Goal: Task Accomplishment & Management: Manage account settings

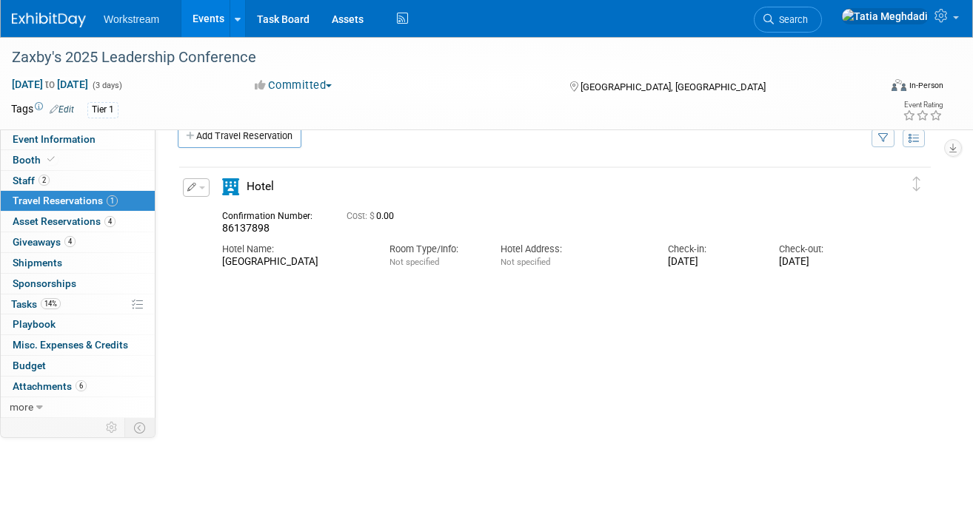
click at [213, 24] on link "Events" at bounding box center [208, 18] width 54 height 37
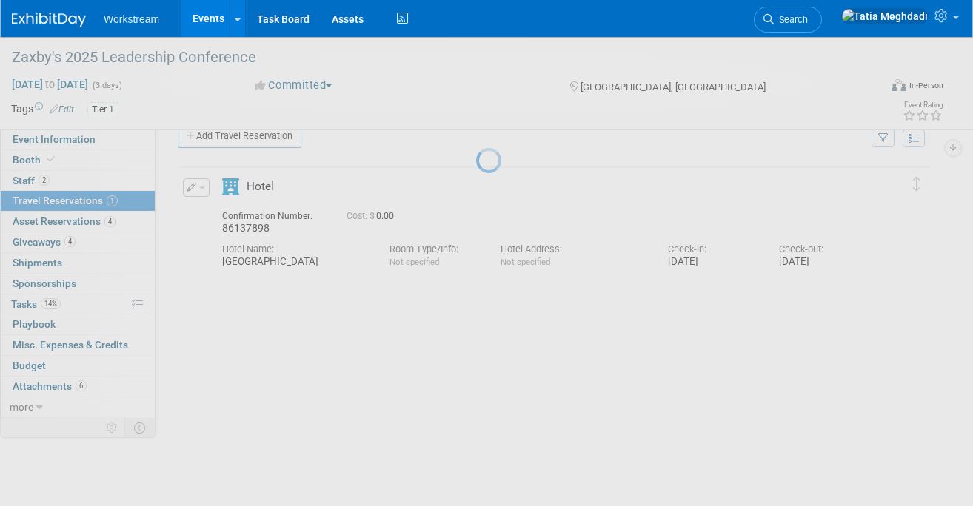
click at [208, 18] on link "Events" at bounding box center [208, 18] width 54 height 37
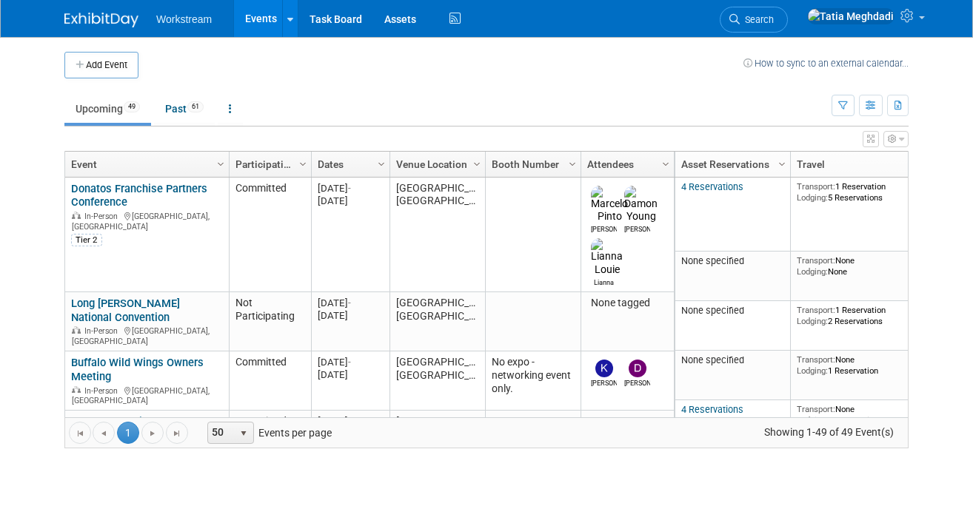
click at [98, 110] on link "Upcoming 49" at bounding box center [107, 109] width 87 height 28
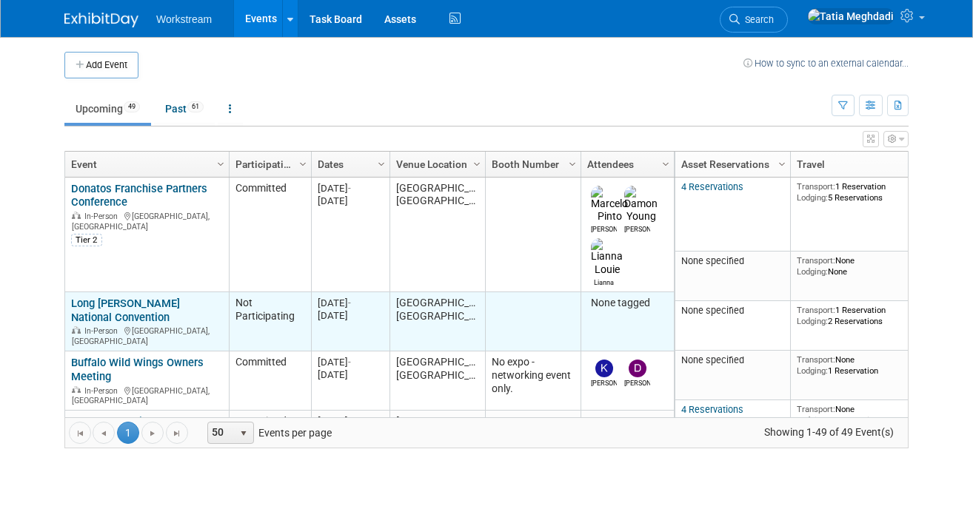
scroll to position [40, 0]
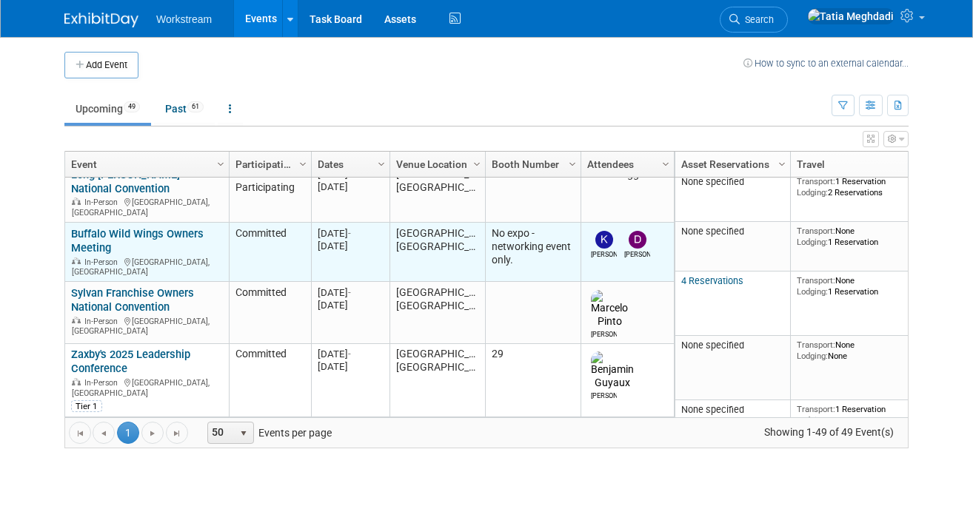
click at [91, 227] on link "Buffalo Wild Wings Owners Meeting" at bounding box center [137, 240] width 132 height 27
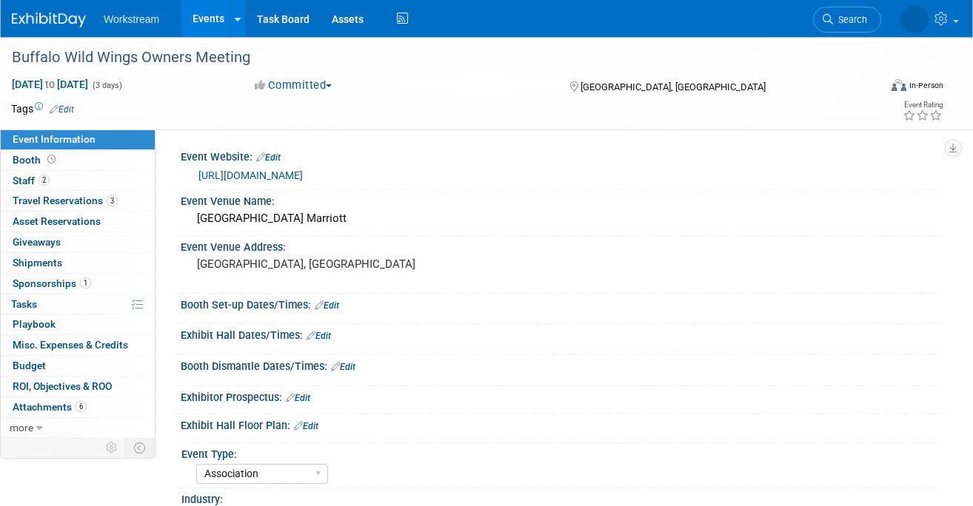
select select "Association"
select select "Restaurant"
select select "No"
select select "[PERSON_NAME]"
click at [31, 157] on span "Booth" at bounding box center [36, 160] width 46 height 12
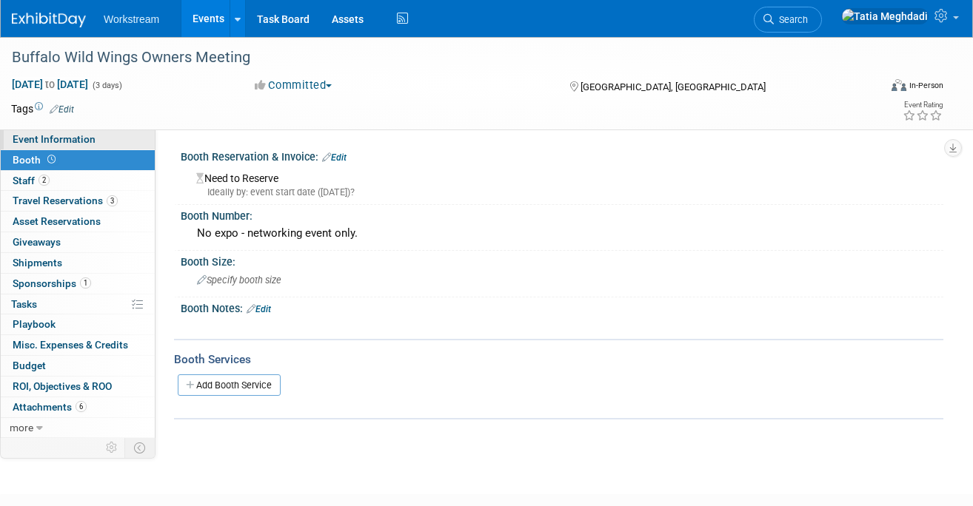
click at [31, 139] on span "Event Information" at bounding box center [54, 139] width 83 height 12
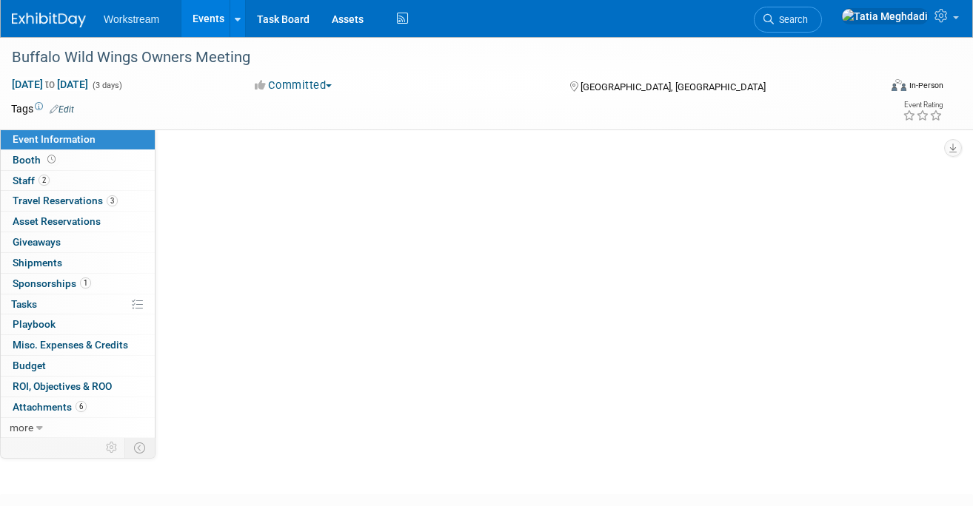
select select "Association"
select select "Restaurant"
select select "No"
select select "Tatia Meghdadi"
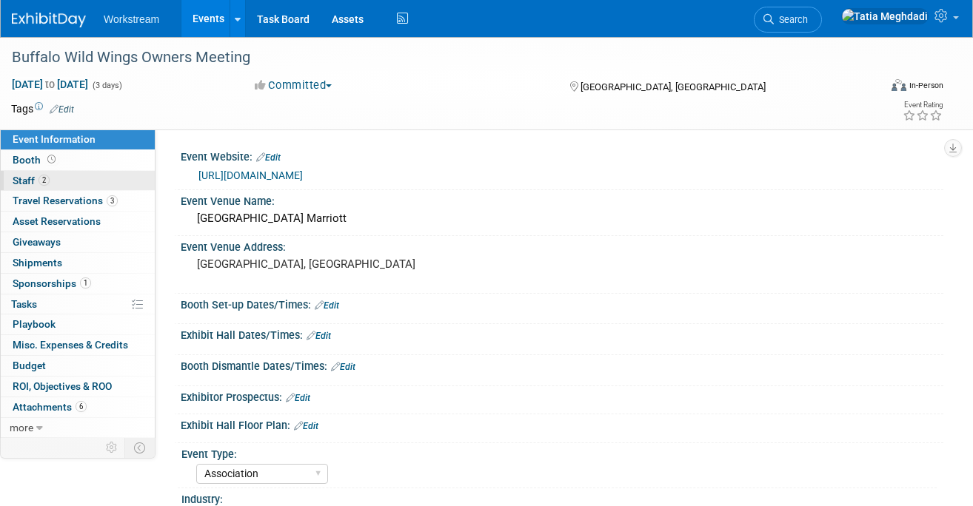
click at [33, 181] on span "Staff 2" at bounding box center [31, 181] width 37 height 12
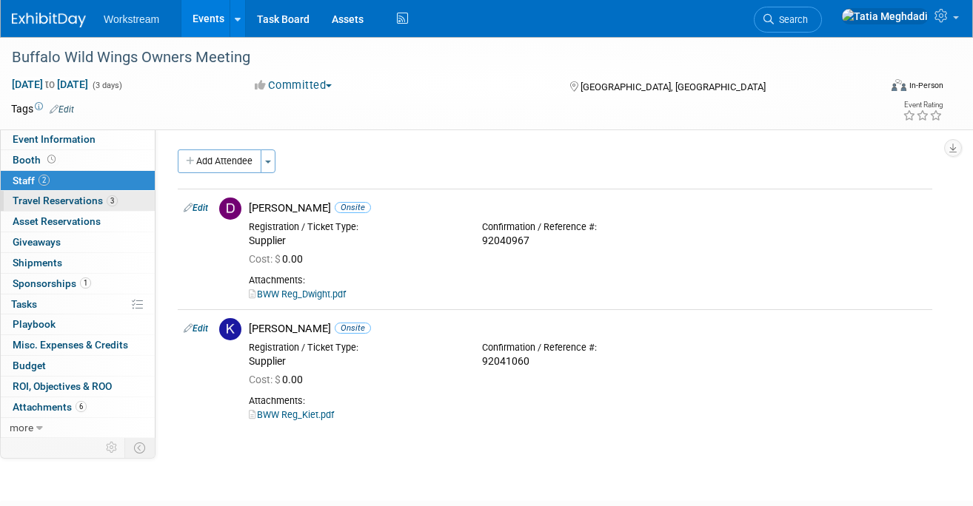
click at [41, 202] on span "Travel Reservations 3" at bounding box center [65, 201] width 105 height 12
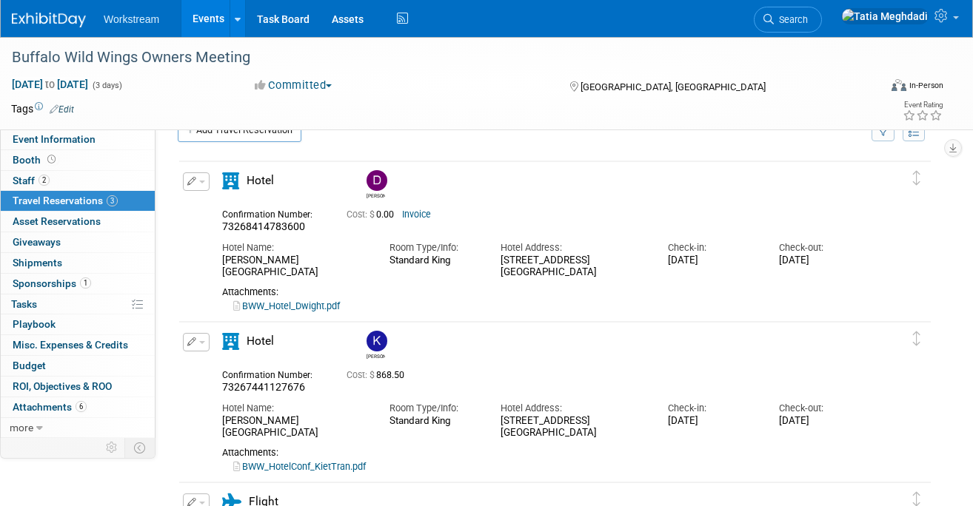
scroll to position [33, 0]
click at [70, 221] on span "Asset Reservations 0" at bounding box center [57, 221] width 88 height 12
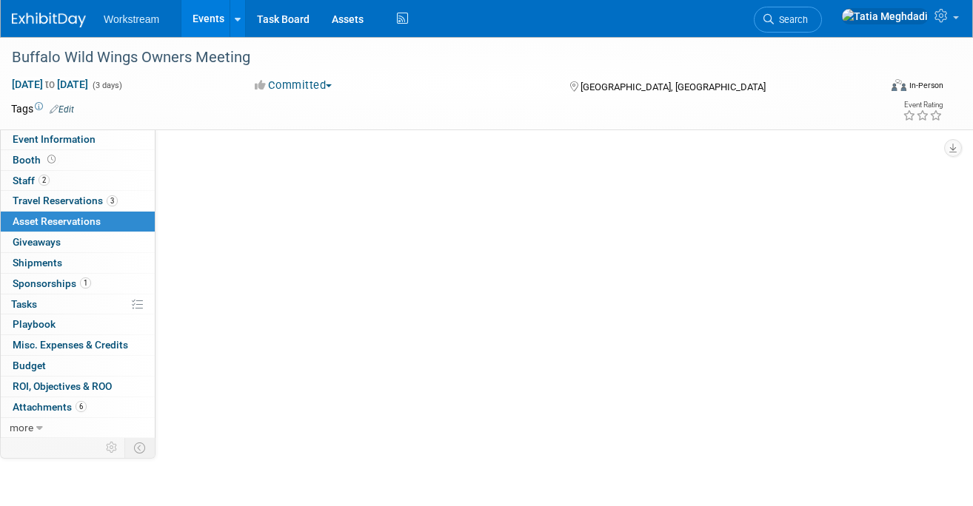
scroll to position [0, 0]
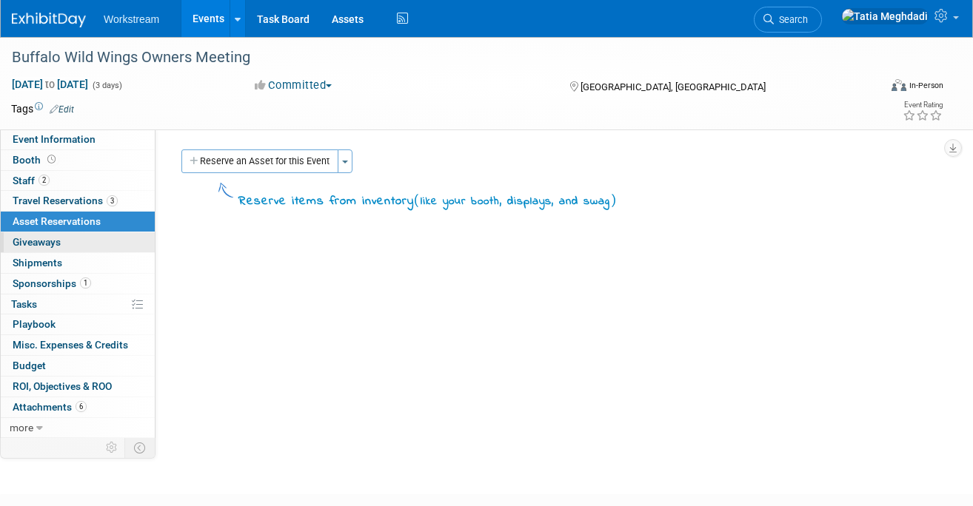
click at [38, 243] on span "Giveaways 0" at bounding box center [37, 242] width 48 height 12
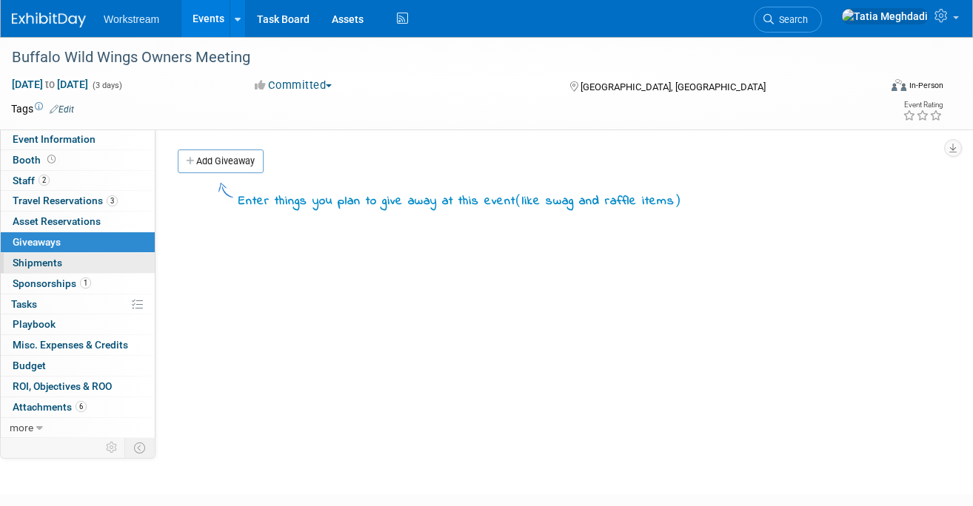
click at [33, 260] on span "Shipments 0" at bounding box center [38, 263] width 50 height 12
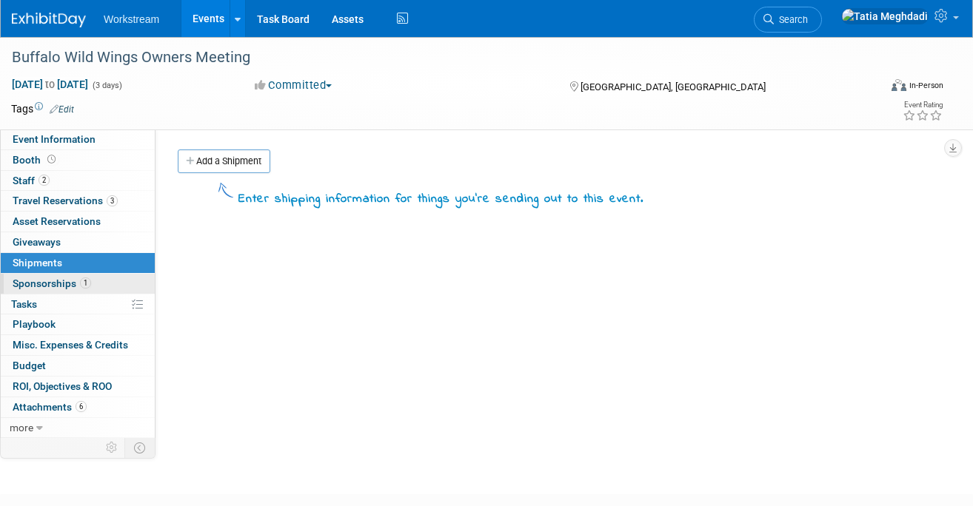
click at [45, 287] on span "Sponsorships 1" at bounding box center [52, 284] width 78 height 12
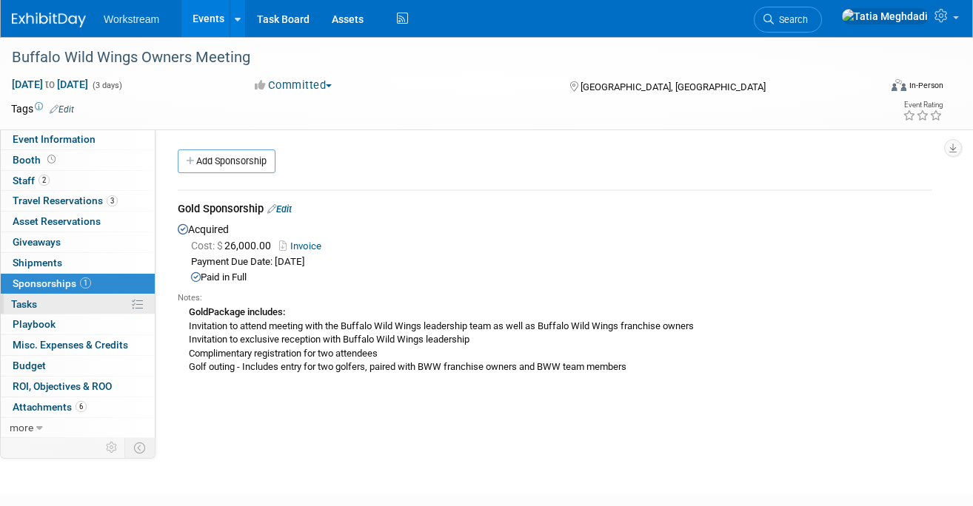
click at [49, 302] on link "0% Tasks 0%" at bounding box center [78, 305] width 154 height 20
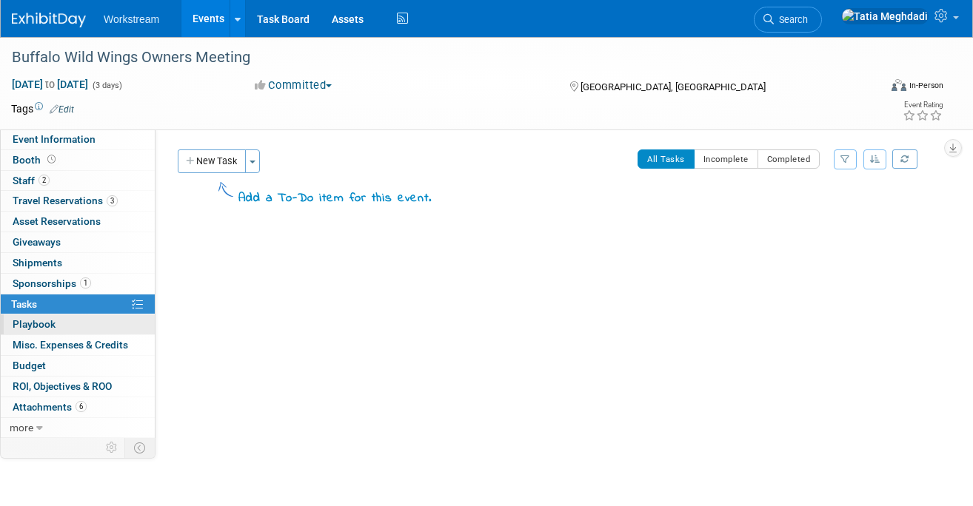
click at [54, 320] on span "Playbook 0" at bounding box center [34, 324] width 43 height 12
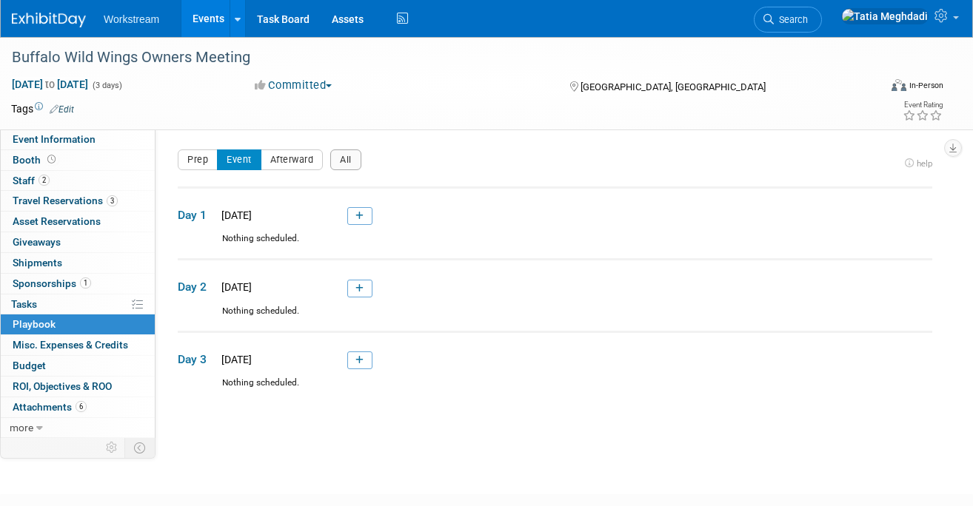
click at [200, 23] on link "Events" at bounding box center [208, 18] width 54 height 37
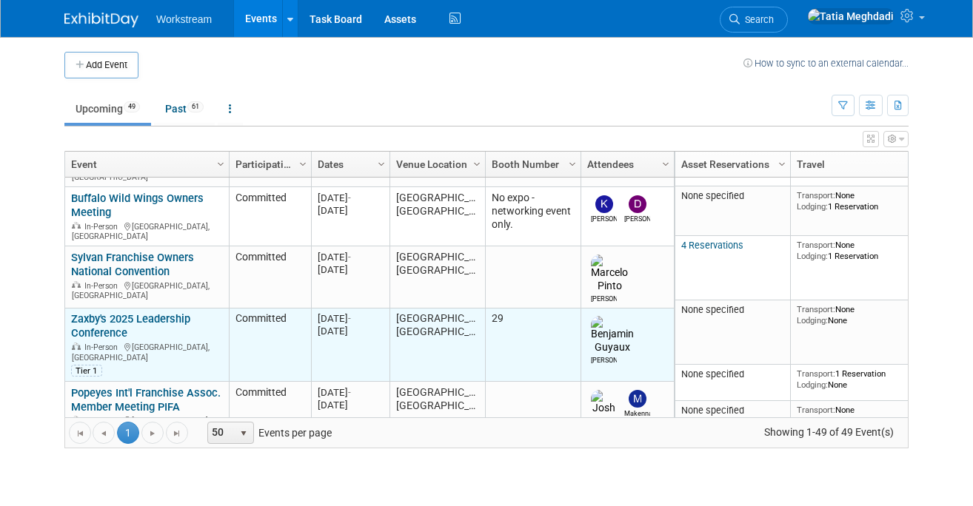
scroll to position [184, 0]
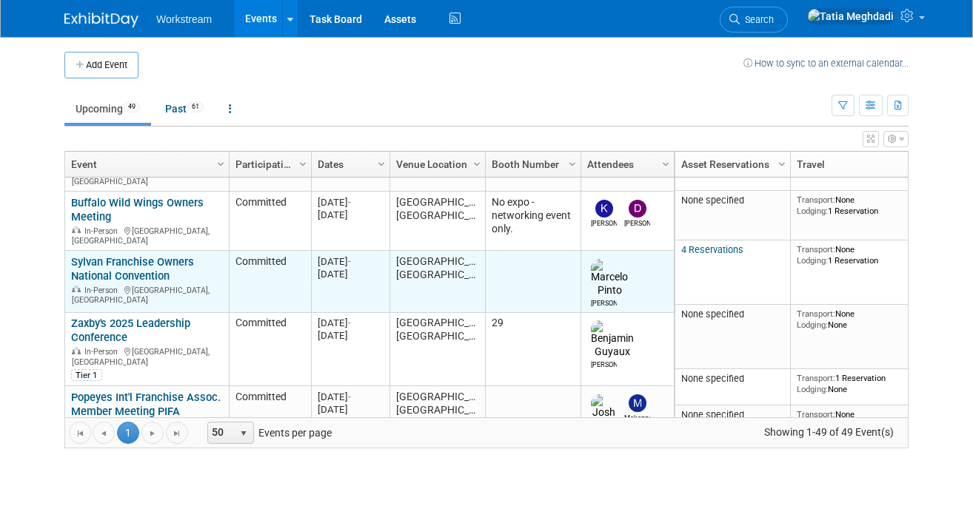
click at [152, 255] on link "Sylvan Franchise Owners National Convention" at bounding box center [132, 268] width 123 height 27
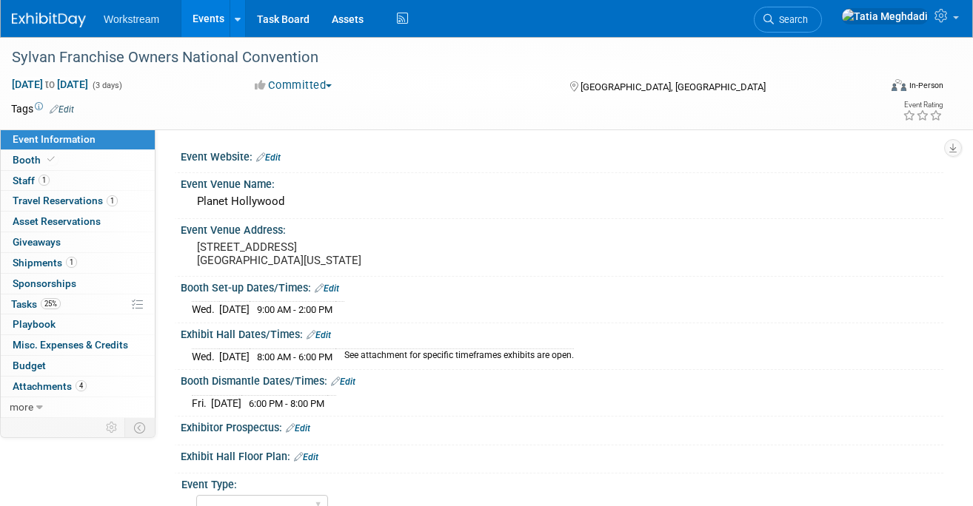
select select "Misc/Other"
select select "No"
select select "Tatia Meghdadi"
click at [29, 187] on link "1 Staff 1" at bounding box center [78, 181] width 154 height 20
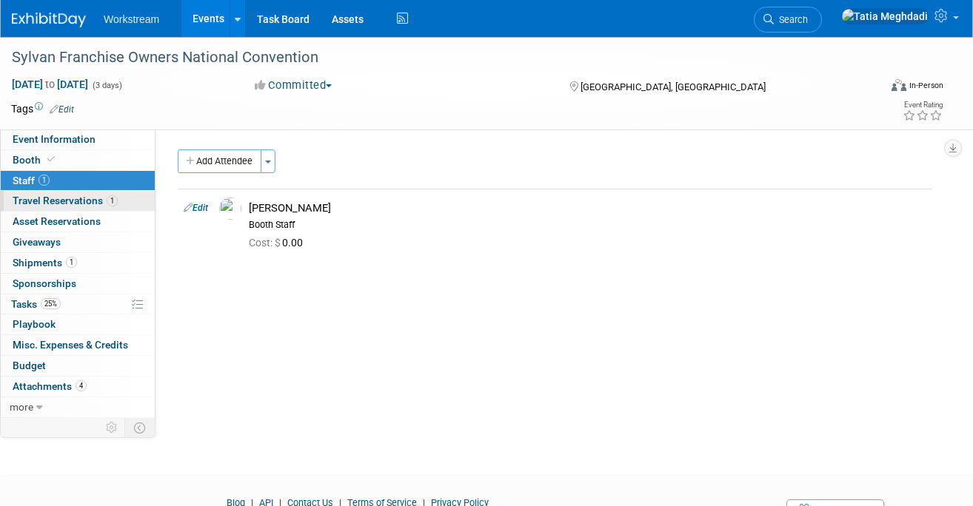
click at [37, 197] on span "Travel Reservations 1" at bounding box center [65, 201] width 105 height 12
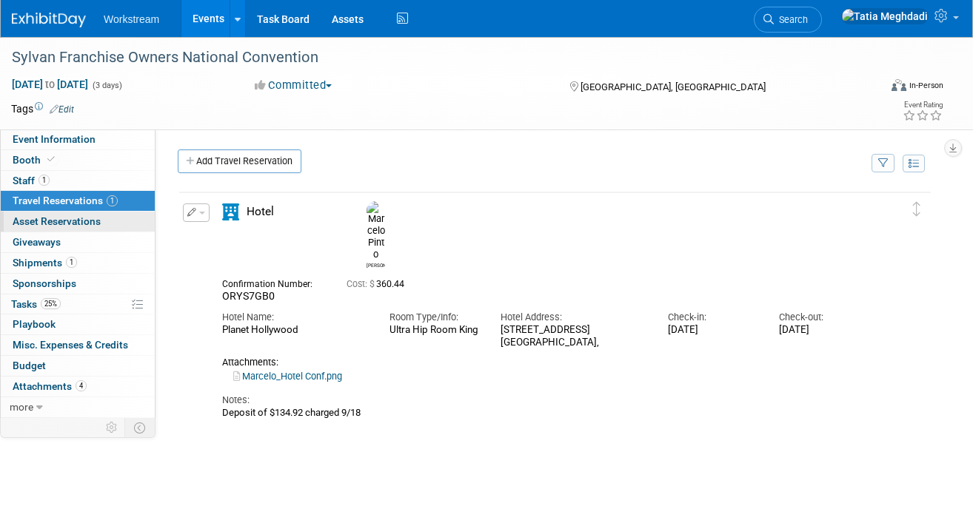
click at [72, 220] on span "Asset Reservations 0" at bounding box center [57, 221] width 88 height 12
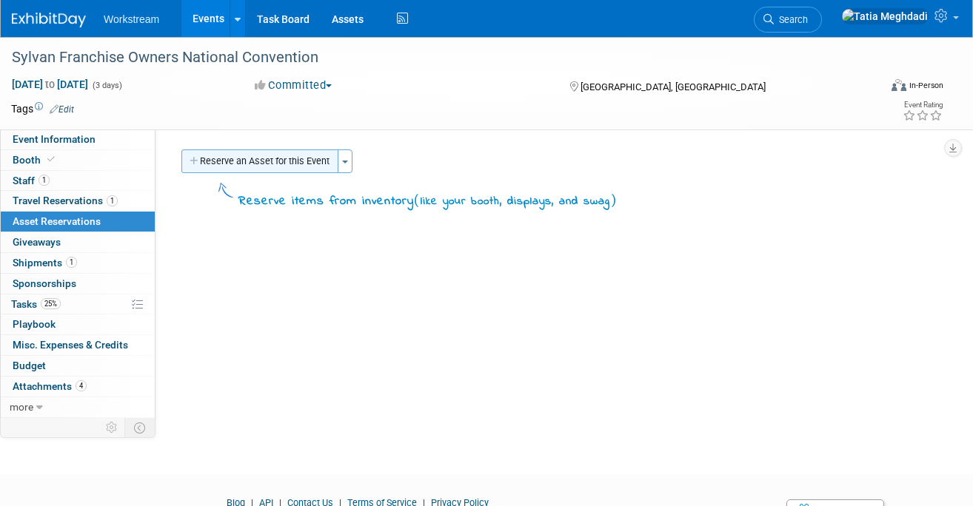
click at [249, 161] on button "Reserve an Asset for this Event" at bounding box center [259, 162] width 157 height 24
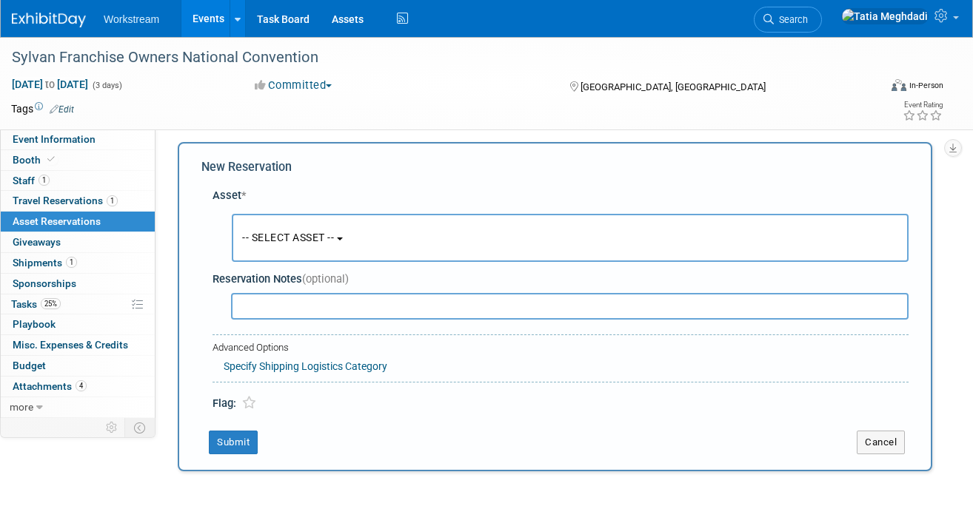
scroll to position [14, 0]
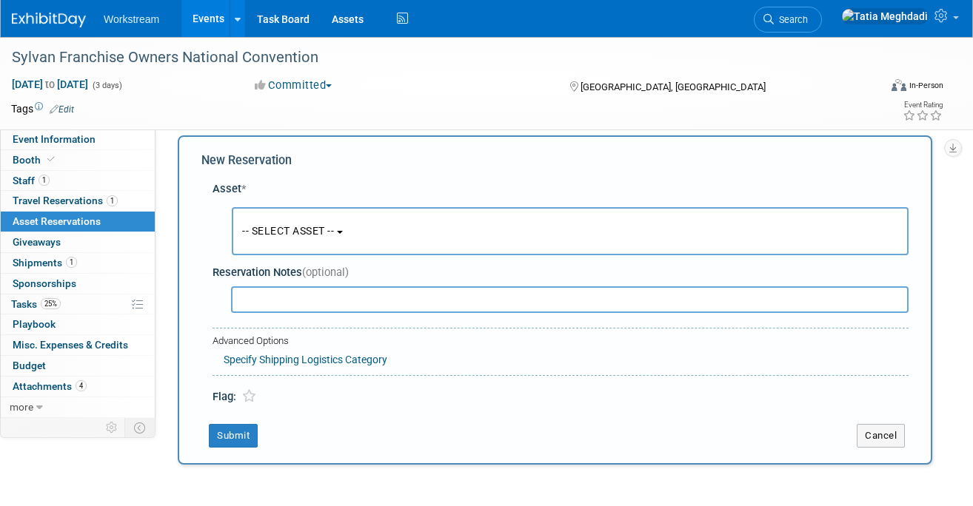
click at [312, 232] on span "-- SELECT ASSET --" at bounding box center [288, 231] width 92 height 12
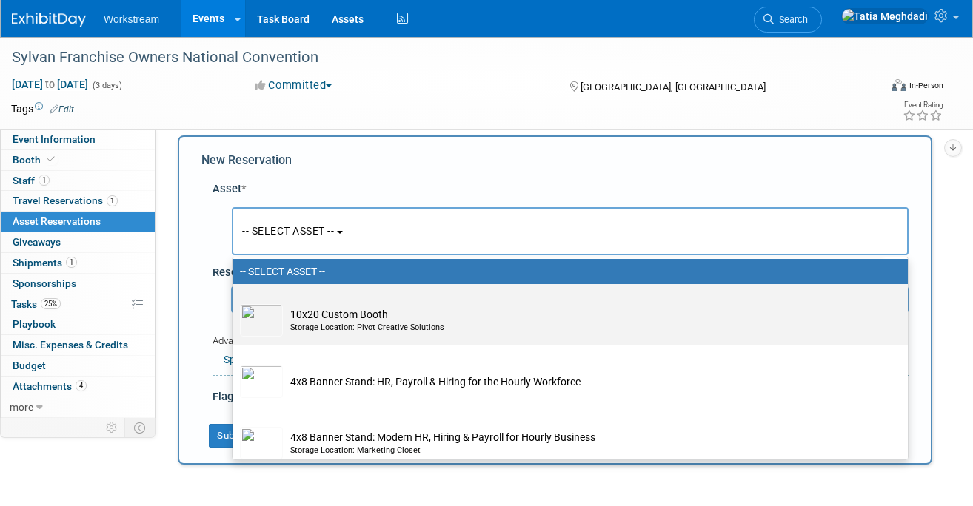
scroll to position [56, 0]
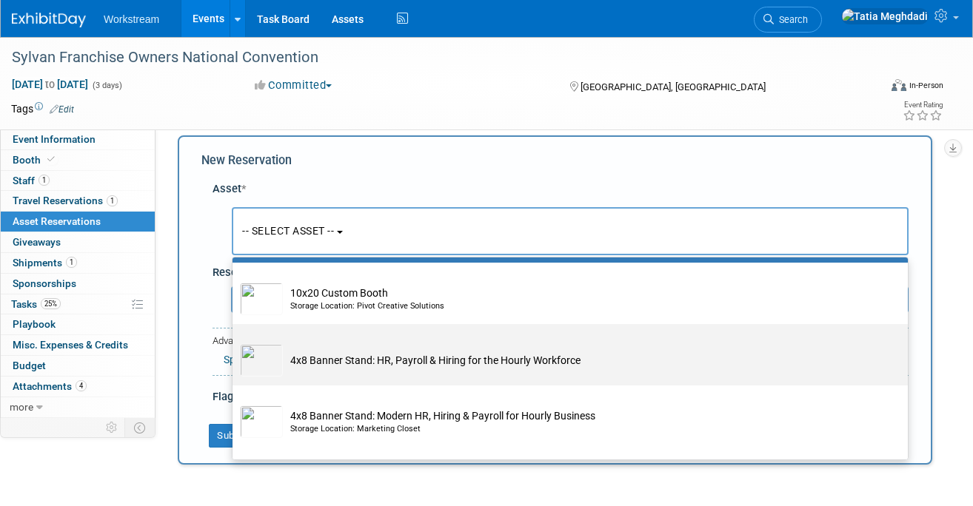
click at [326, 366] on td "4x8 Banner Stand: HR, Payroll & Hiring for the Hourly Workforce" at bounding box center [580, 360] width 595 height 33
click at [235, 342] on input "4x8 Banner Stand: HR, Payroll & Hiring for the Hourly Workforce" at bounding box center [230, 337] width 10 height 10
select select "10726090"
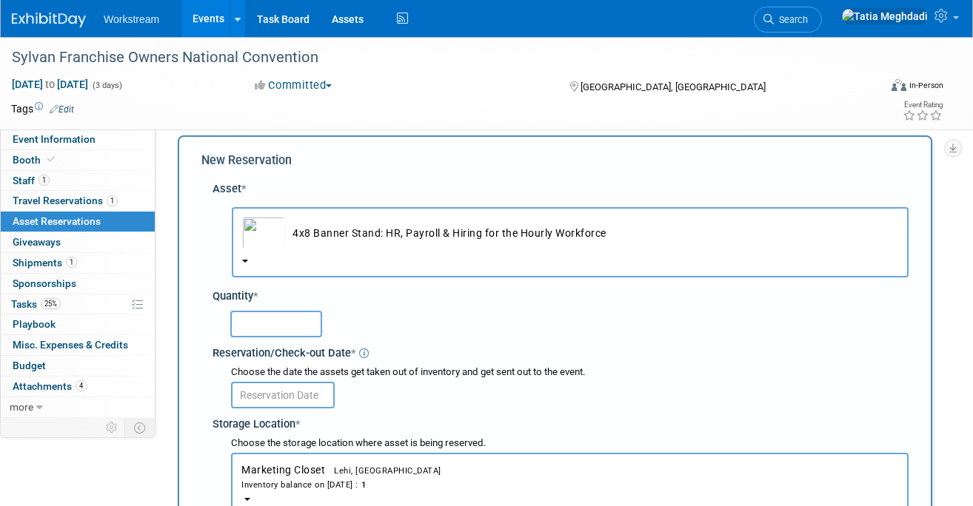
click at [284, 329] on input "text" at bounding box center [276, 324] width 92 height 27
type input "1"
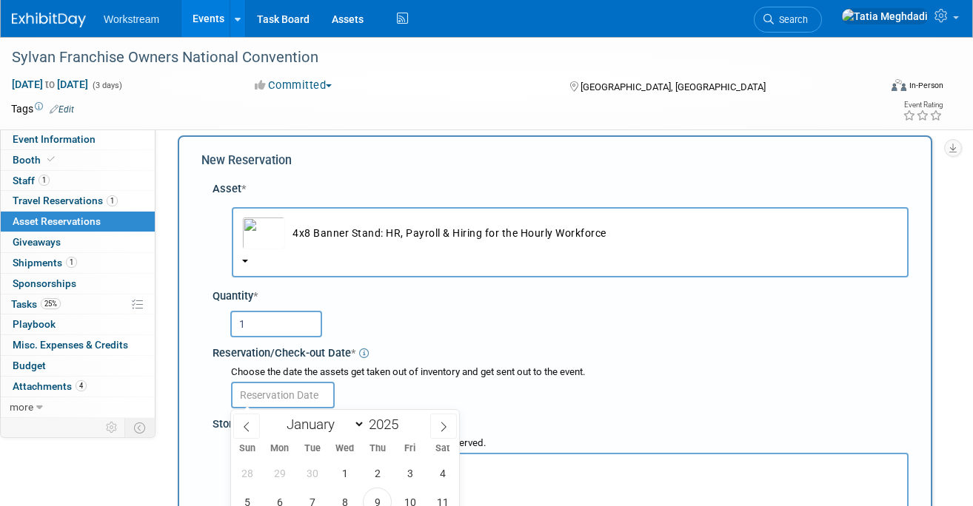
click at [279, 384] on input "text" at bounding box center [283, 395] width 104 height 27
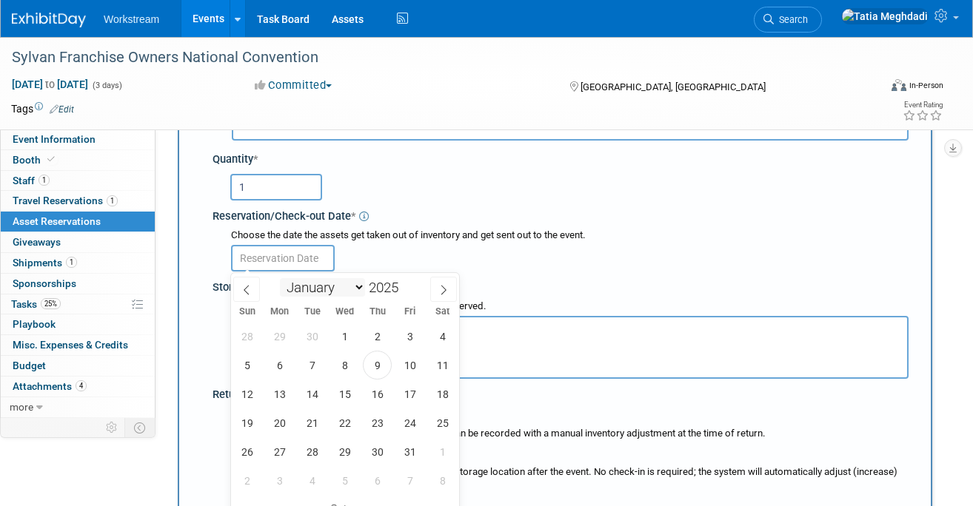
scroll to position [160, 0]
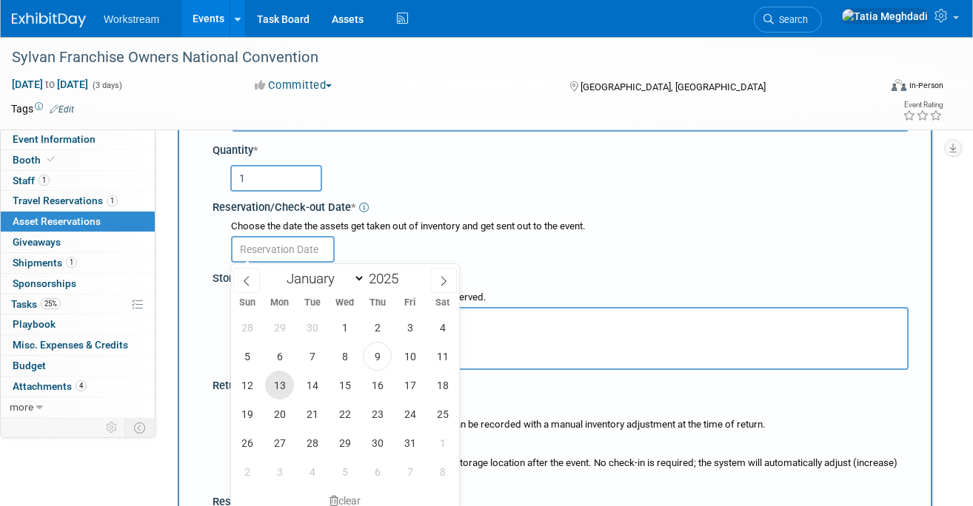
click at [282, 388] on span "13" at bounding box center [279, 385] width 29 height 29
type input "Oct 13, 2025"
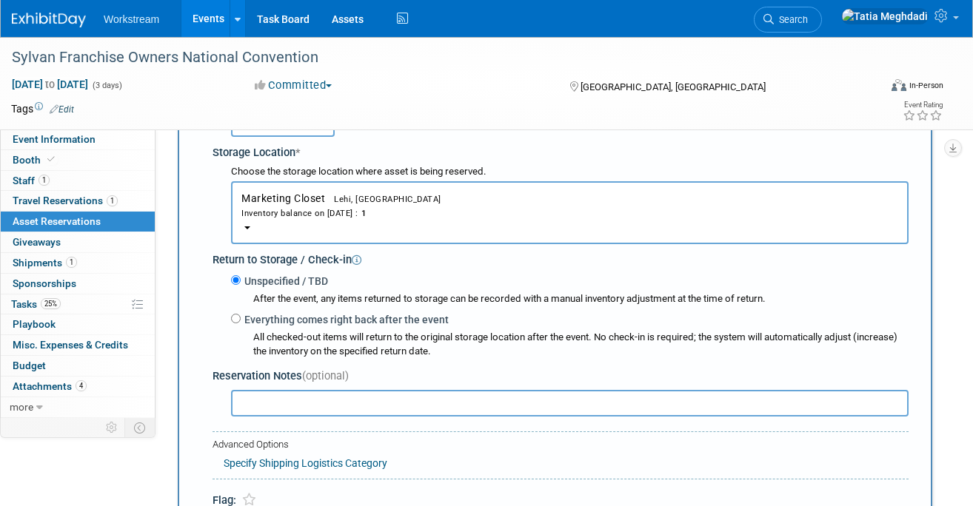
scroll to position [301, 0]
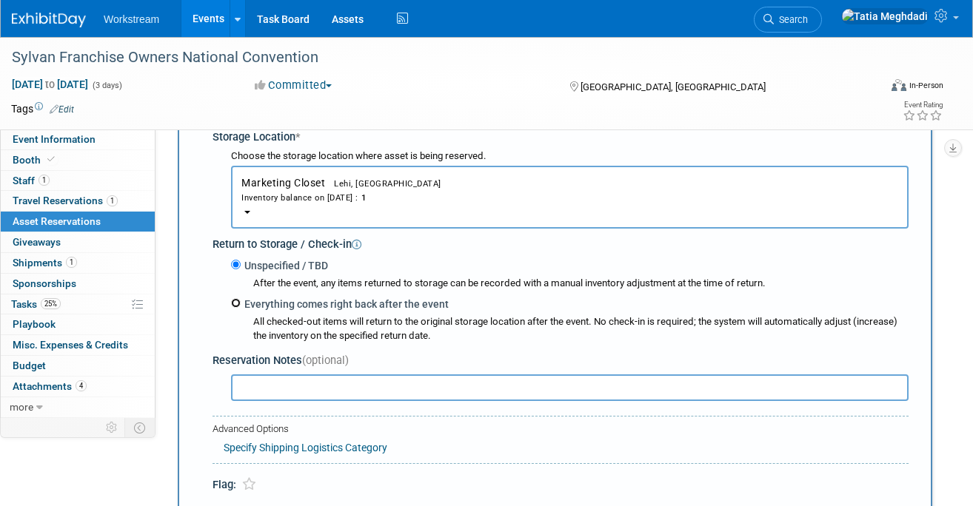
click at [233, 305] on input "Everything comes right back after the event" at bounding box center [236, 303] width 10 height 10
radio input "true"
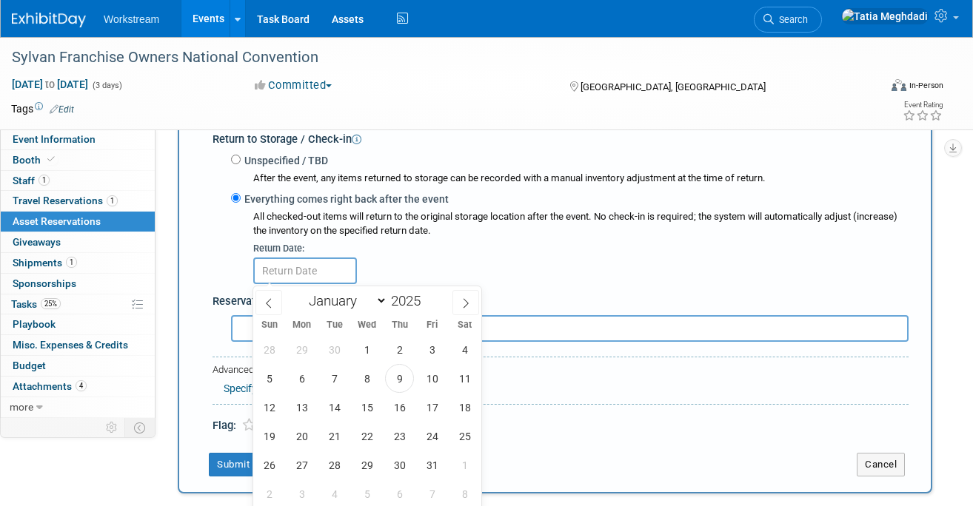
scroll to position [410, 0]
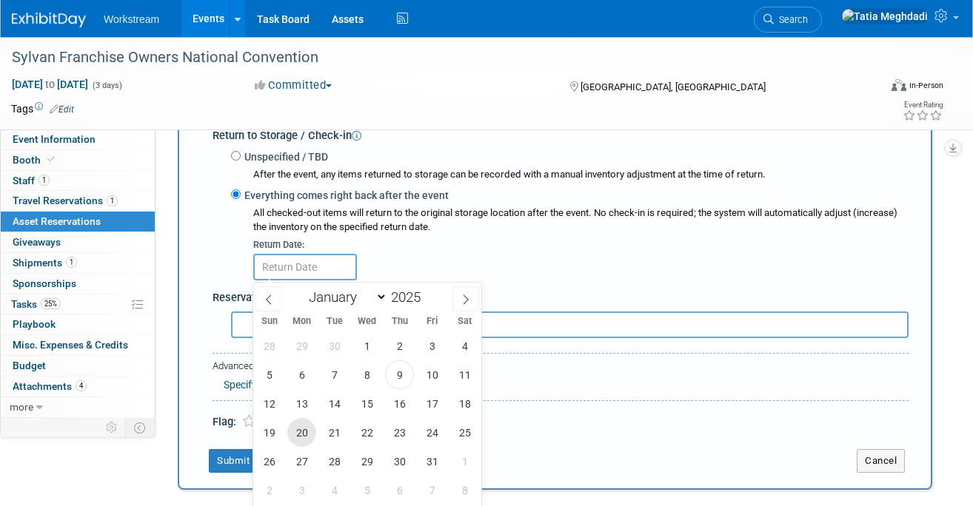
click at [298, 433] on span "20" at bounding box center [301, 432] width 29 height 29
type input "Oct 20, 2025"
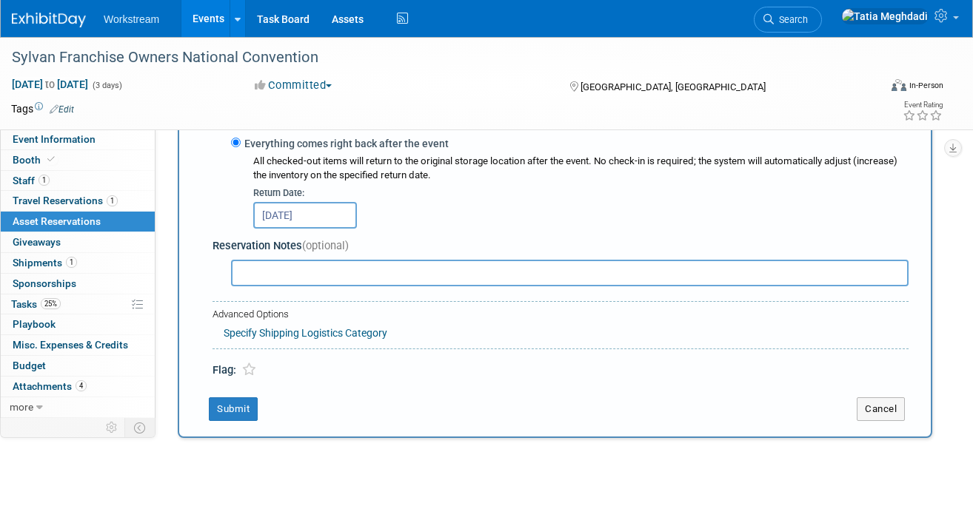
scroll to position [463, 0]
click at [230, 401] on button "Submit" at bounding box center [233, 409] width 49 height 24
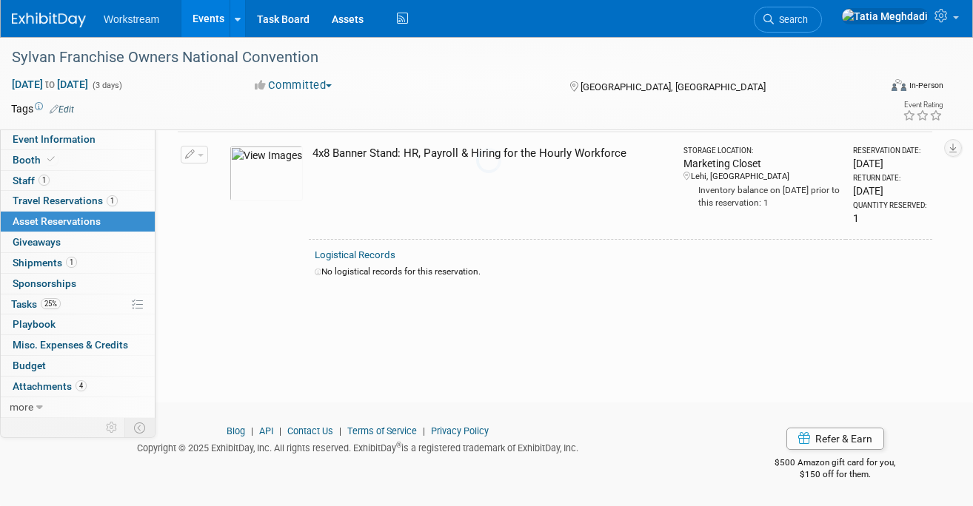
scroll to position [19, 0]
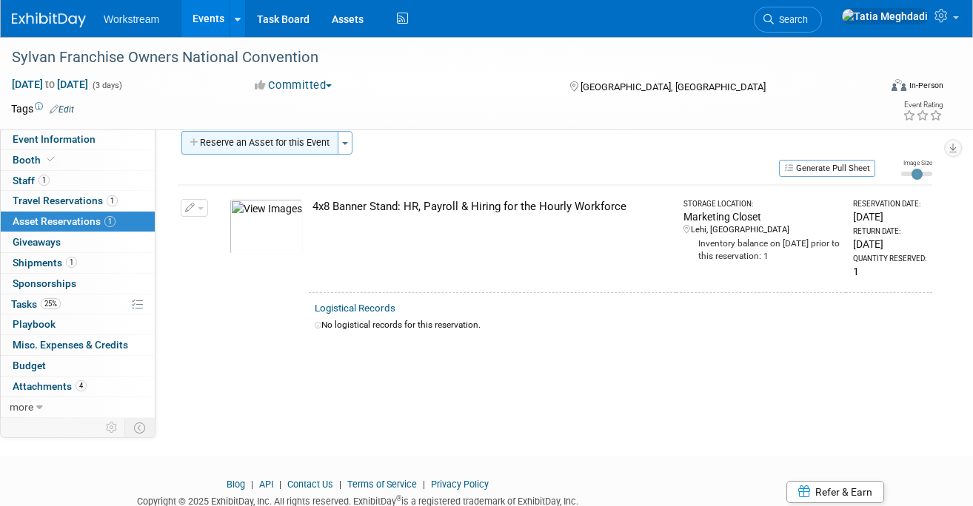
click at [246, 144] on button "Reserve an Asset for this Event" at bounding box center [259, 143] width 157 height 24
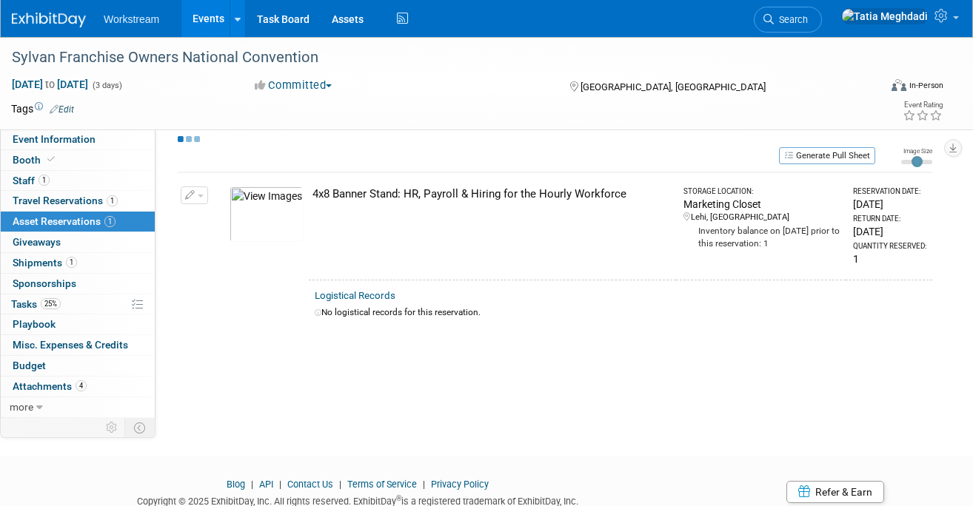
scroll to position [14, 0]
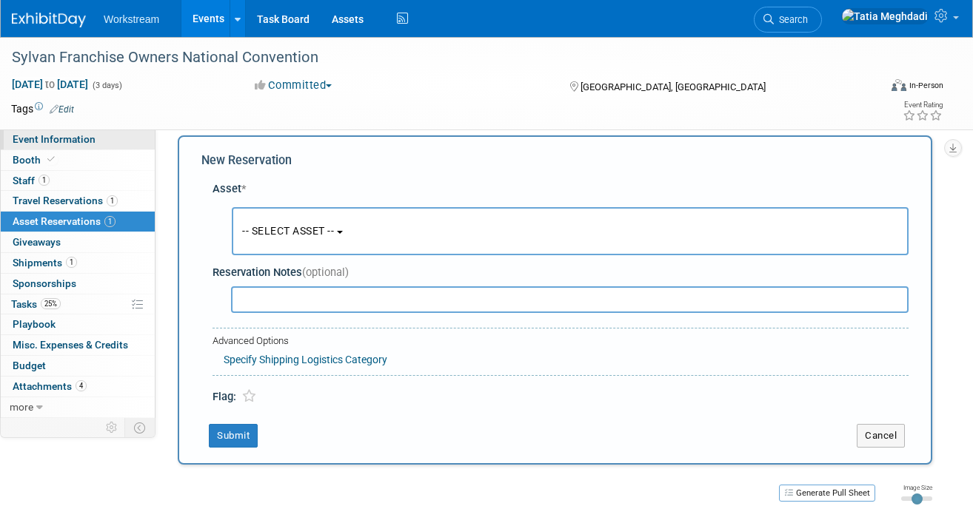
click at [69, 141] on span "Event Information" at bounding box center [54, 139] width 83 height 12
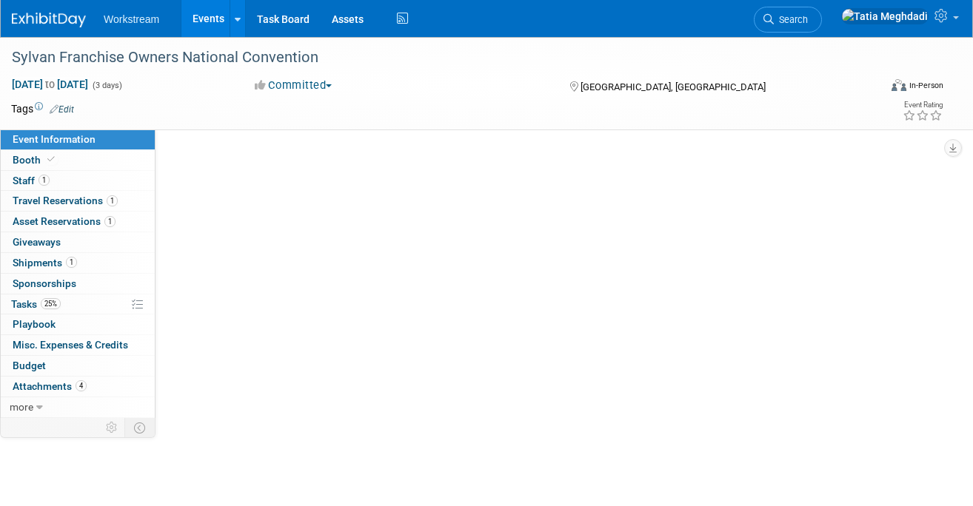
scroll to position [0, 0]
select select "Misc/Other"
select select "No"
select select "Tatia Meghdadi"
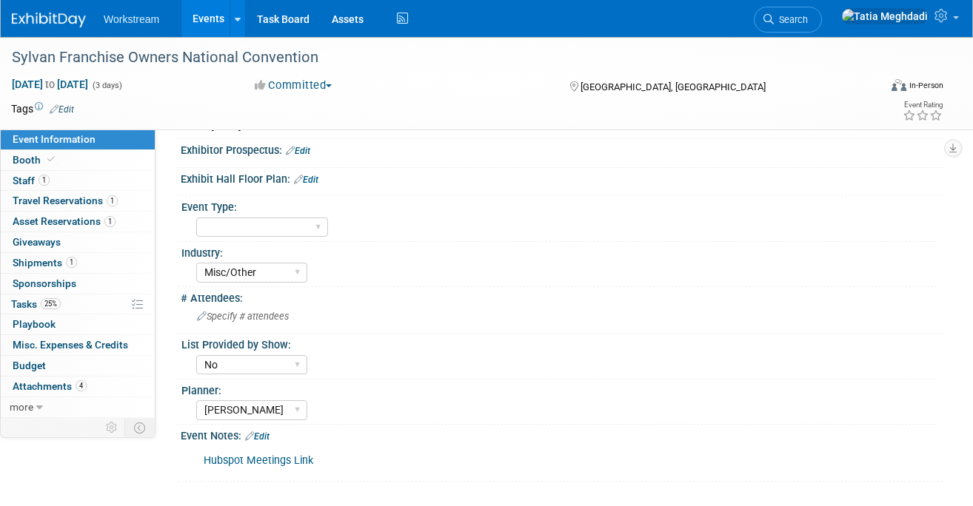
scroll to position [322, 0]
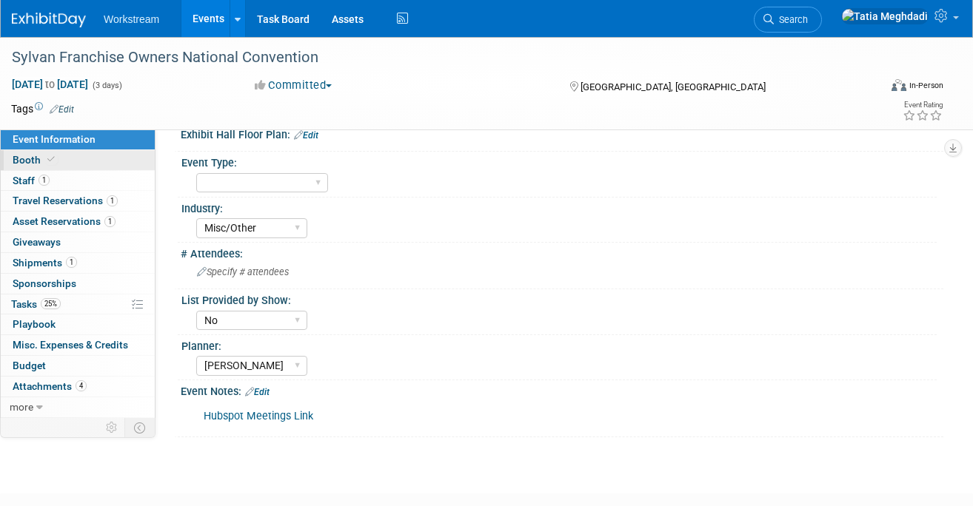
click at [34, 160] on span "Booth" at bounding box center [35, 160] width 45 height 12
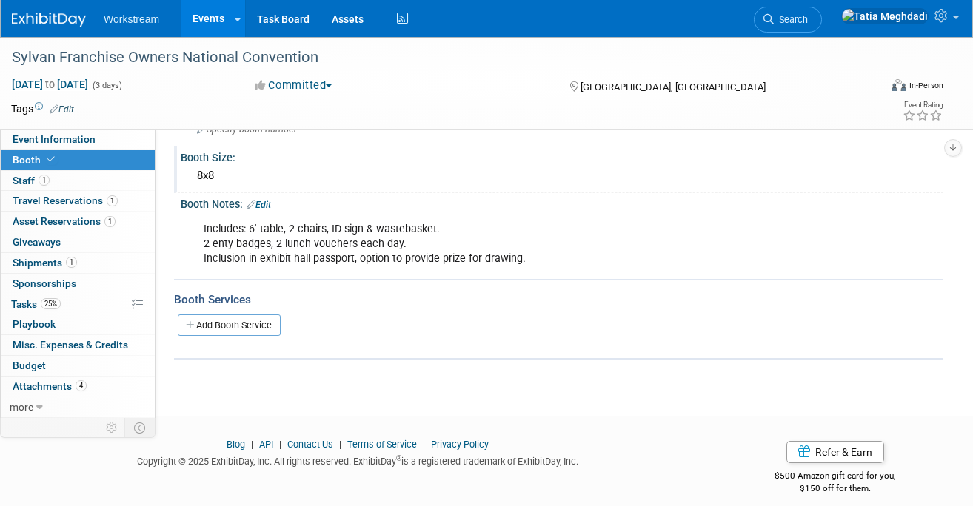
scroll to position [139, 0]
click at [46, 139] on span "Event Information" at bounding box center [54, 139] width 83 height 12
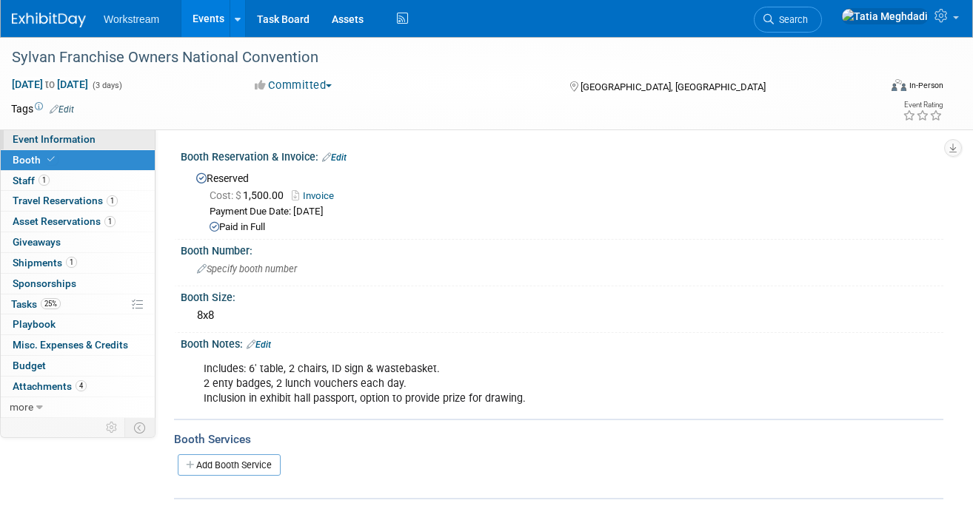
select select "Misc/Other"
select select "No"
select select "[PERSON_NAME]"
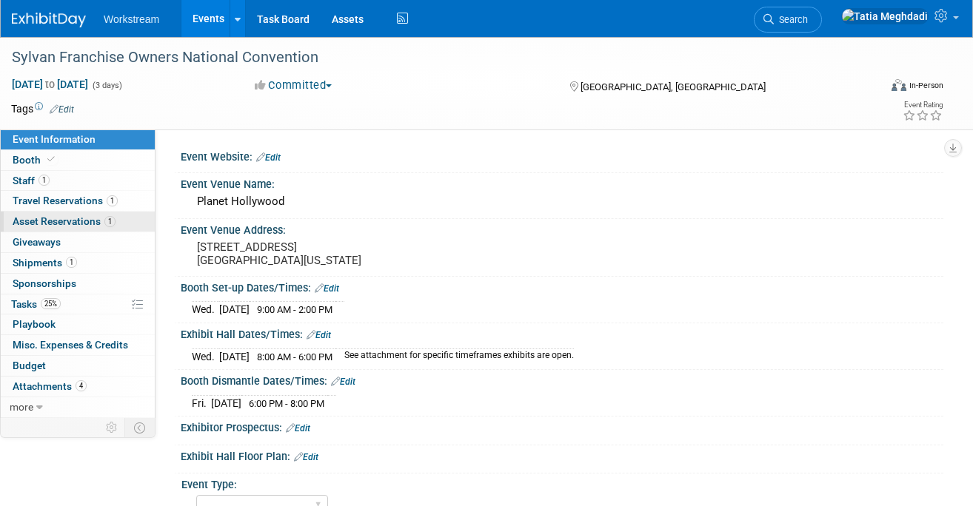
click at [73, 218] on span "Asset Reservations 1" at bounding box center [64, 221] width 103 height 12
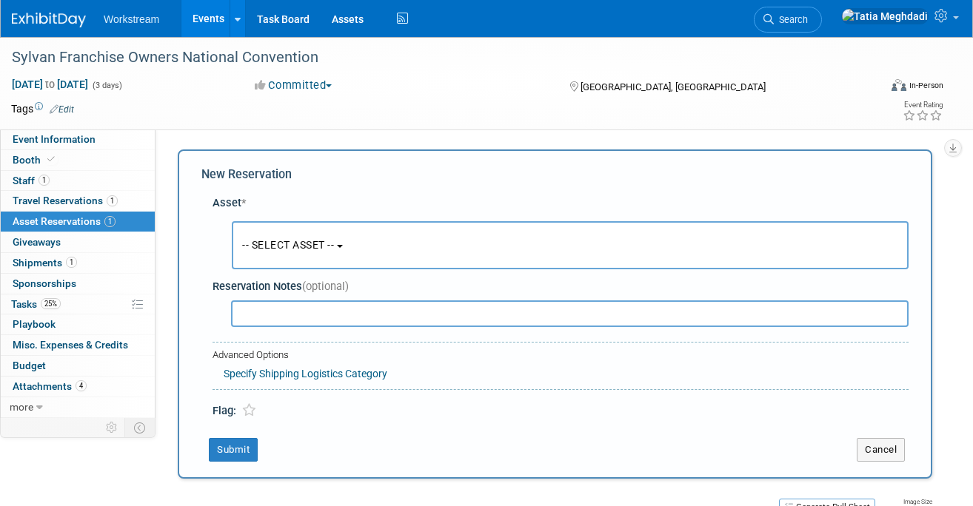
click at [312, 243] on span "-- SELECT ASSET --" at bounding box center [288, 245] width 92 height 12
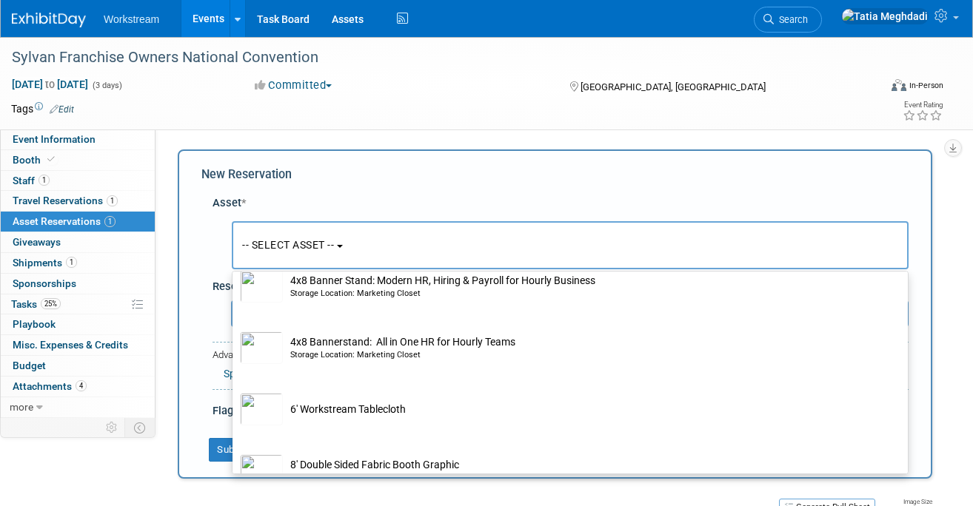
scroll to position [256, 0]
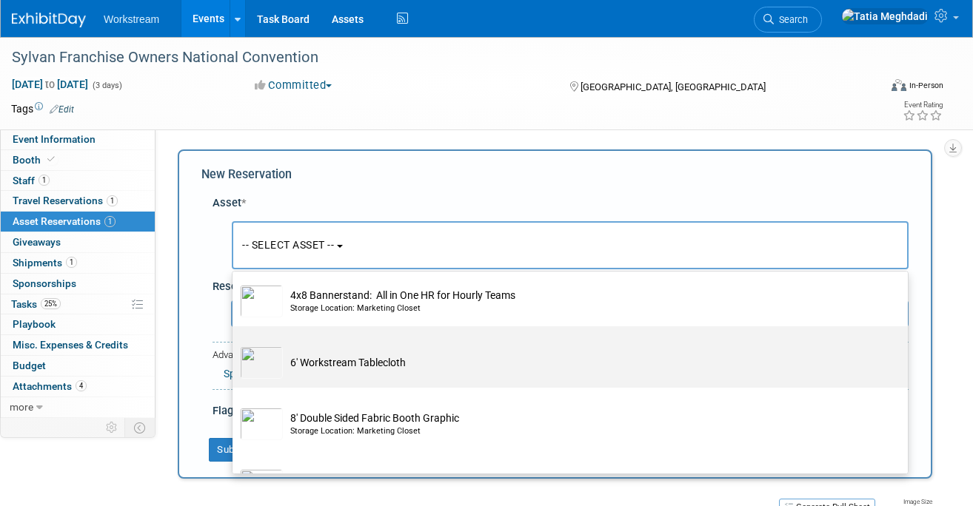
click at [271, 366] on img at bounding box center [261, 362] width 43 height 33
click at [235, 344] on input "6' Workstream Tablecloth" at bounding box center [230, 340] width 10 height 10
select select "10726023"
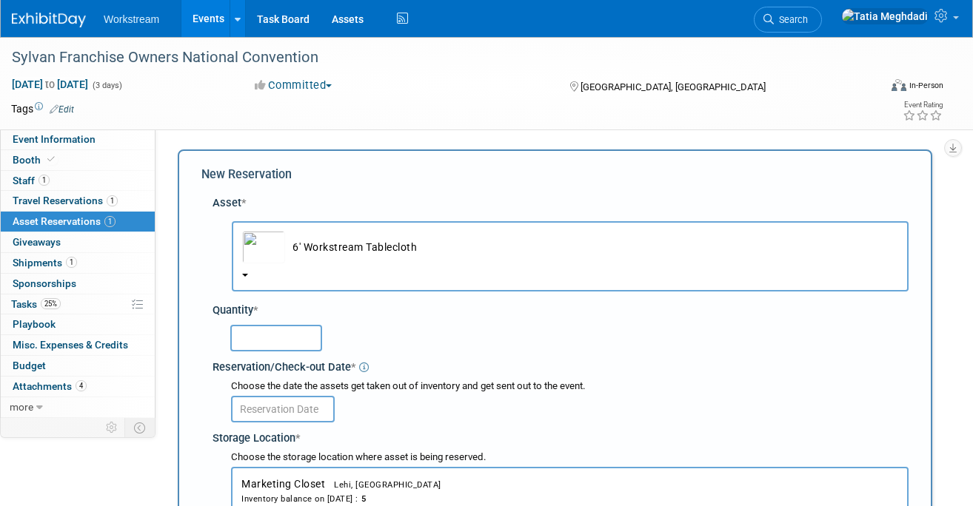
click at [307, 343] on input "text" at bounding box center [276, 338] width 92 height 27
type input "1"
click at [375, 338] on div "1" at bounding box center [569, 337] width 678 height 29
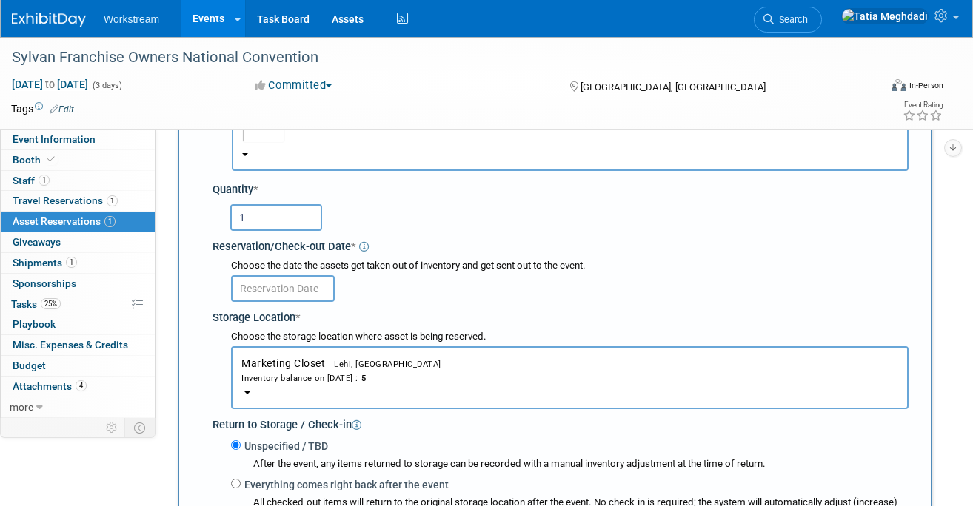
scroll to position [125, 0]
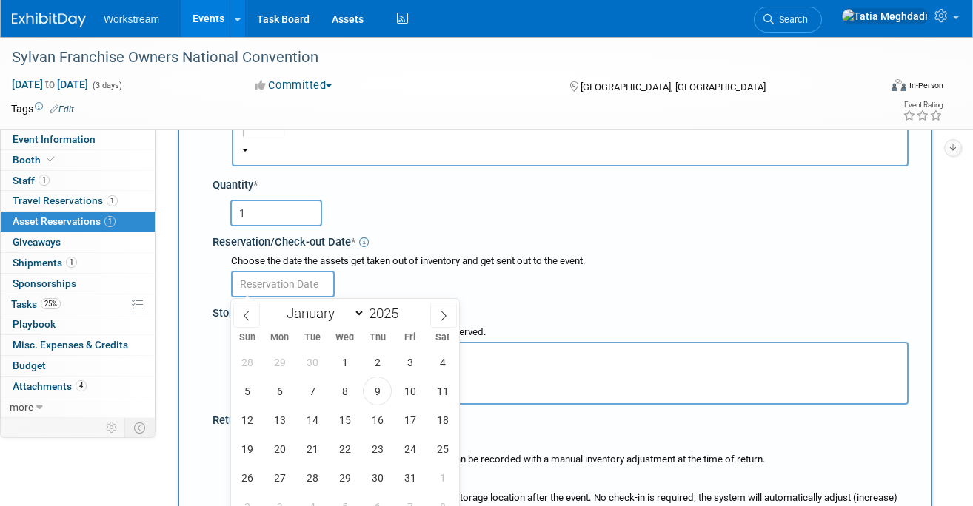
click at [278, 287] on input "text" at bounding box center [283, 284] width 104 height 27
click at [279, 414] on span "13" at bounding box center [279, 420] width 29 height 29
type input "Oct 13, 2025"
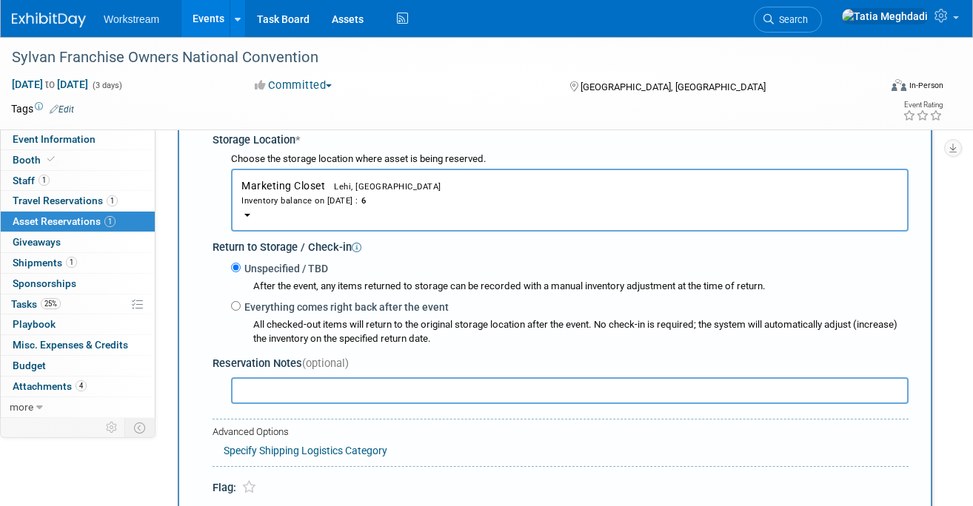
scroll to position [323, 0]
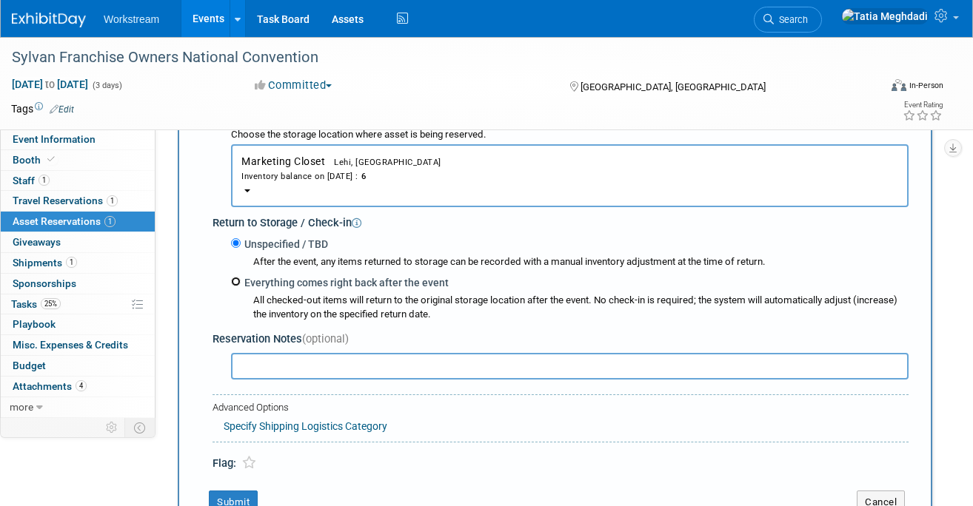
click at [239, 286] on input "Everything comes right back after the event" at bounding box center [236, 282] width 10 height 10
radio input "true"
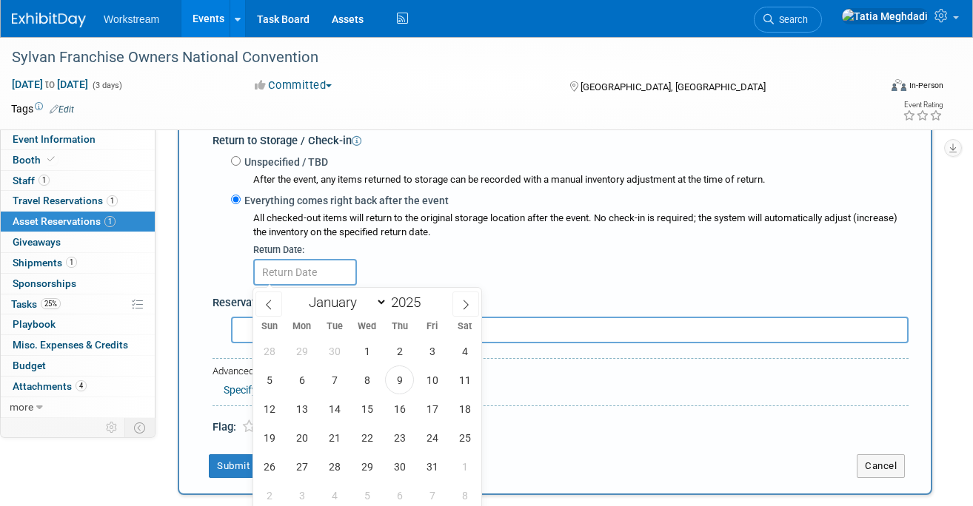
scroll to position [404, 0]
click at [304, 433] on span "20" at bounding box center [301, 438] width 29 height 29
type input "Oct 20, 2025"
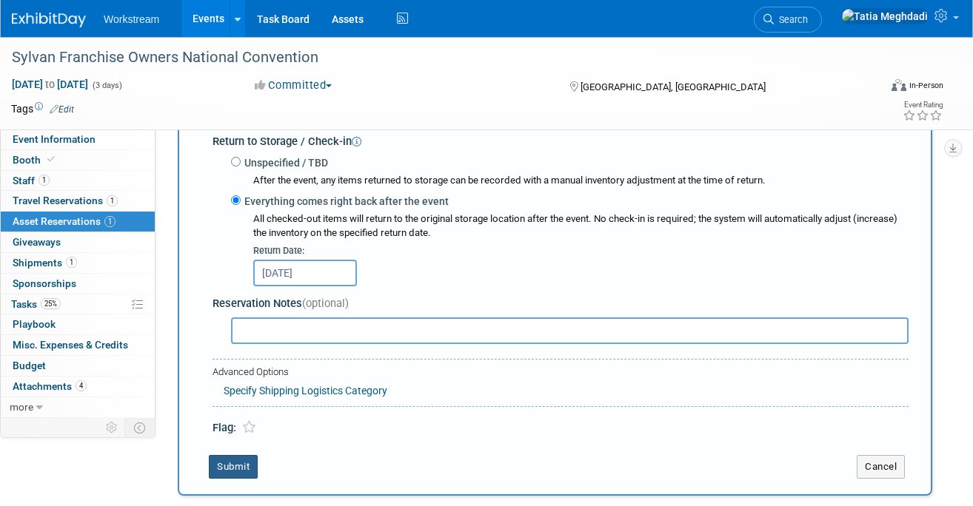
click at [234, 466] on button "Submit" at bounding box center [233, 467] width 49 height 24
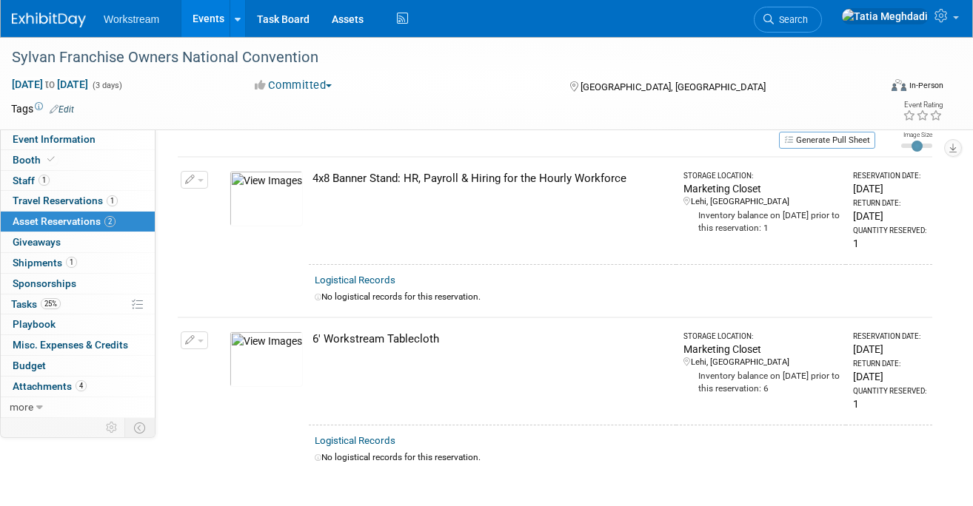
scroll to position [0, 0]
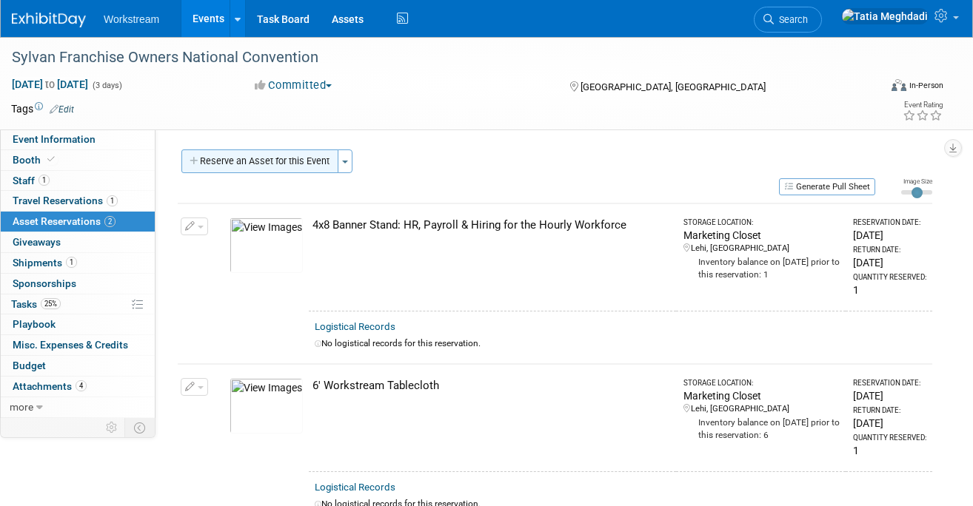
click at [248, 164] on button "Reserve an Asset for this Event" at bounding box center [259, 162] width 157 height 24
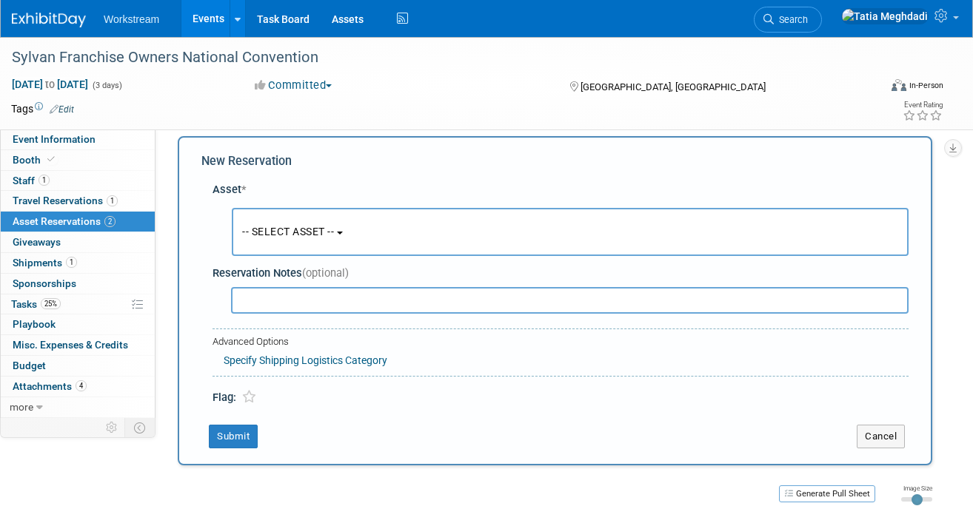
scroll to position [14, 0]
click at [284, 228] on span "-- SELECT ASSET --" at bounding box center [288, 231] width 92 height 12
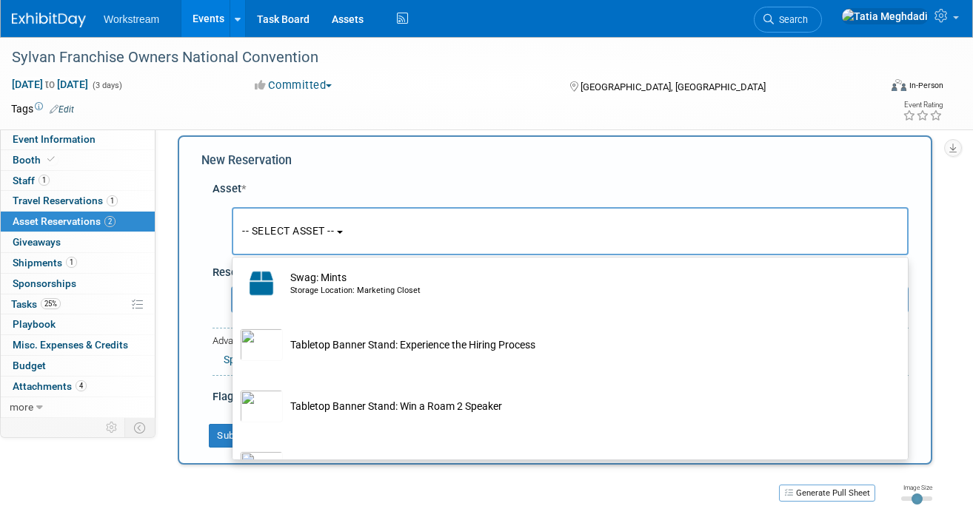
scroll to position [844, 0]
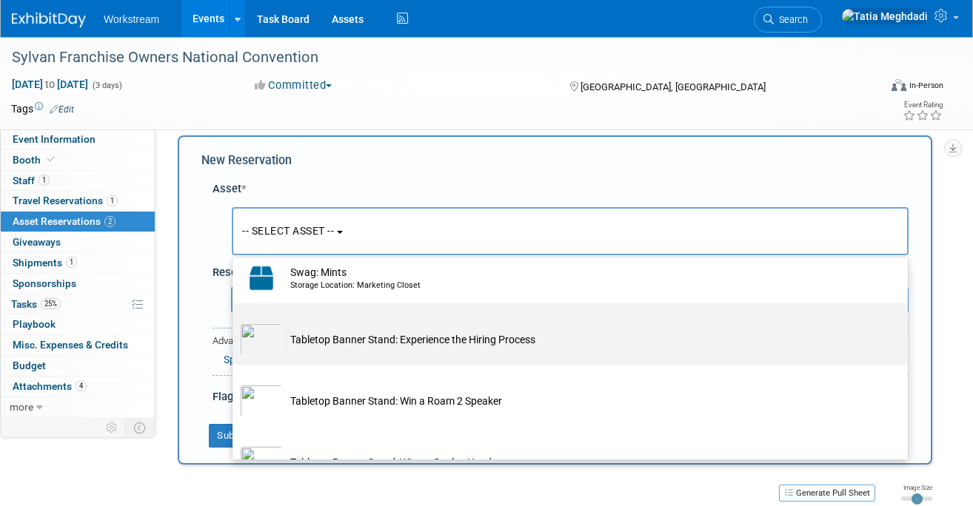
click at [325, 347] on td "Tabletop Banner Stand: Experience the Hiring Process" at bounding box center [580, 339] width 595 height 33
click at [235, 321] on input "Tabletop Banner Stand: Experience the Hiring Process" at bounding box center [230, 317] width 10 height 10
select select "10725980"
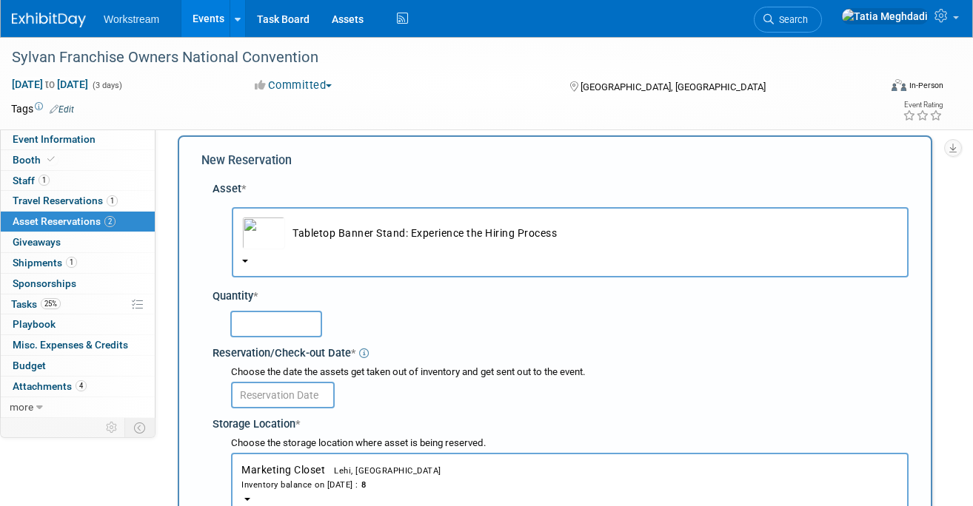
click at [286, 323] on input "text" at bounding box center [276, 324] width 92 height 27
type input "1"
click at [285, 395] on input "text" at bounding box center [283, 395] width 104 height 27
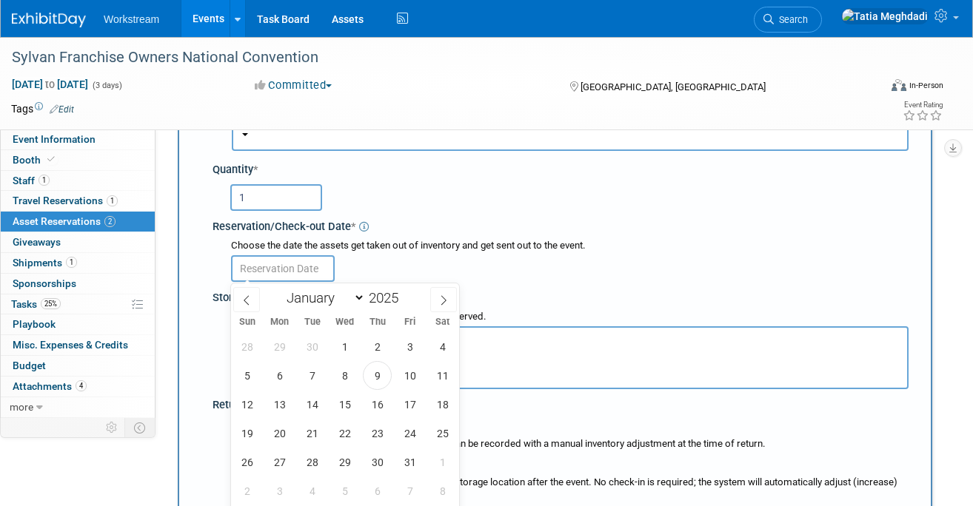
scroll to position [142, 0]
click at [278, 409] on span "13" at bounding box center [279, 403] width 29 height 29
type input "[DATE]"
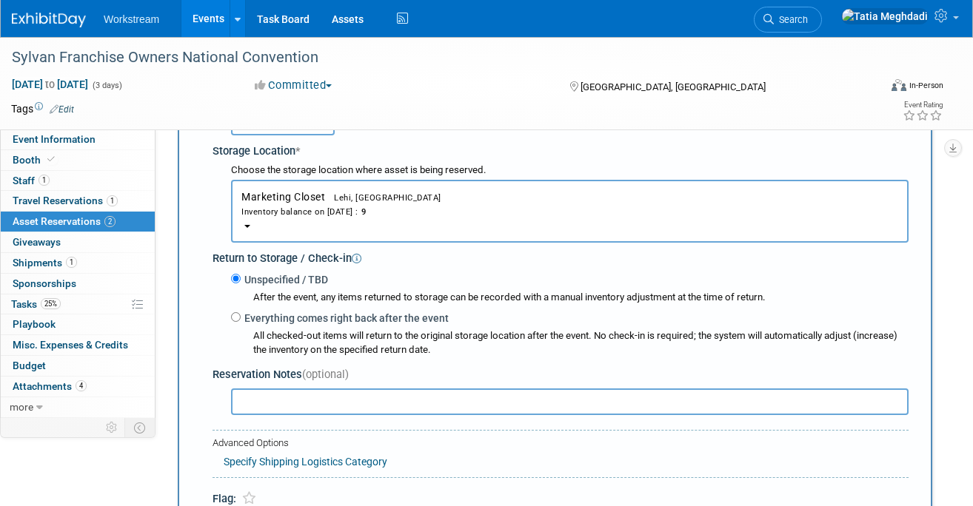
scroll to position [292, 0]
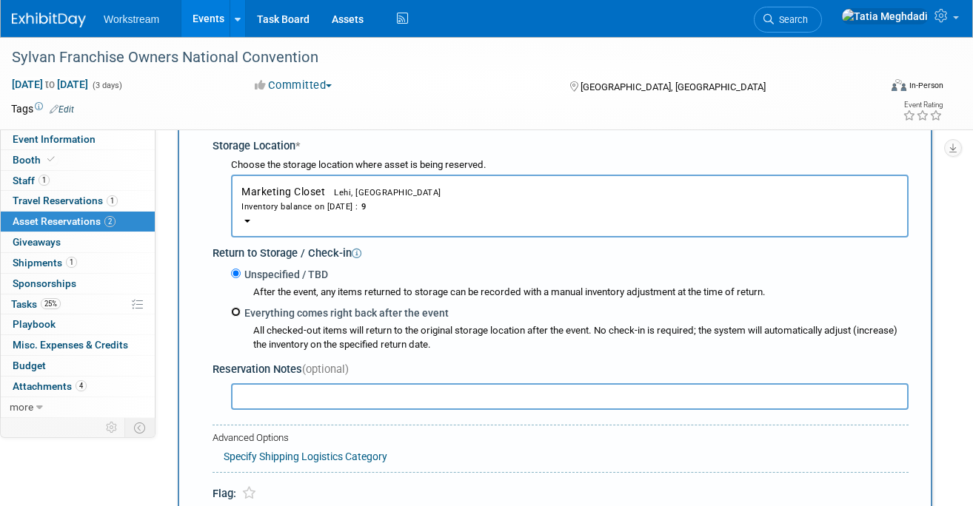
click at [238, 315] on input "Everything comes right back after the event" at bounding box center [236, 312] width 10 height 10
radio input "true"
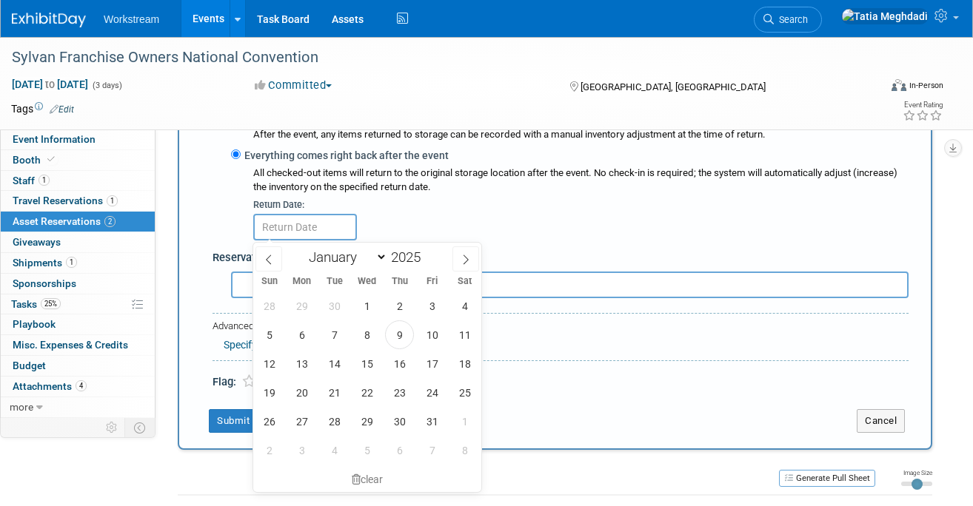
scroll to position [462, 0]
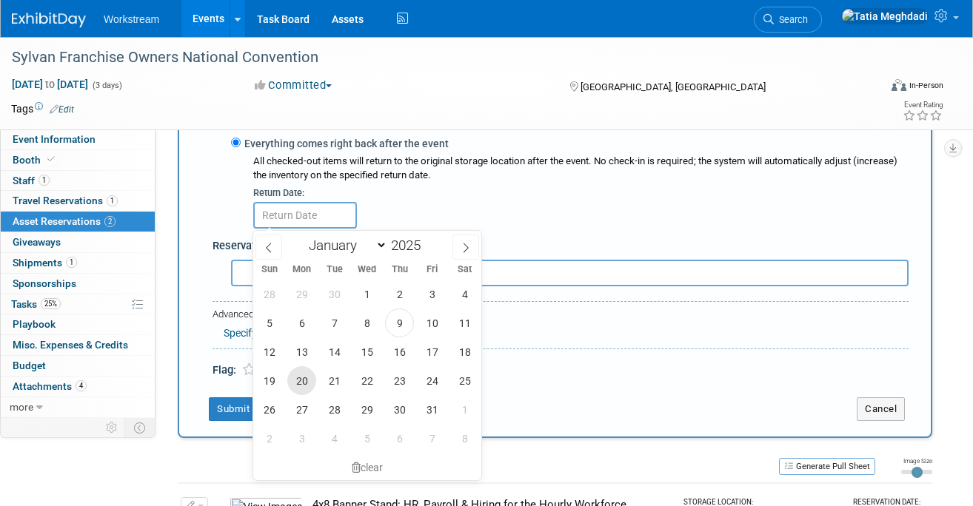
click at [300, 384] on span "20" at bounding box center [301, 380] width 29 height 29
type input "Oct 20, 2025"
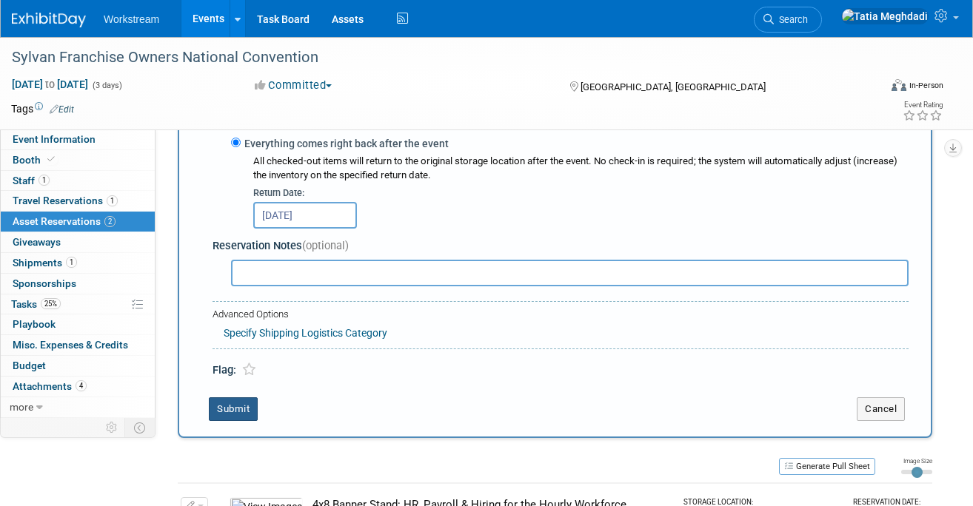
click at [247, 414] on button "Submit" at bounding box center [233, 409] width 49 height 24
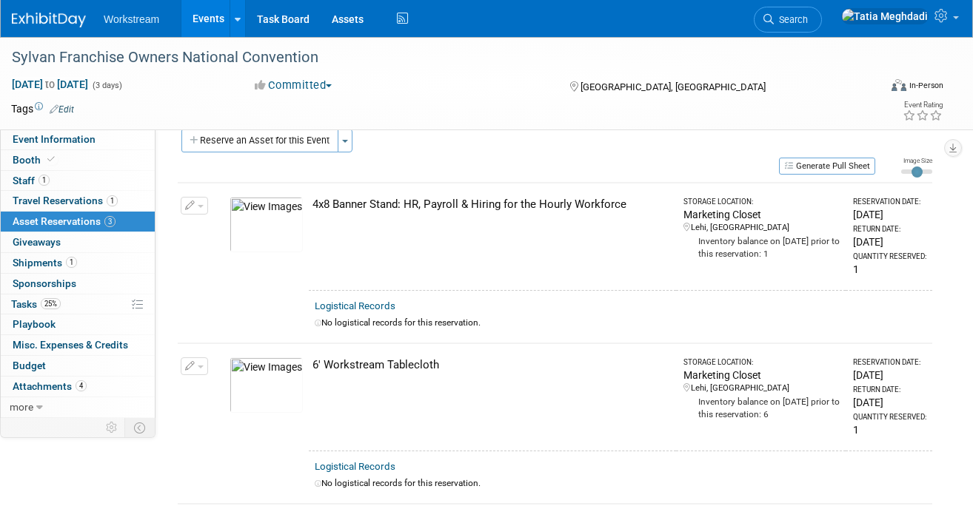
scroll to position [0, 0]
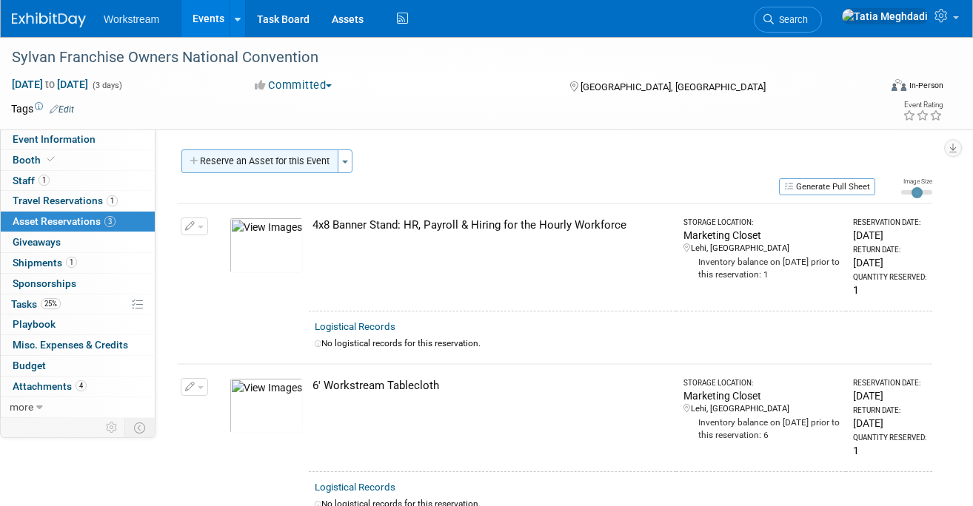
click at [255, 158] on button "Reserve an Asset for this Event" at bounding box center [259, 162] width 157 height 24
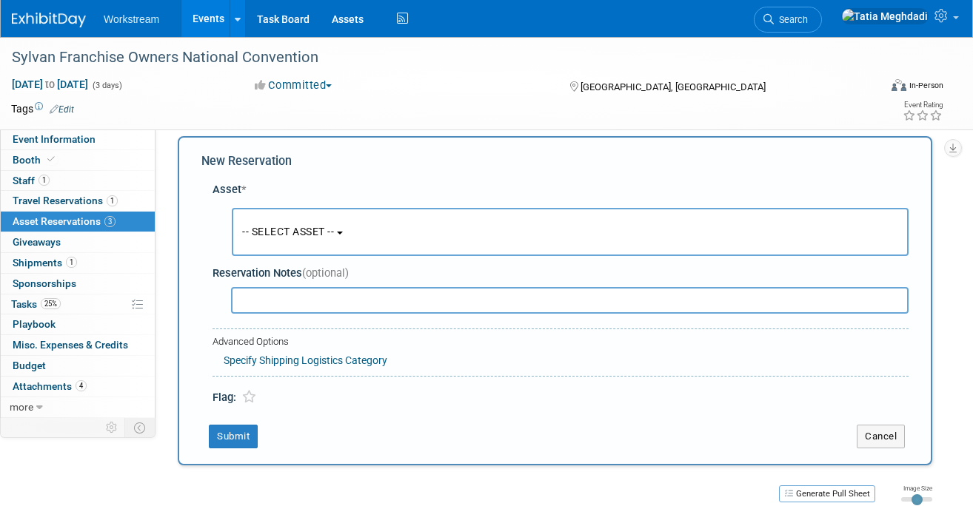
scroll to position [14, 0]
click at [280, 232] on span "-- SELECT ASSET --" at bounding box center [288, 231] width 92 height 12
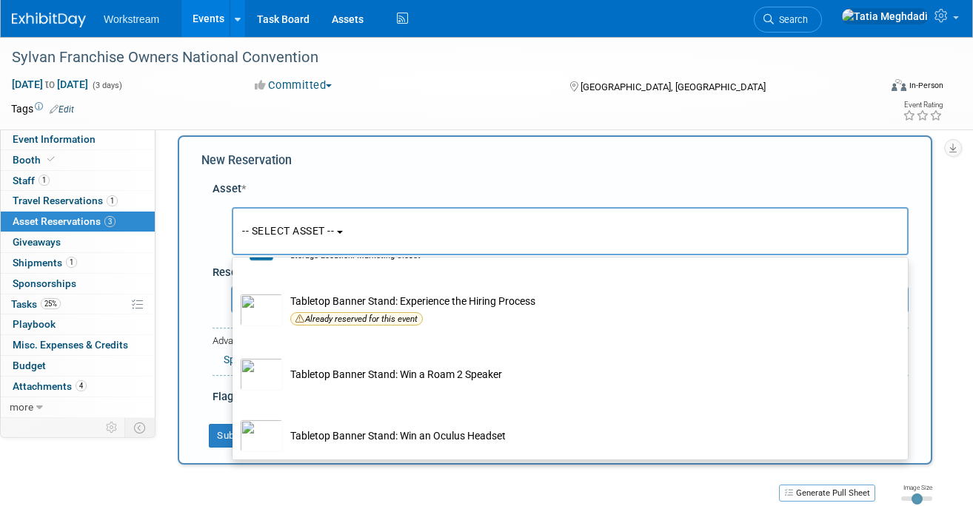
scroll to position [872, 0]
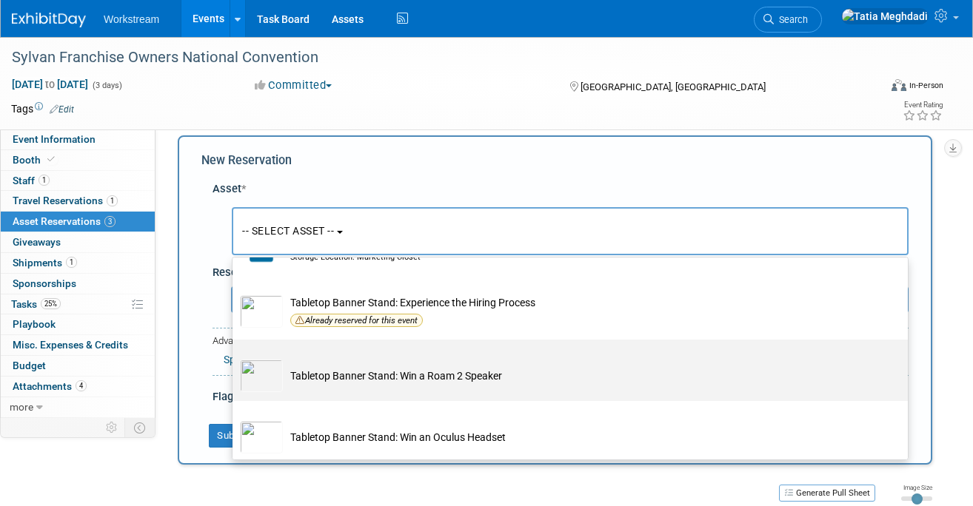
click at [266, 378] on img at bounding box center [261, 376] width 43 height 33
click at [235, 357] on input "Tabletop Banner Stand: Win a Roam 2 Speaker" at bounding box center [230, 353] width 10 height 10
select select "10725978"
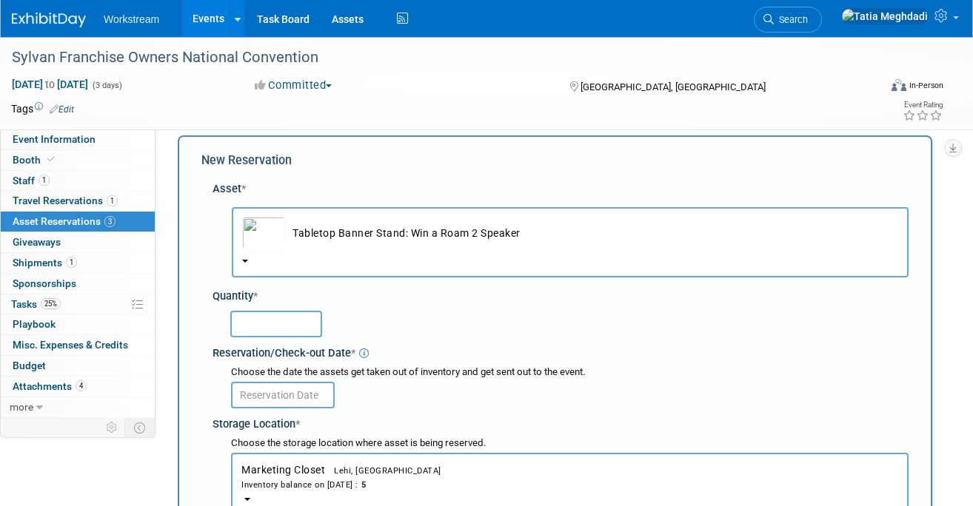
click at [270, 323] on input "text" at bounding box center [276, 324] width 92 height 27
type input "1"
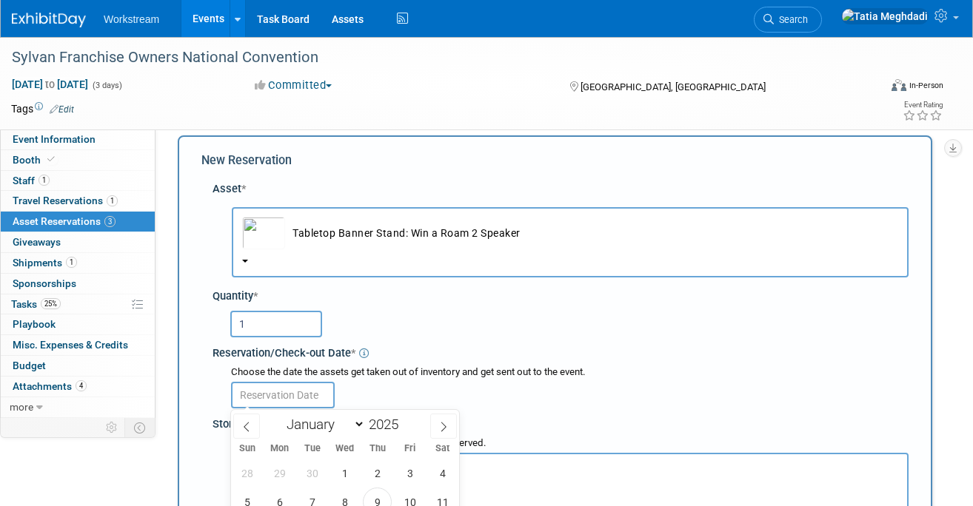
click at [269, 397] on input "text" at bounding box center [283, 395] width 104 height 27
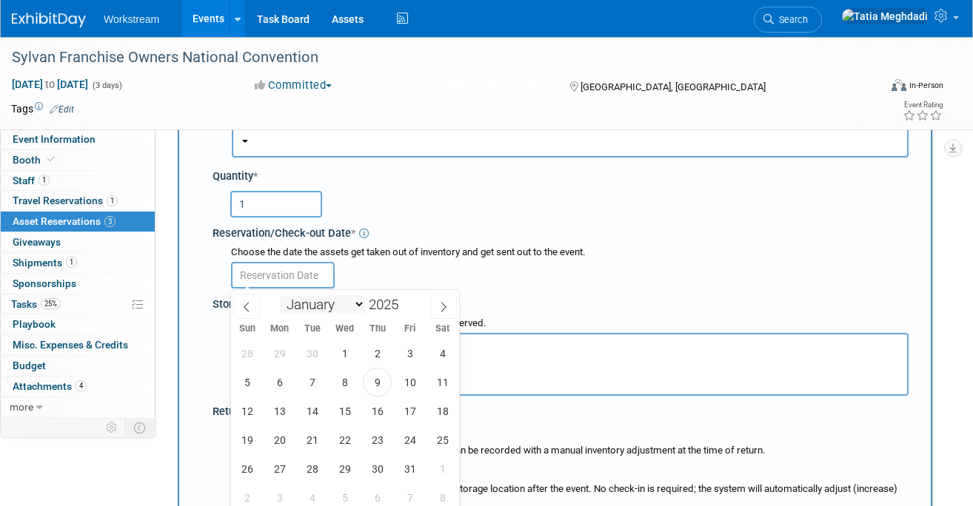
scroll to position [151, 0]
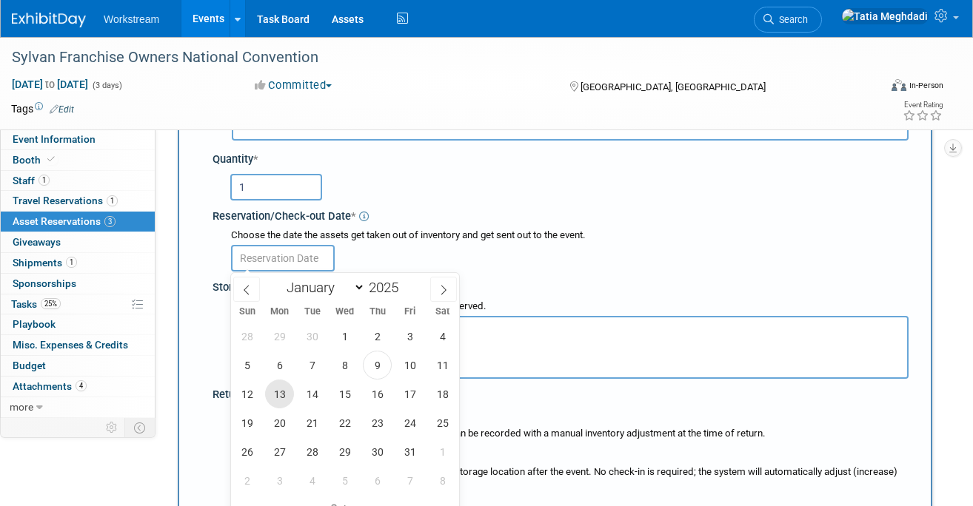
click at [275, 392] on span "13" at bounding box center [279, 394] width 29 height 29
type input "Oct 13, 2025"
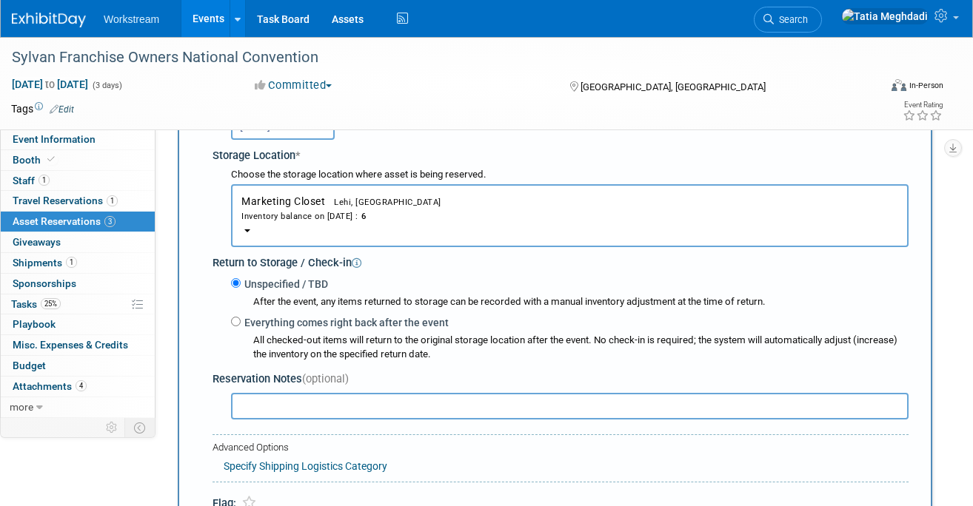
scroll to position [283, 0]
click at [238, 324] on input "Everything comes right back after the event" at bounding box center [236, 321] width 10 height 10
radio input "true"
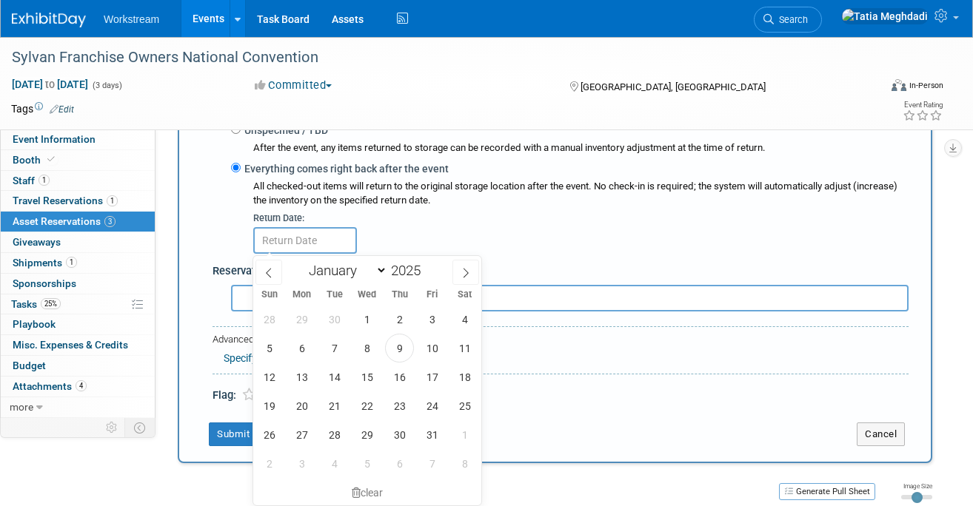
scroll to position [450, 0]
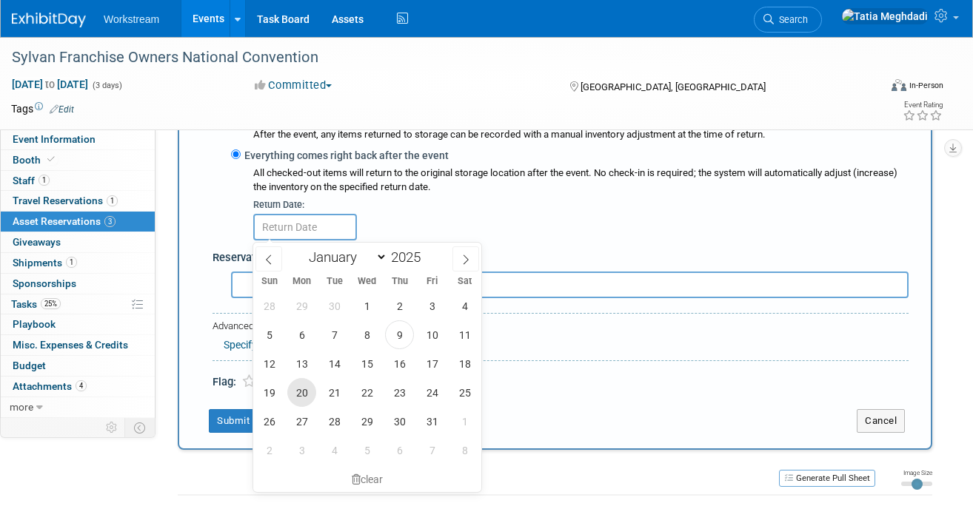
click at [300, 390] on span "20" at bounding box center [301, 392] width 29 height 29
type input "Oct 20, 2025"
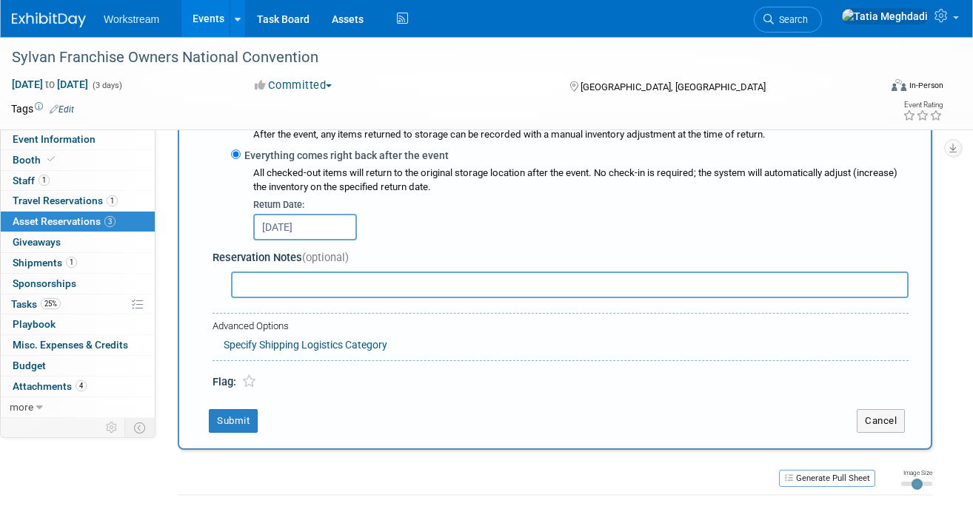
scroll to position [498, 0]
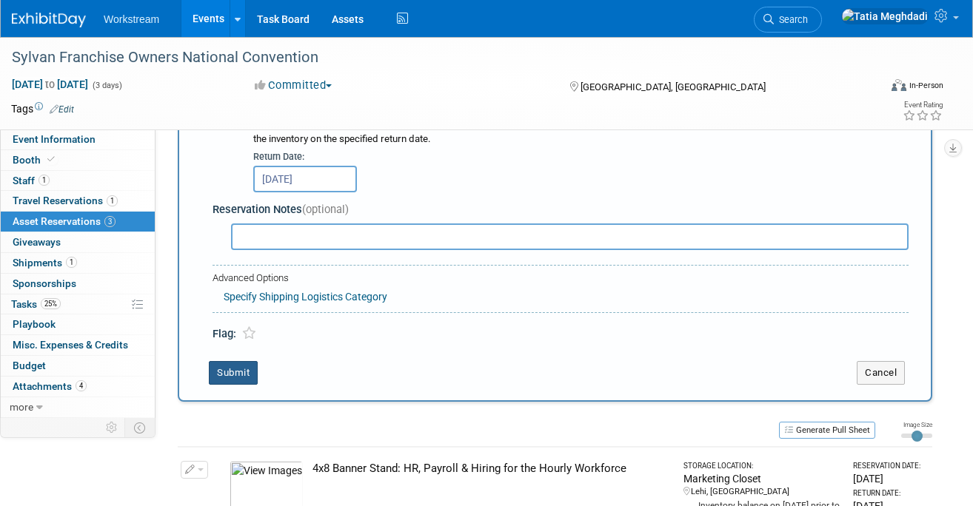
click at [240, 368] on button "Submit" at bounding box center [233, 373] width 49 height 24
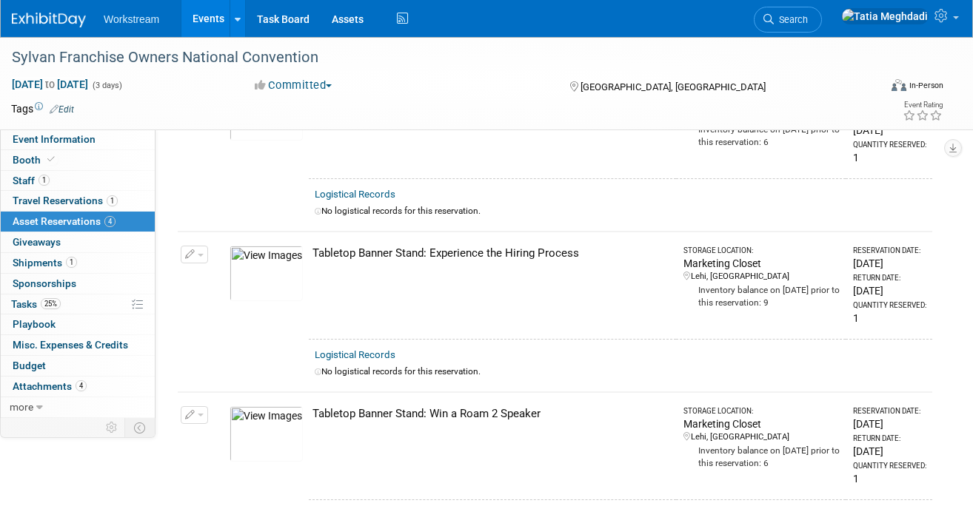
scroll to position [0, 0]
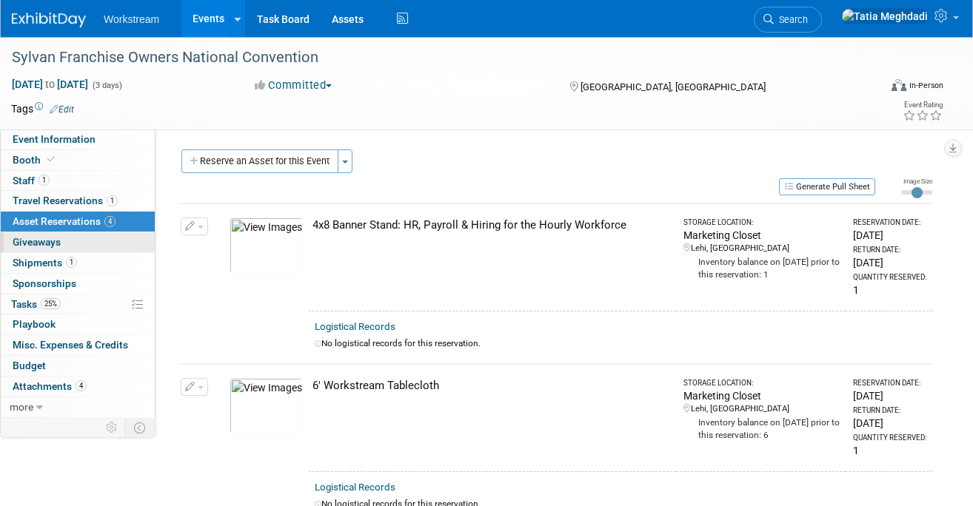
click at [53, 238] on span "Giveaways 0" at bounding box center [37, 242] width 48 height 12
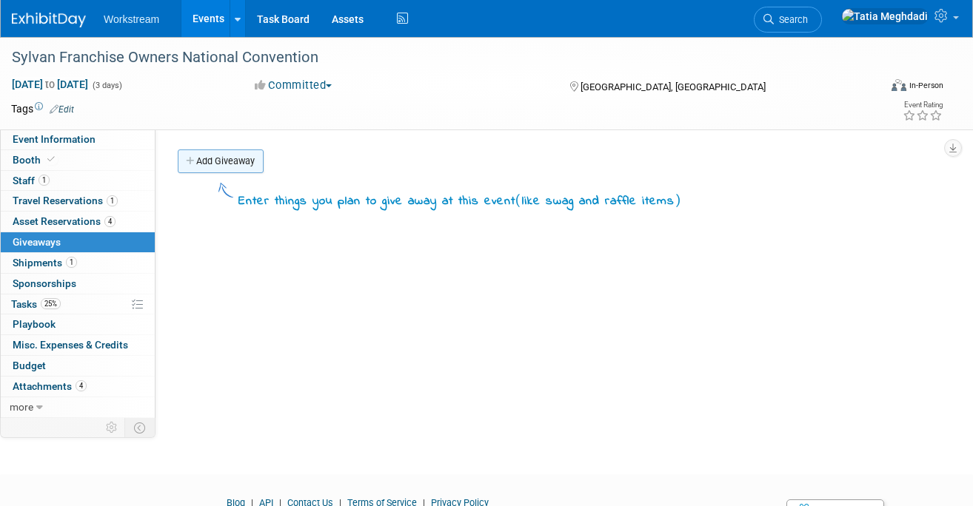
click at [204, 164] on link "Add Giveaway" at bounding box center [221, 162] width 86 height 24
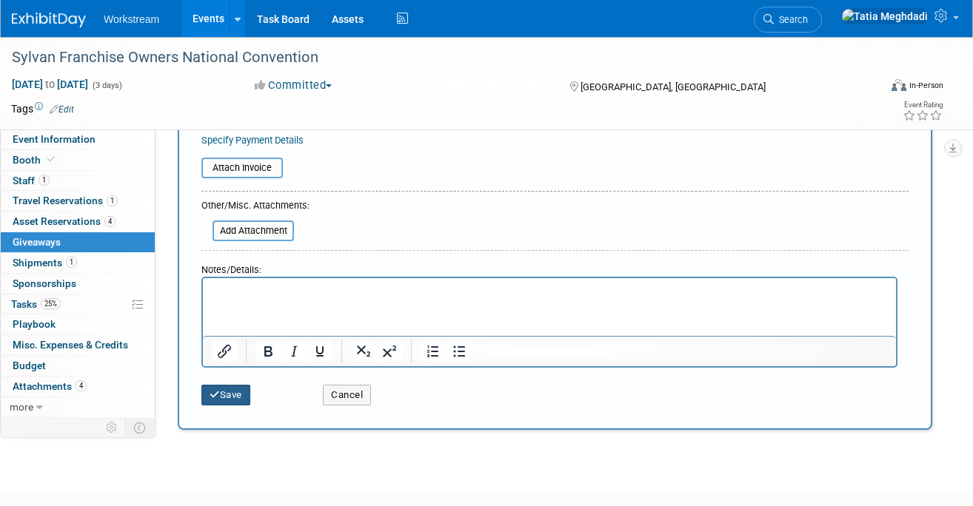
type input "Activation: Putt Putt Golf"
click at [234, 394] on button "Save" at bounding box center [225, 395] width 49 height 21
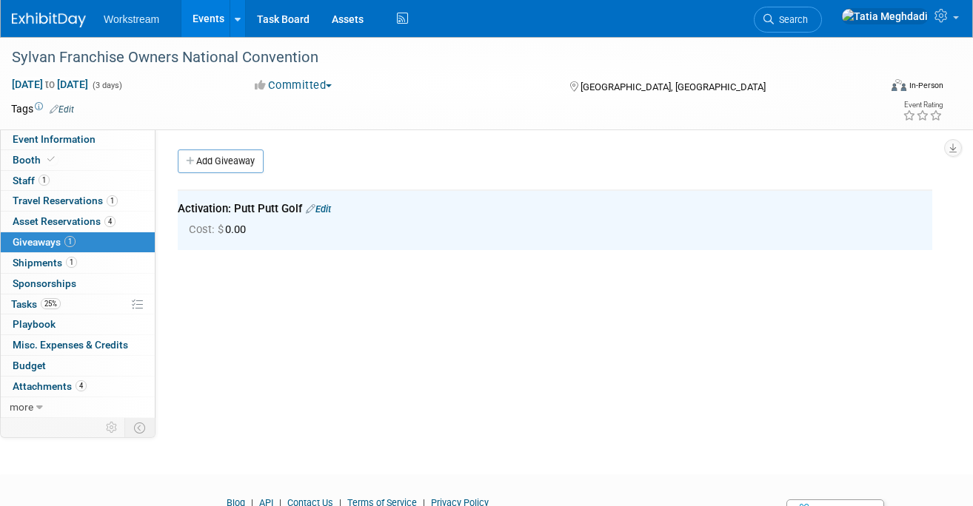
scroll to position [10, 0]
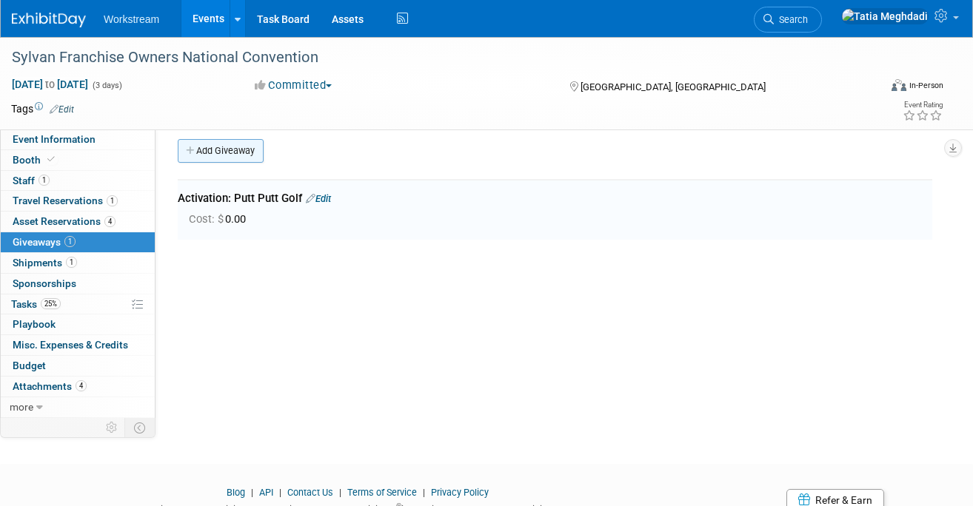
click at [226, 150] on link "Add Giveaway" at bounding box center [221, 151] width 86 height 24
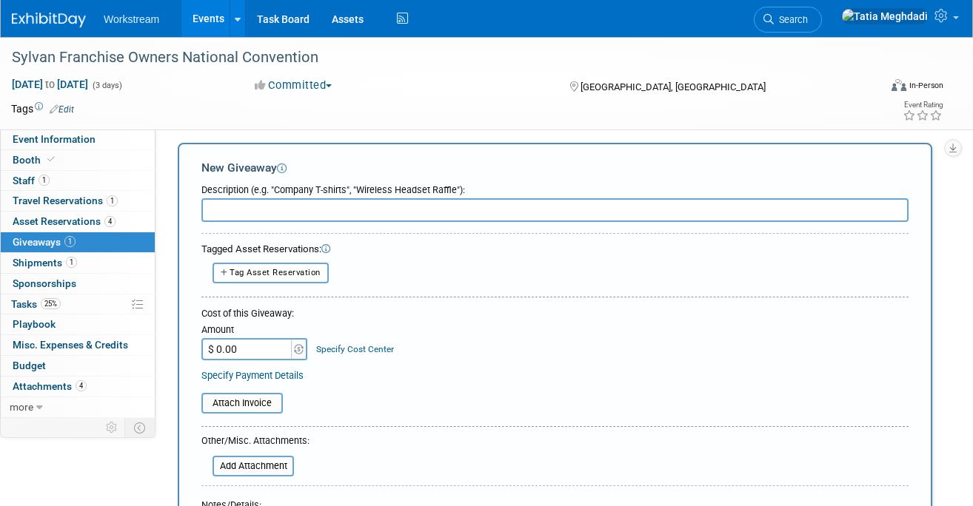
scroll to position [0, 0]
click at [264, 209] on input "text" at bounding box center [554, 210] width 707 height 24
click at [289, 211] on input "Swag: phone fans, phone stand" at bounding box center [554, 210] width 707 height 24
click at [353, 210] on input "Swag: phone fan, phone stand" at bounding box center [554, 210] width 707 height 24
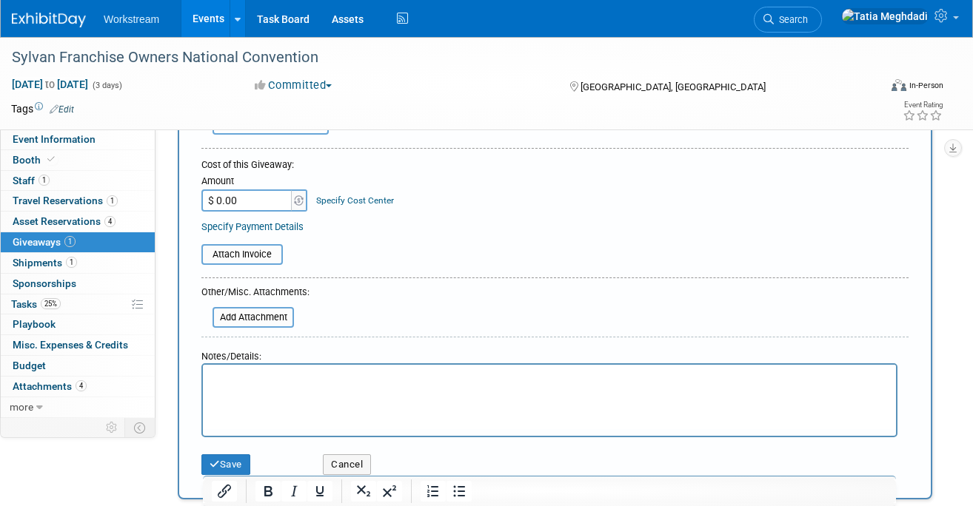
scroll to position [327, 0]
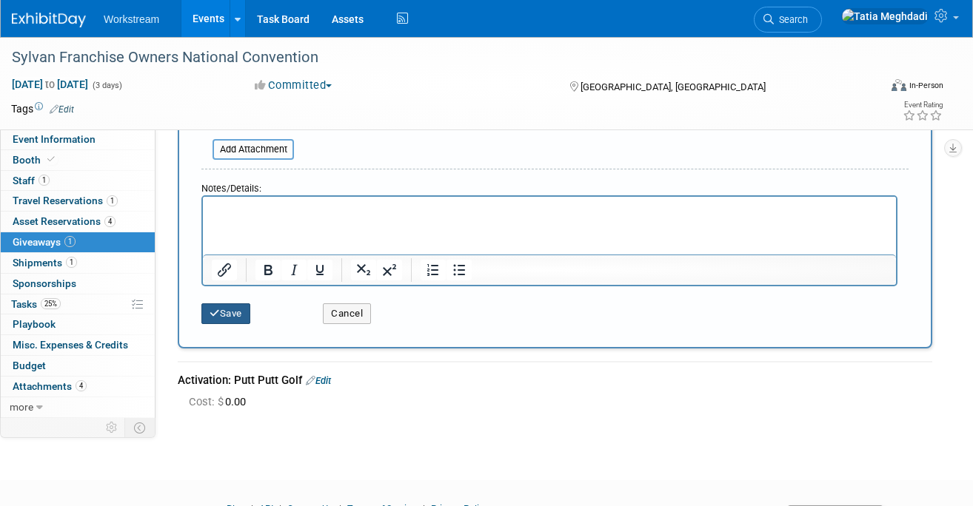
type input "Swag: phone fan, phone stand, stress balls, lip balm"
click at [230, 317] on button "Save" at bounding box center [225, 313] width 49 height 21
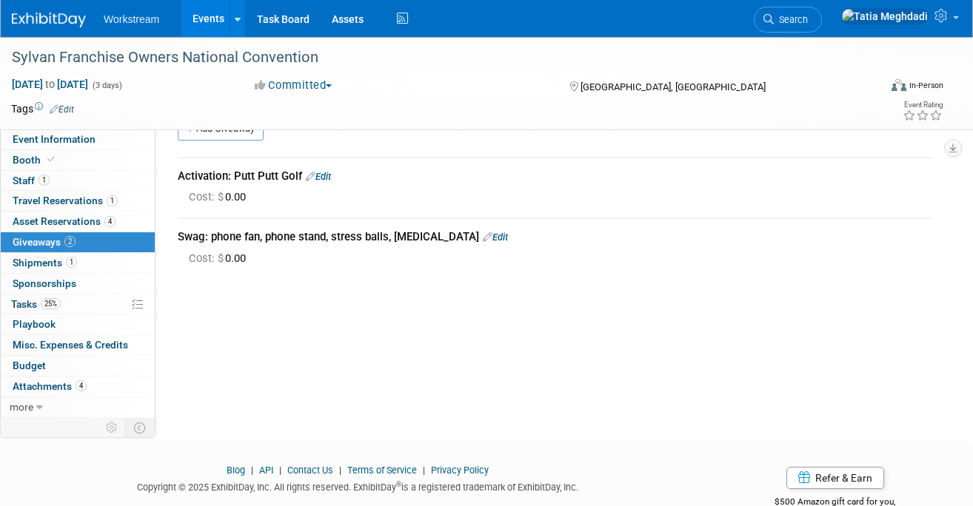
scroll to position [0, 0]
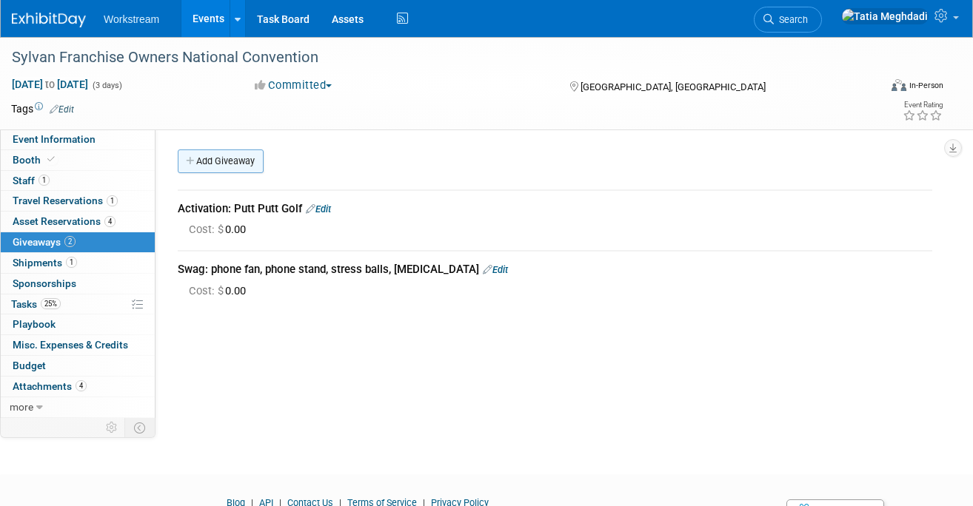
click at [201, 161] on link "Add Giveaway" at bounding box center [221, 162] width 86 height 24
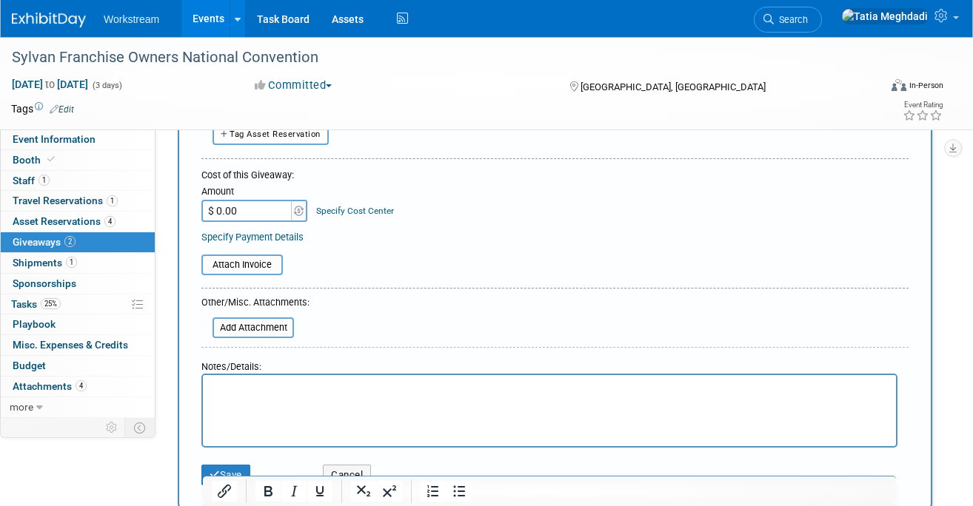
scroll to position [448, 0]
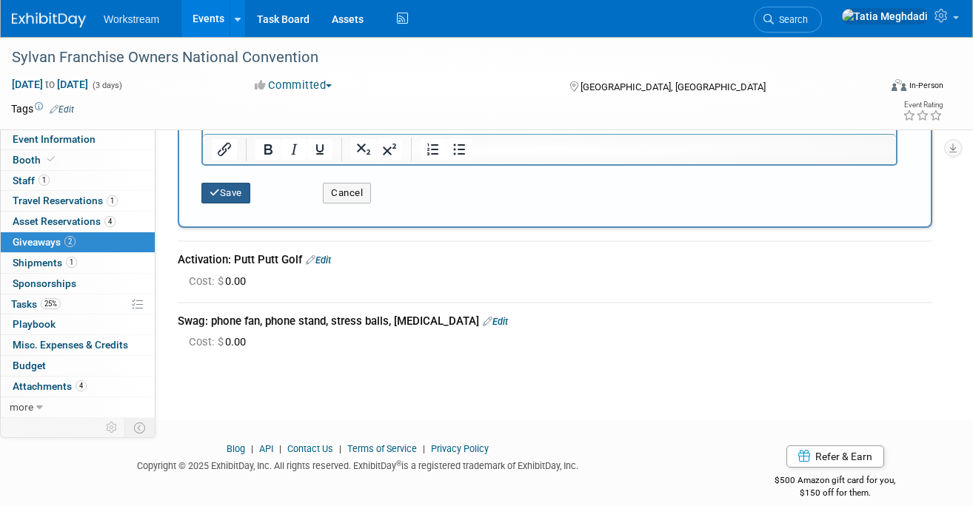
type input "Collateral: flyer (pre printed)"
click at [227, 195] on button "Save" at bounding box center [225, 193] width 49 height 21
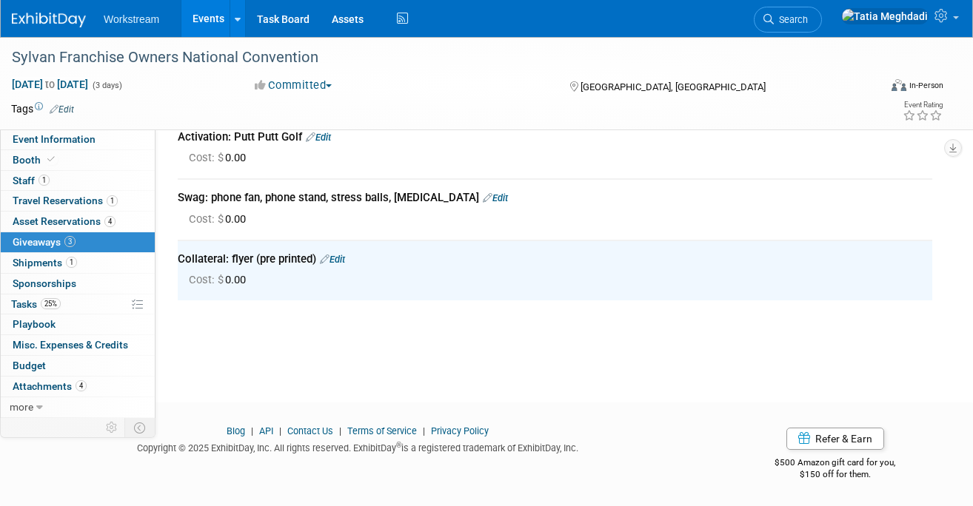
scroll to position [0, 0]
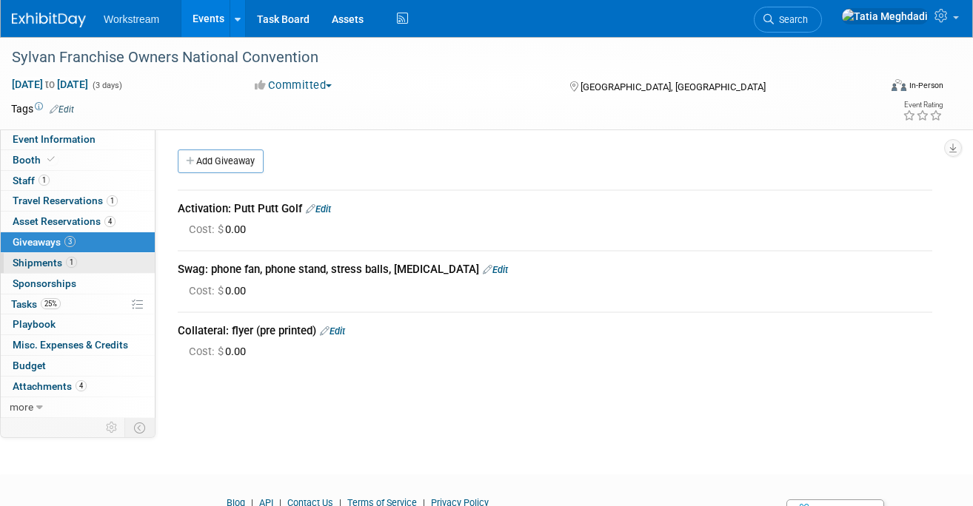
click at [47, 261] on span "Shipments 1" at bounding box center [45, 263] width 64 height 12
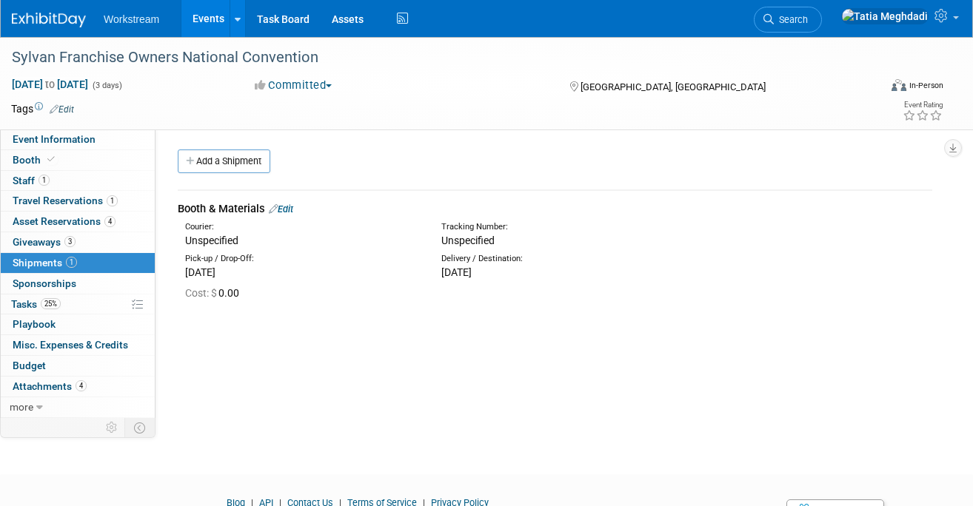
click at [293, 209] on link "Edit" at bounding box center [281, 209] width 24 height 11
select select "9"
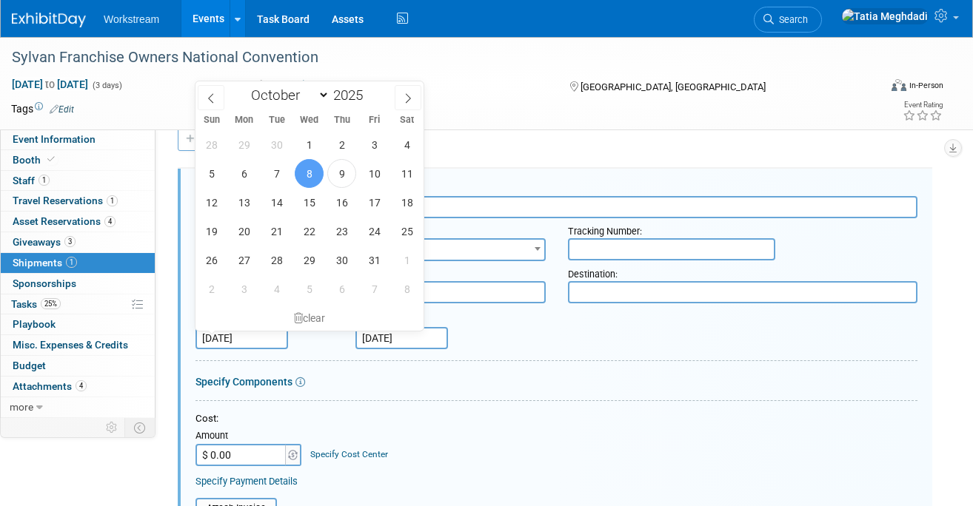
click at [226, 333] on input "Oct 8, 2025" at bounding box center [241, 338] width 93 height 22
click at [241, 212] on span "13" at bounding box center [243, 202] width 29 height 29
type input "Oct 13, 2025"
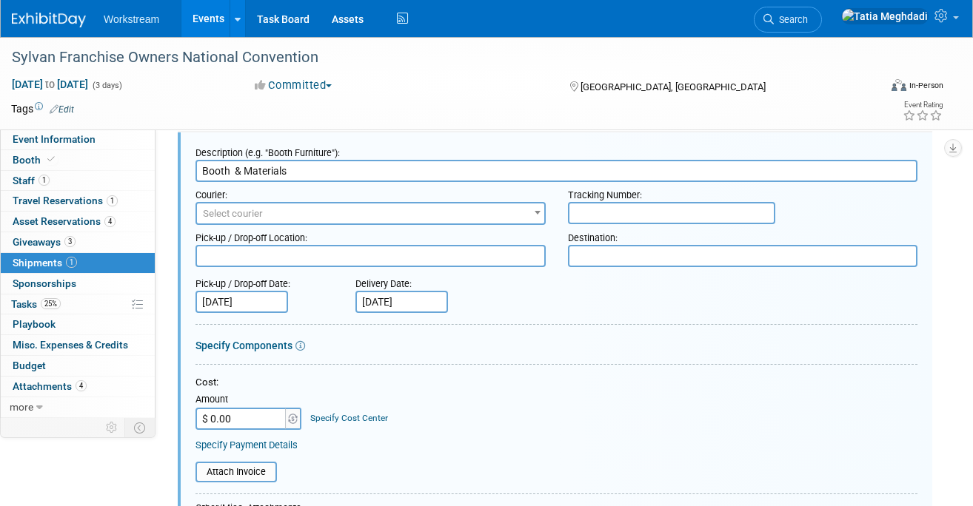
scroll to position [64, 0]
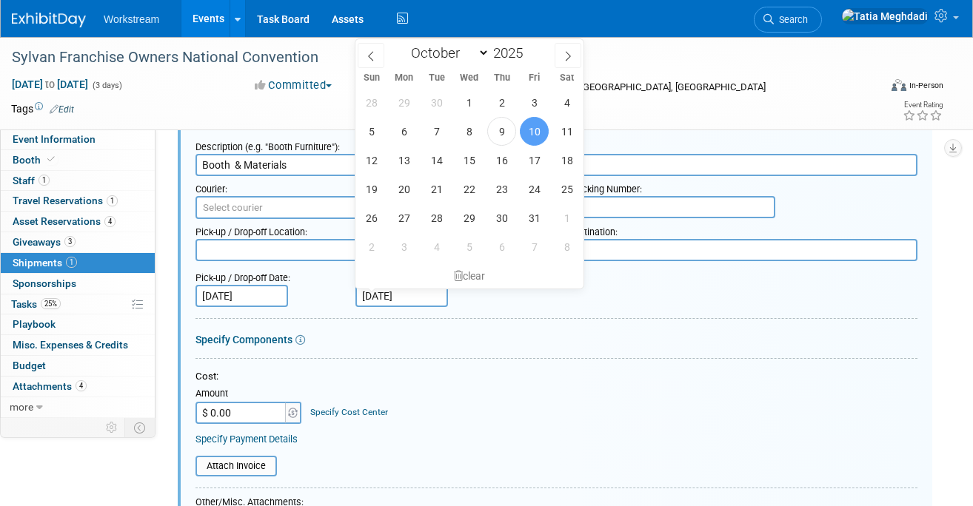
click at [380, 298] on input "Oct 10, 2025" at bounding box center [401, 296] width 93 height 22
click at [437, 164] on span "14" at bounding box center [436, 160] width 29 height 29
type input "[DATE]"
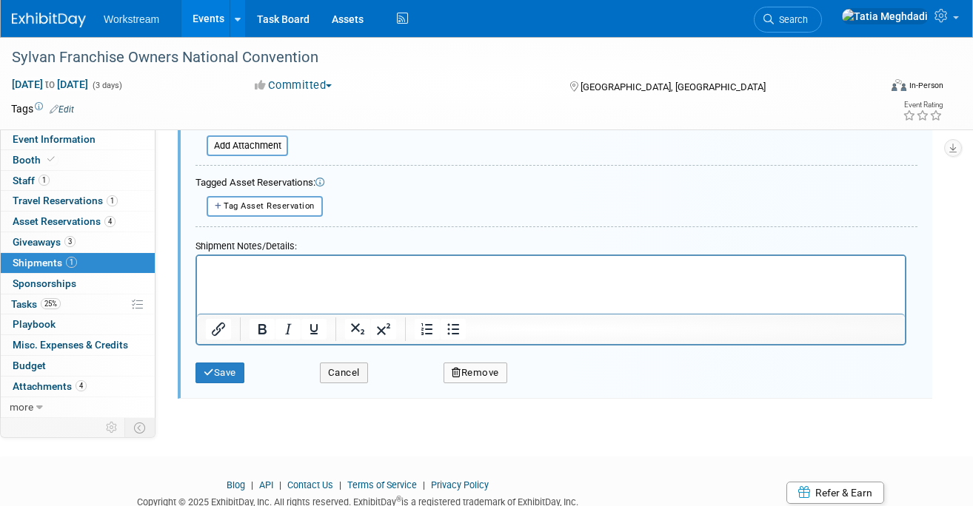
scroll to position [446, 0]
click at [224, 366] on button "Save" at bounding box center [219, 373] width 49 height 21
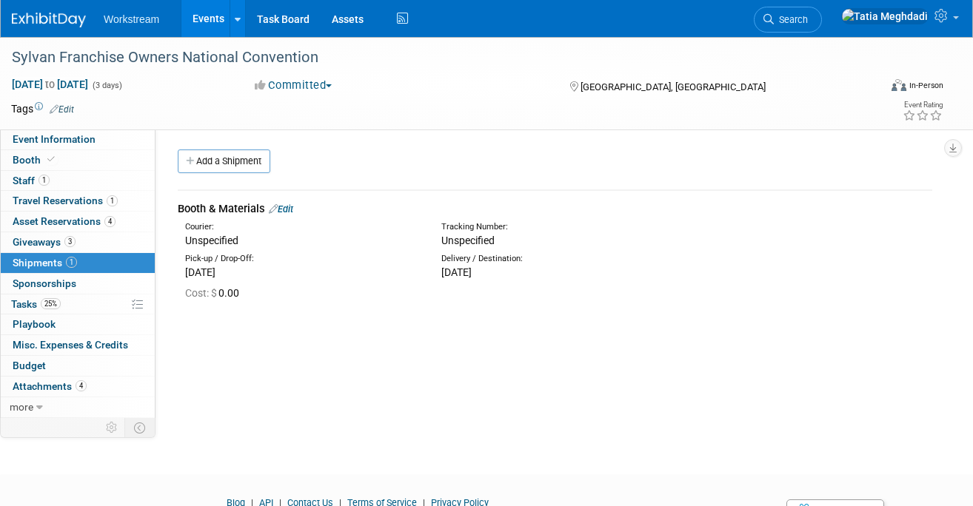
scroll to position [0, 0]
click at [37, 283] on span "Sponsorships 0" at bounding box center [45, 284] width 64 height 12
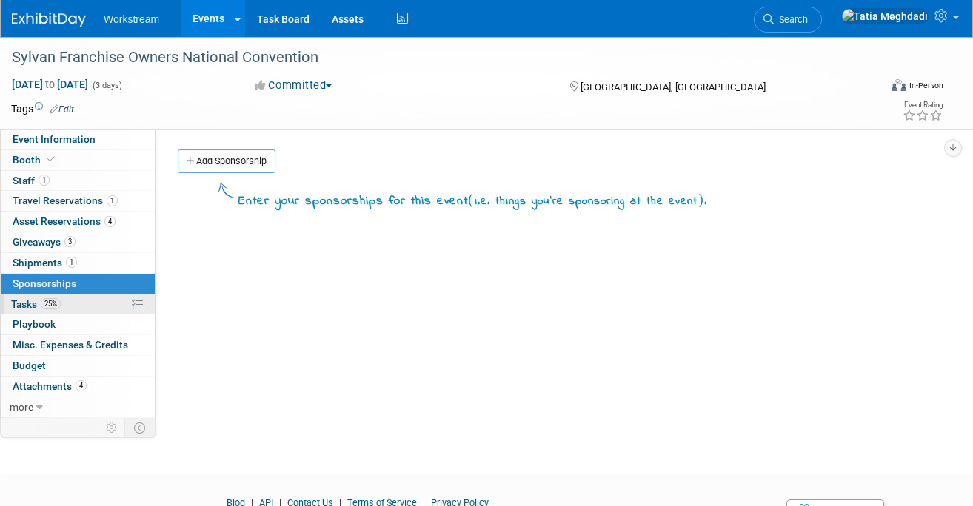
click at [36, 303] on span "Tasks 25%" at bounding box center [36, 304] width 50 height 12
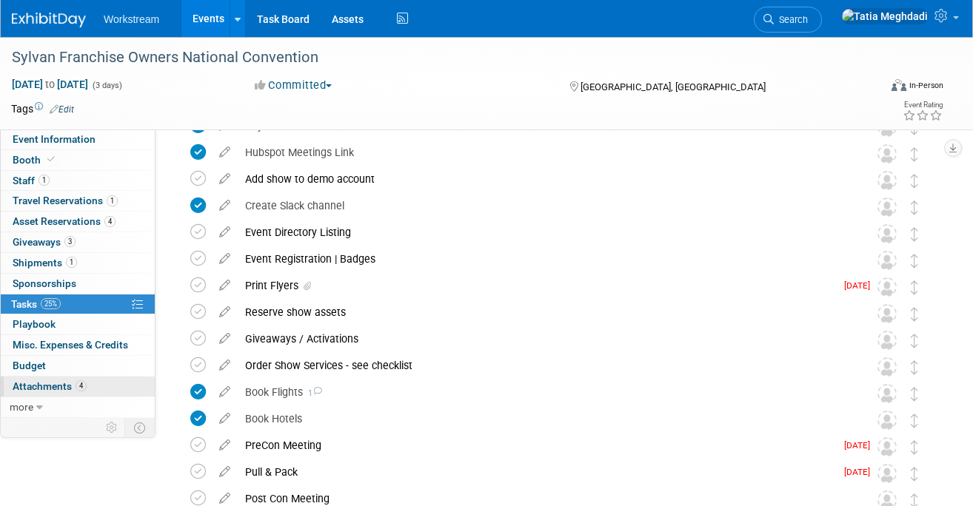
scroll to position [136, 0]
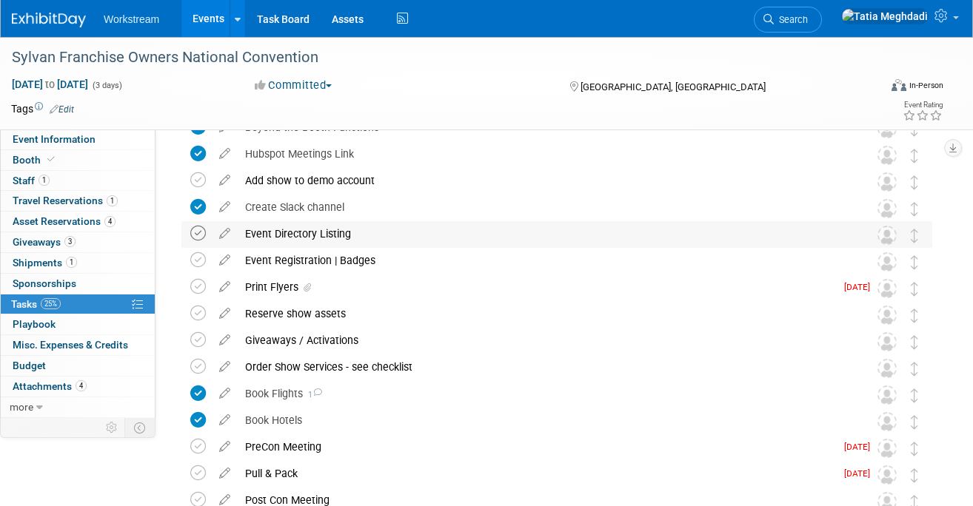
click at [194, 233] on icon at bounding box center [198, 234] width 16 height 16
click at [198, 258] on icon at bounding box center [198, 260] width 16 height 16
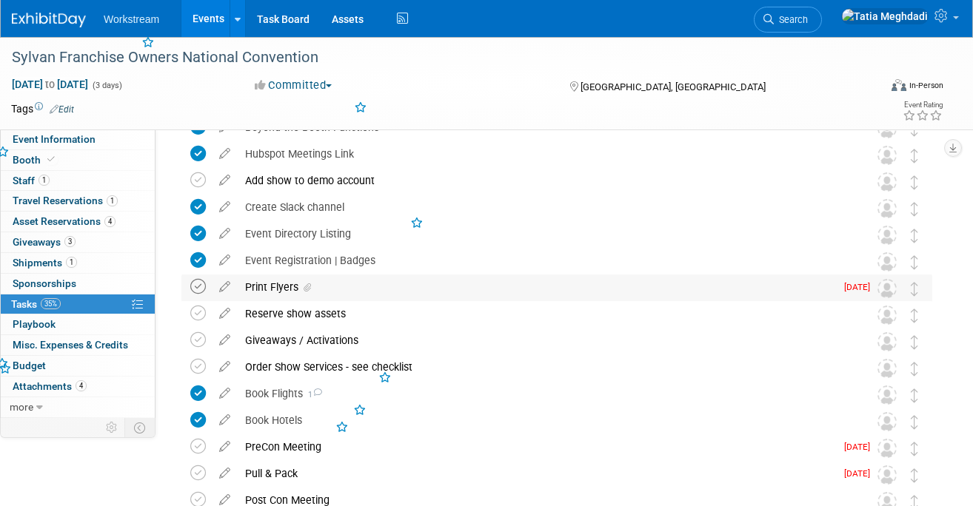
click at [202, 286] on icon at bounding box center [198, 287] width 16 height 16
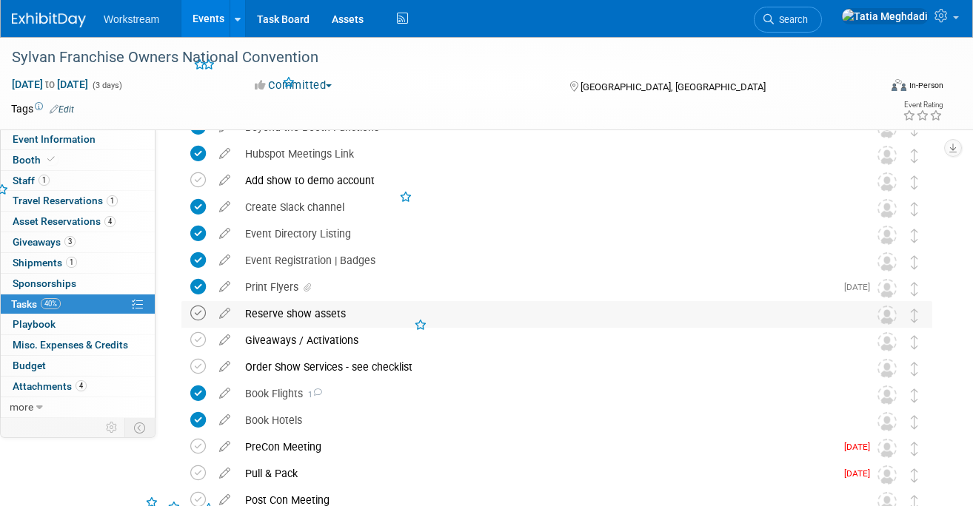
click at [199, 310] on icon at bounding box center [198, 314] width 16 height 16
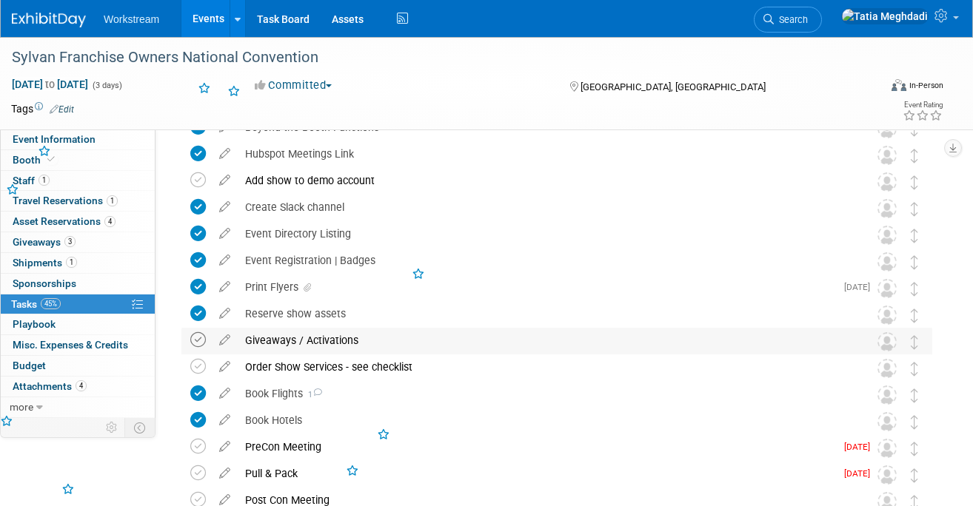
click at [197, 343] on icon at bounding box center [198, 340] width 16 height 16
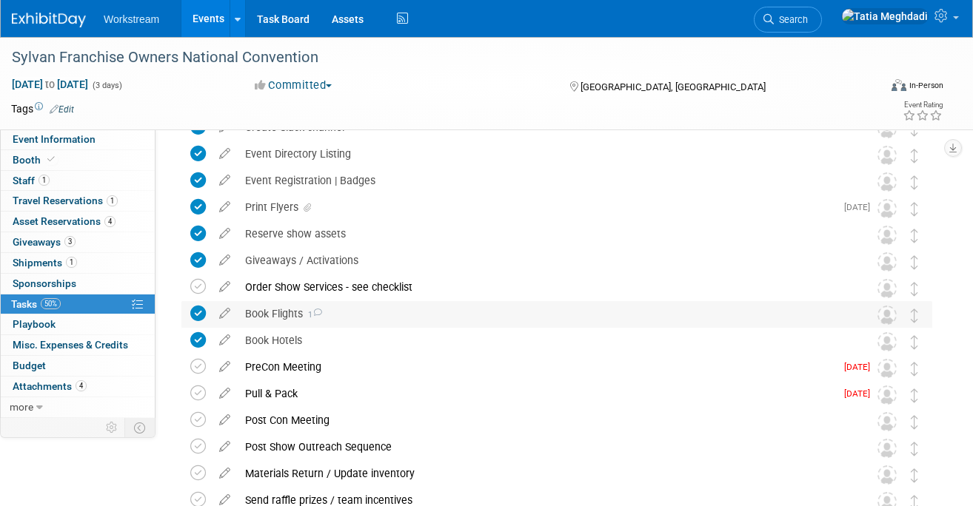
scroll to position [217, 0]
click at [198, 366] on icon at bounding box center [198, 366] width 16 height 16
click at [258, 392] on div "Pull & Pack" at bounding box center [536, 392] width 597 height 25
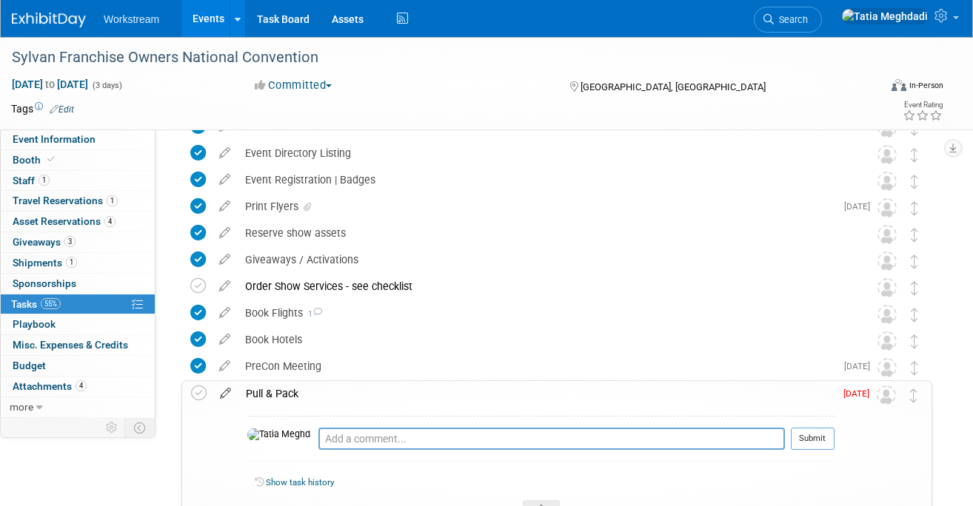
click at [229, 392] on icon at bounding box center [225, 390] width 26 height 19
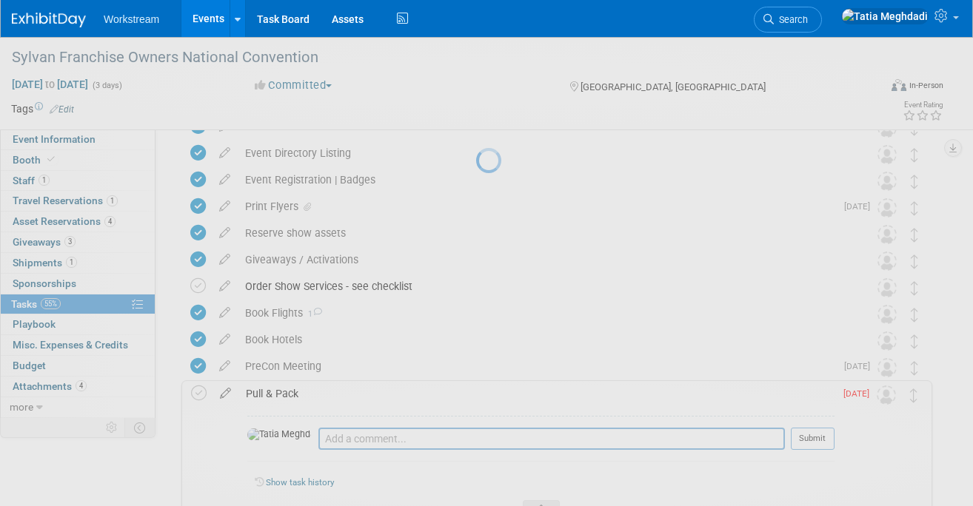
select select "9"
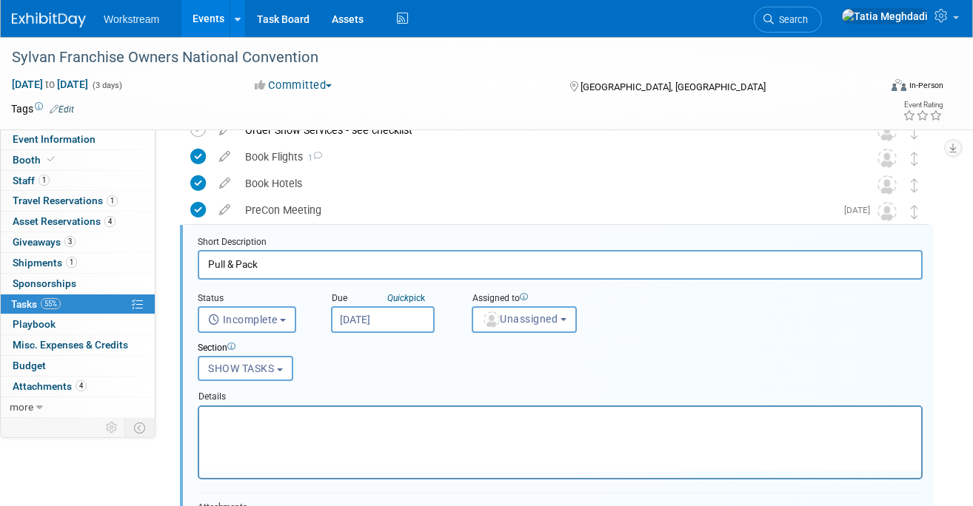
scroll to position [381, 0]
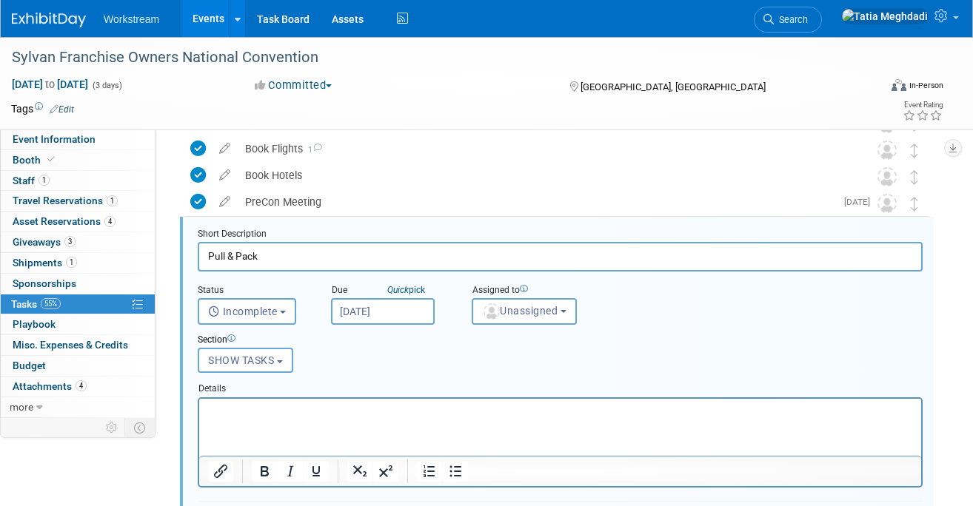
click at [379, 305] on input "Oct 8, 2025" at bounding box center [383, 311] width 104 height 27
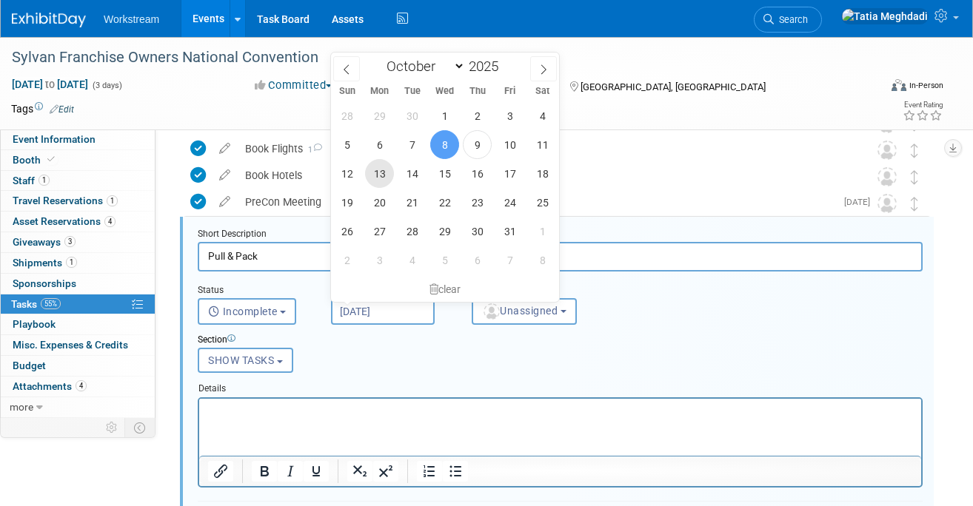
click at [382, 173] on span "13" at bounding box center [379, 173] width 29 height 29
type input "Oct 13, 2025"
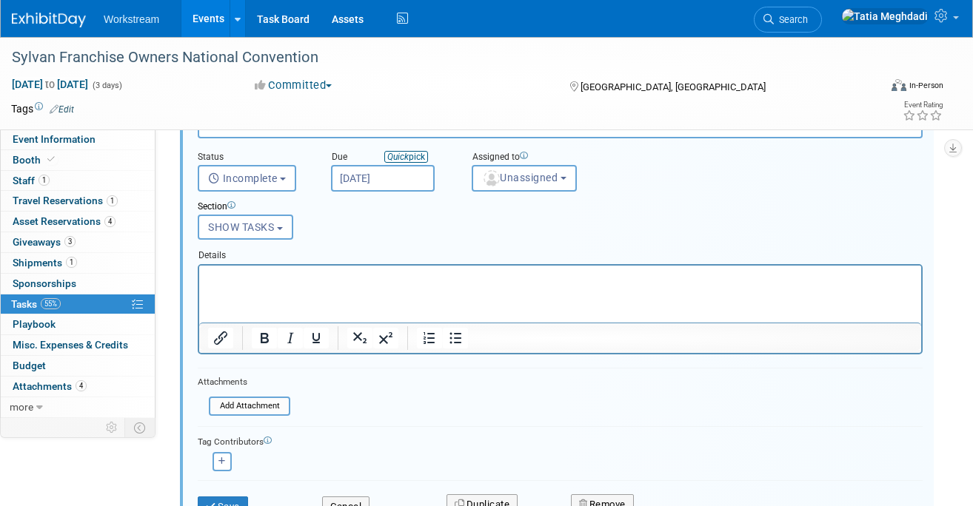
scroll to position [553, 0]
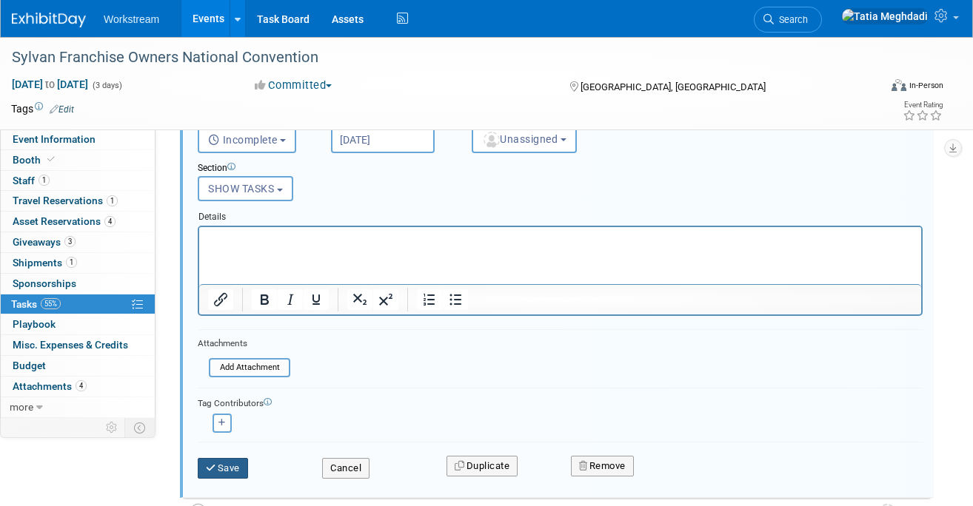
click at [241, 464] on button "Save" at bounding box center [223, 468] width 50 height 21
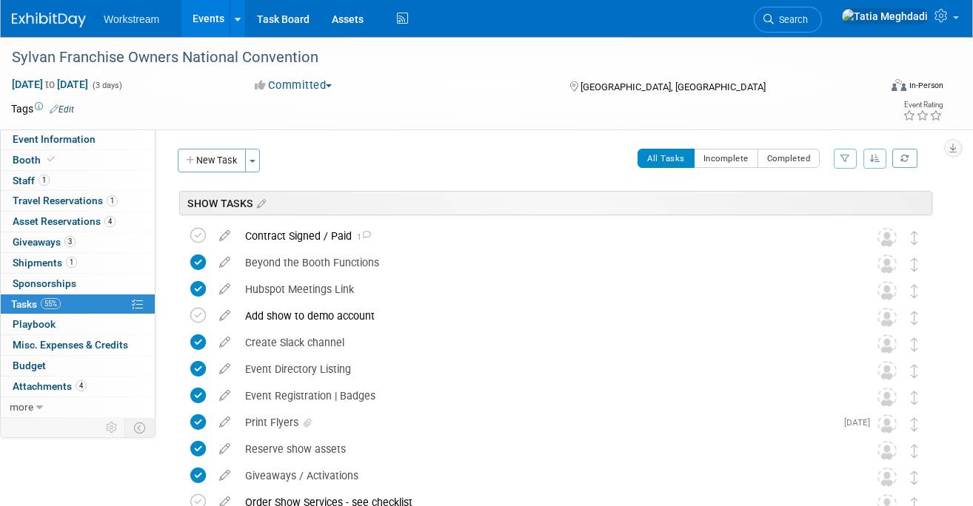
scroll to position [0, 0]
click at [43, 263] on span "Shipments 1" at bounding box center [45, 263] width 64 height 12
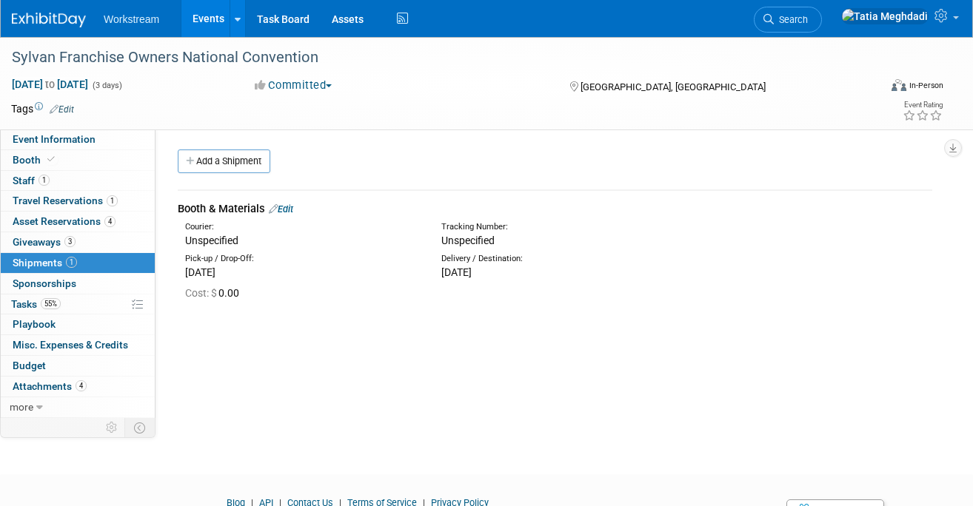
click at [293, 210] on link "Edit" at bounding box center [281, 209] width 24 height 11
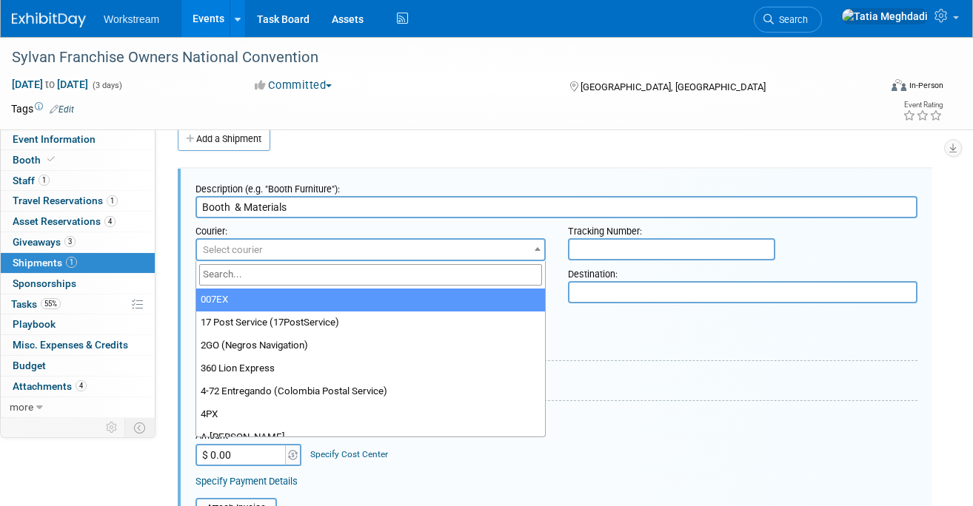
click at [223, 247] on span "Select courier" at bounding box center [233, 249] width 60 height 11
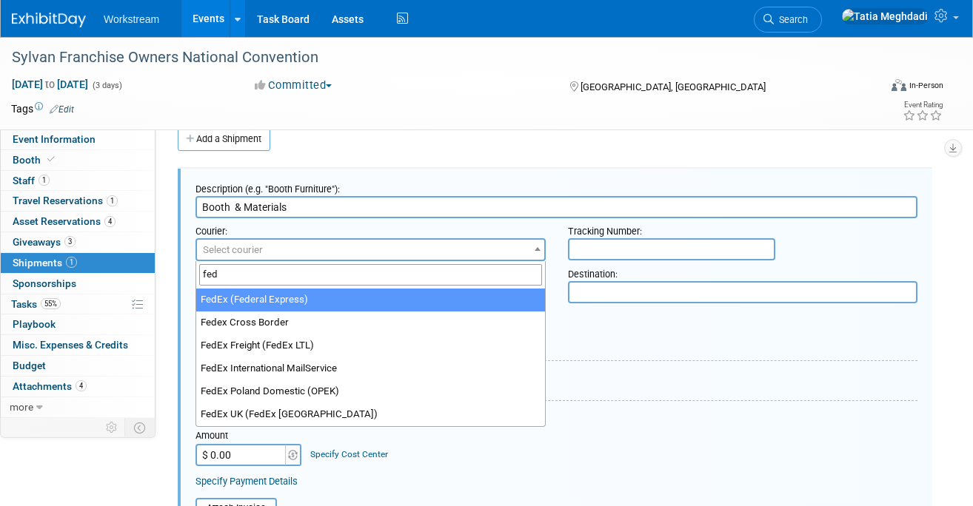
type input "fed"
select select "206"
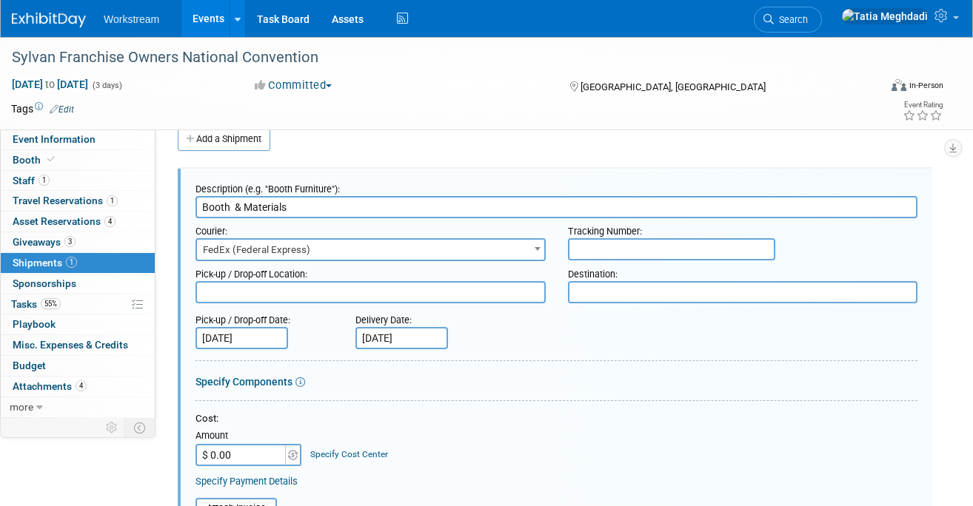
click at [269, 294] on textarea at bounding box center [370, 292] width 350 height 22
type textarea "Workstream Lehi"
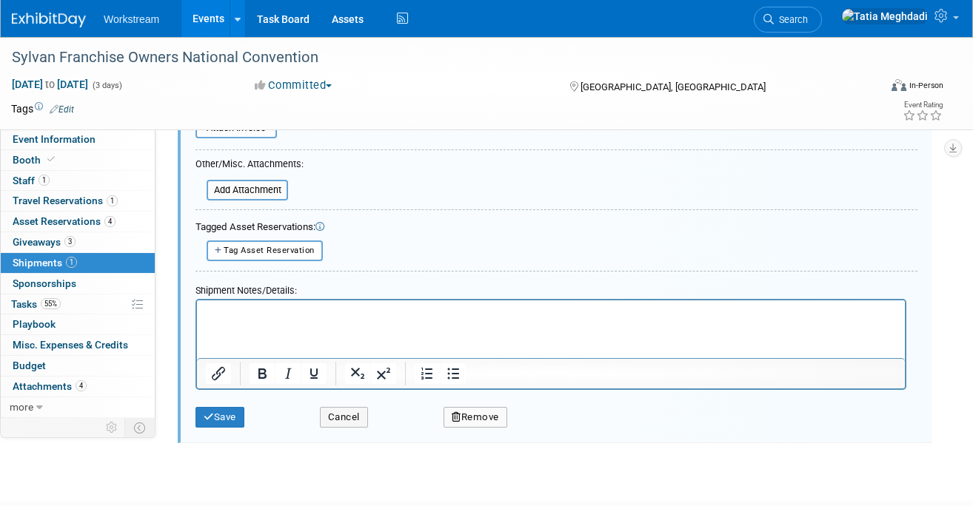
scroll to position [500, 0]
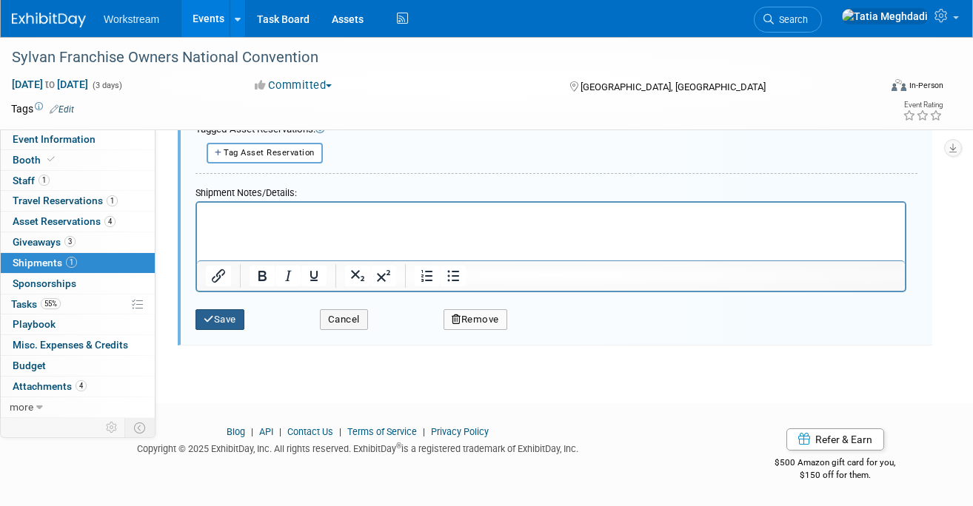
type textarea "Planet Hollywood"
click at [219, 320] on button "Save" at bounding box center [219, 319] width 49 height 21
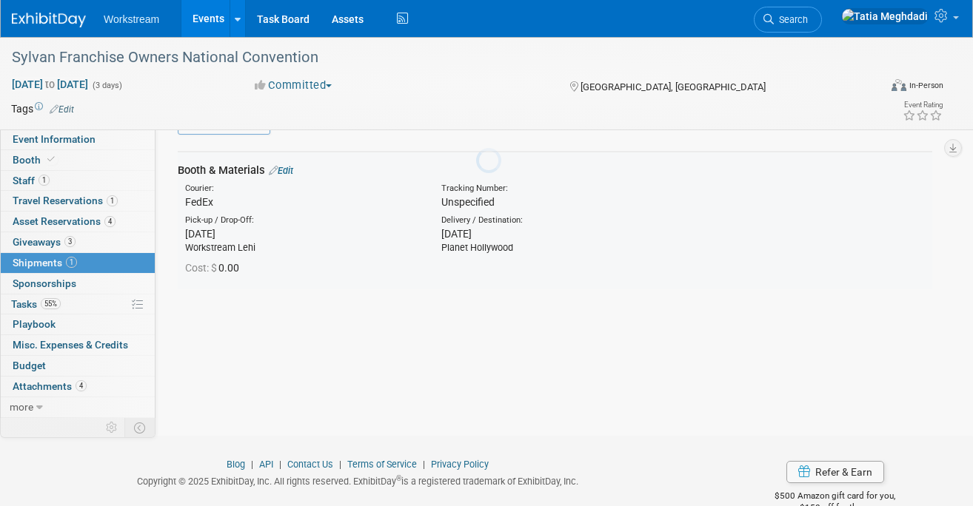
scroll to position [22, 0]
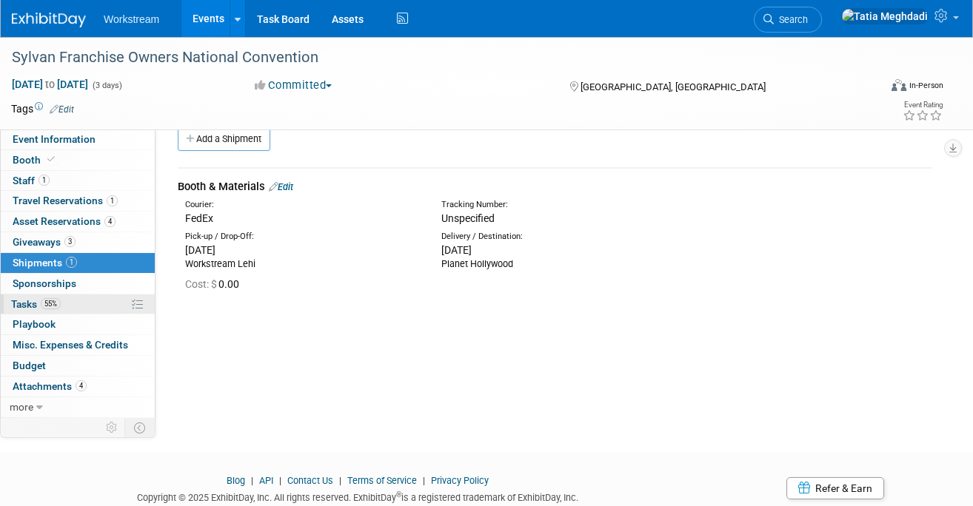
click at [21, 303] on span "Tasks 55%" at bounding box center [36, 304] width 50 height 12
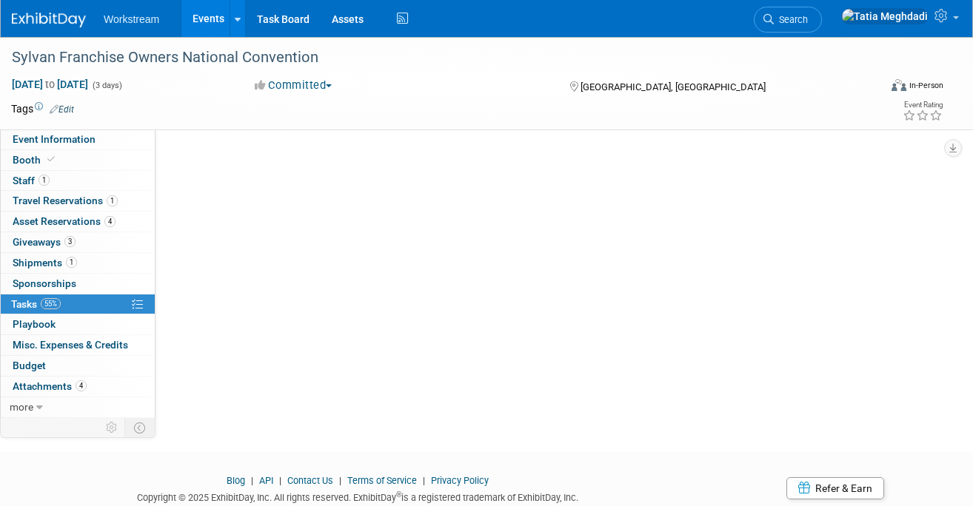
scroll to position [0, 0]
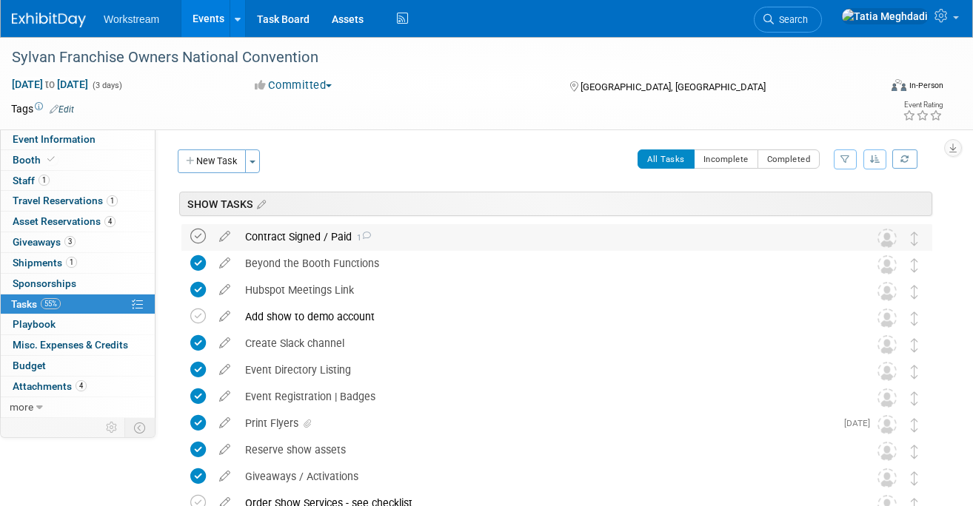
click at [201, 235] on icon at bounding box center [198, 237] width 16 height 16
click at [74, 138] on span "Event Information" at bounding box center [54, 139] width 83 height 12
select select "Misc/Other"
select select "No"
select select "[PERSON_NAME]"
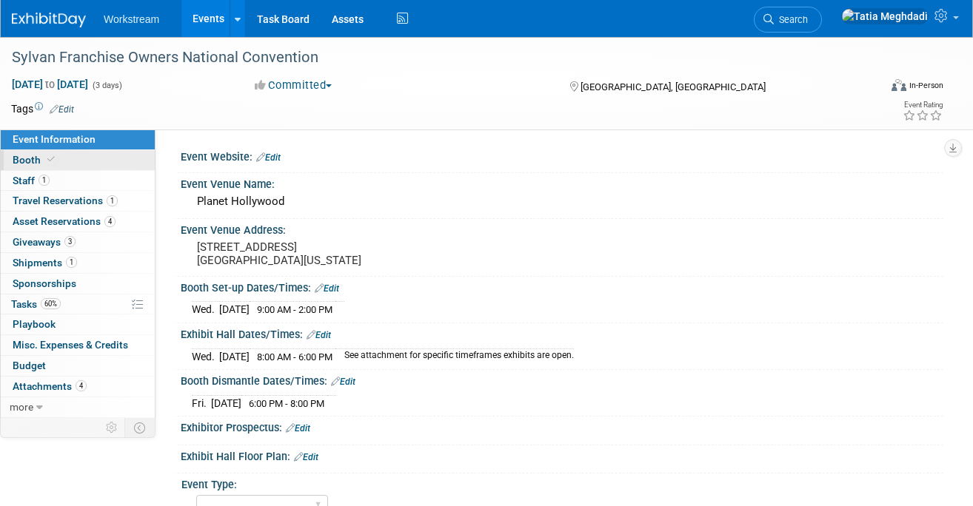
click at [41, 154] on span "Booth" at bounding box center [35, 160] width 45 height 12
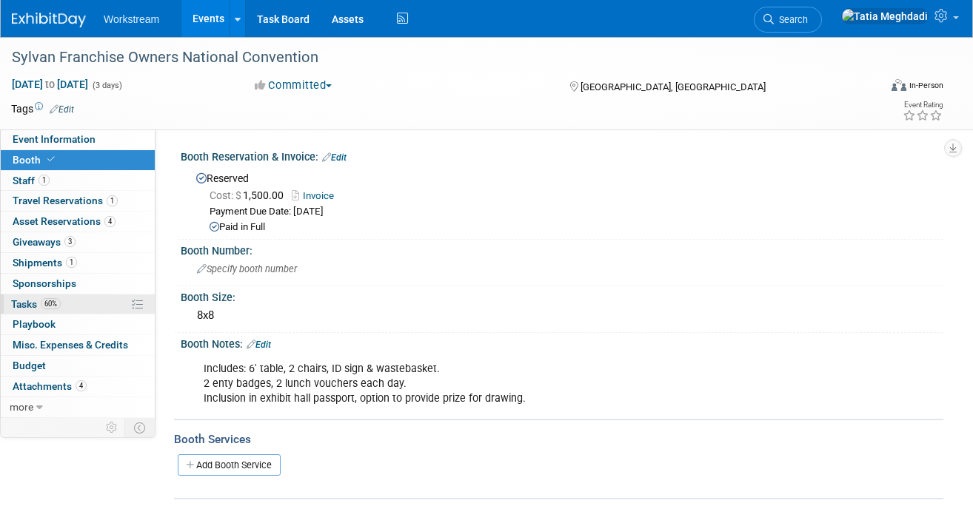
click at [22, 298] on span "Tasks 60%" at bounding box center [36, 304] width 50 height 12
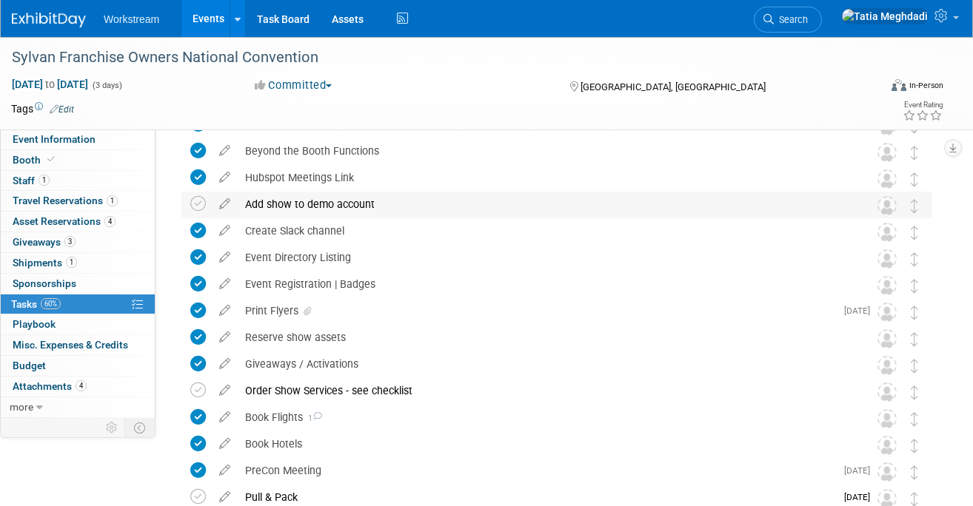
scroll to position [132, 0]
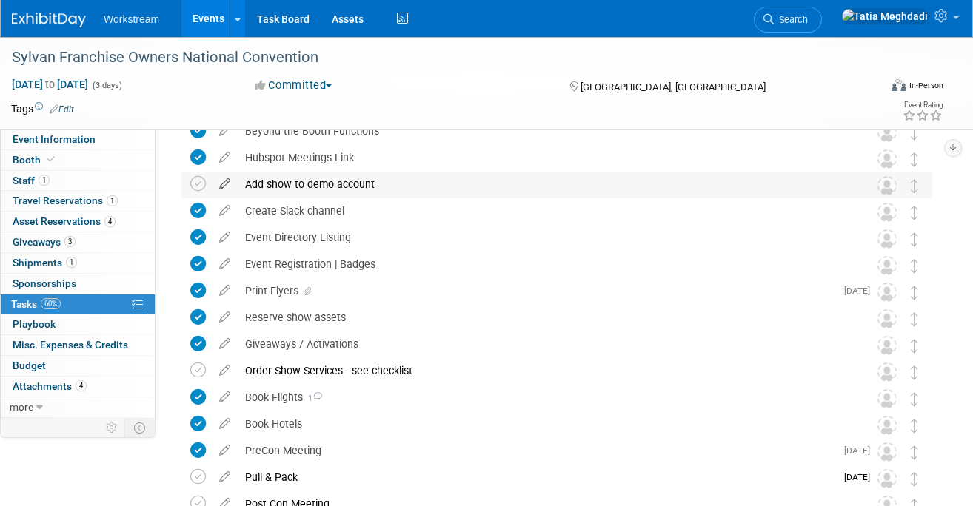
click at [222, 189] on icon at bounding box center [225, 181] width 26 height 19
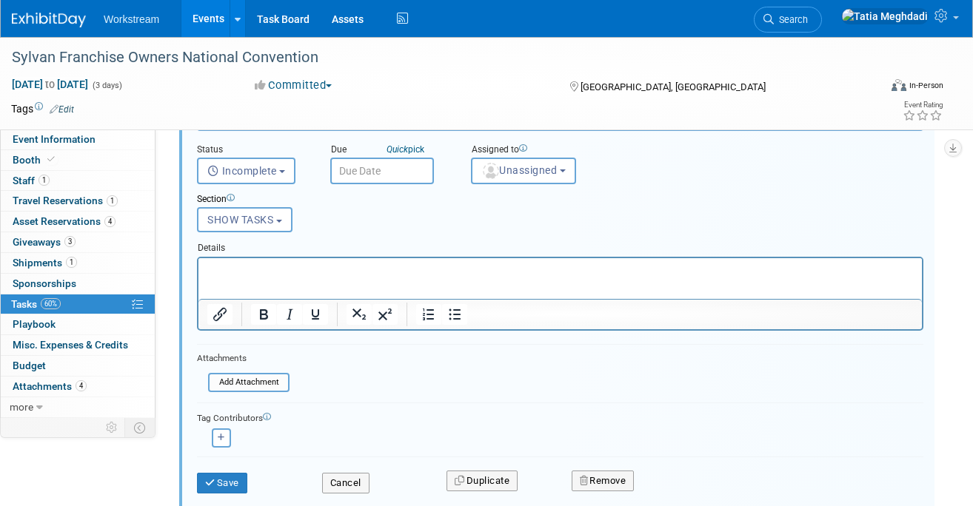
scroll to position [396, 0]
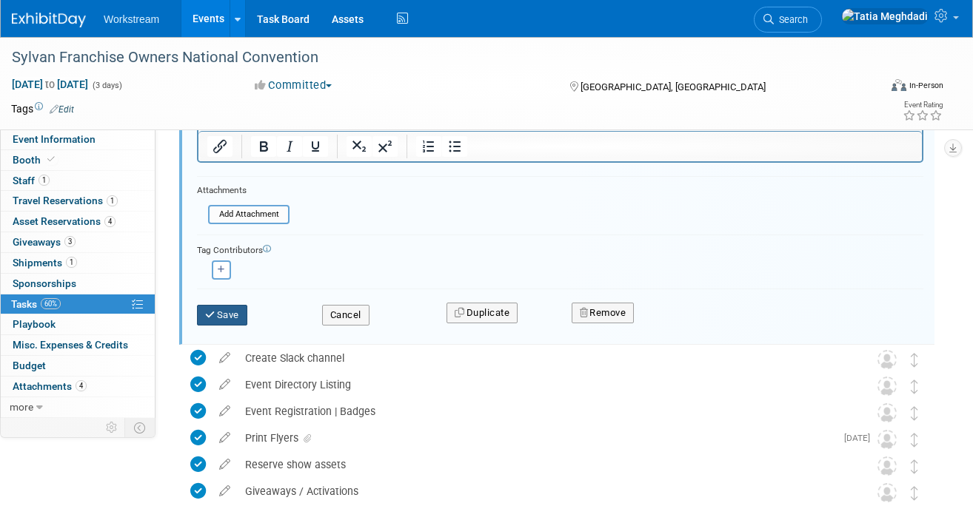
type input "Add show to demo account & QR Code Raffle"
click at [212, 315] on icon "submit" at bounding box center [211, 315] width 12 height 10
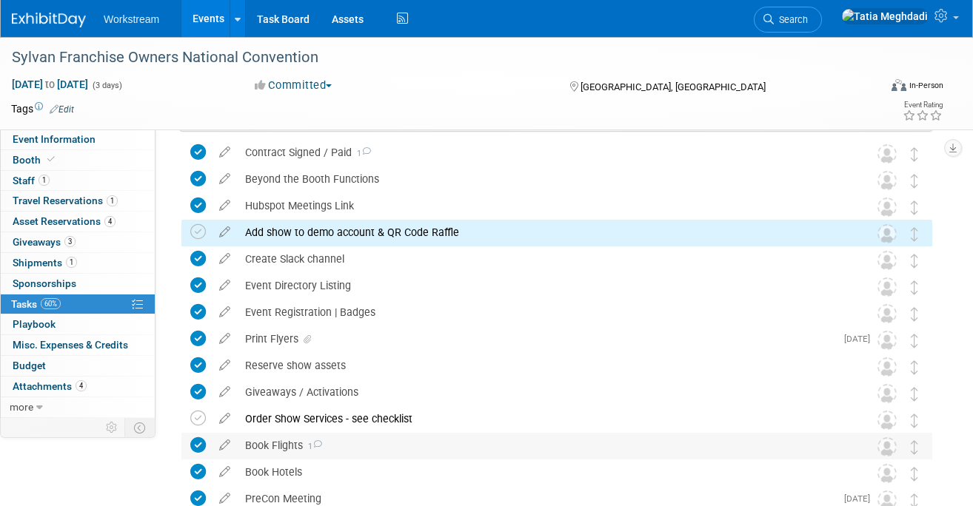
scroll to position [0, 0]
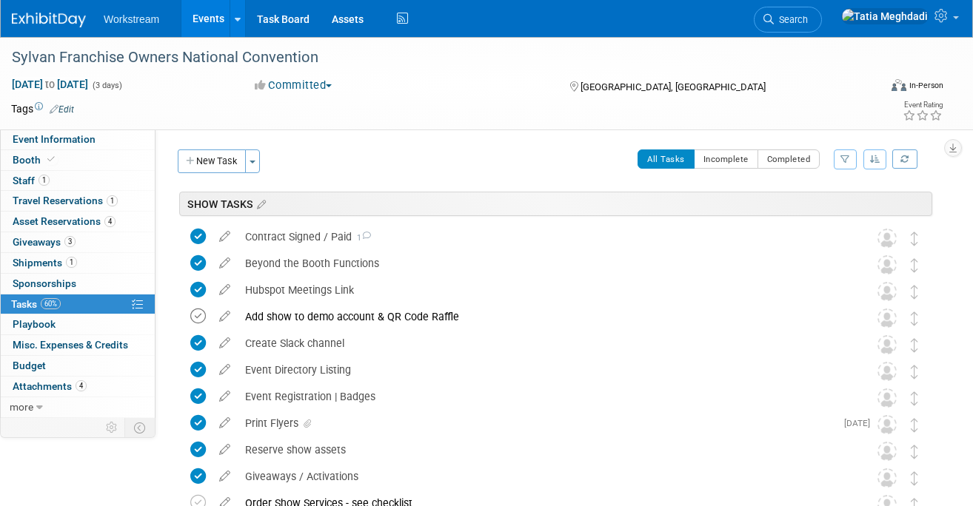
click at [202, 317] on icon at bounding box center [198, 317] width 16 height 16
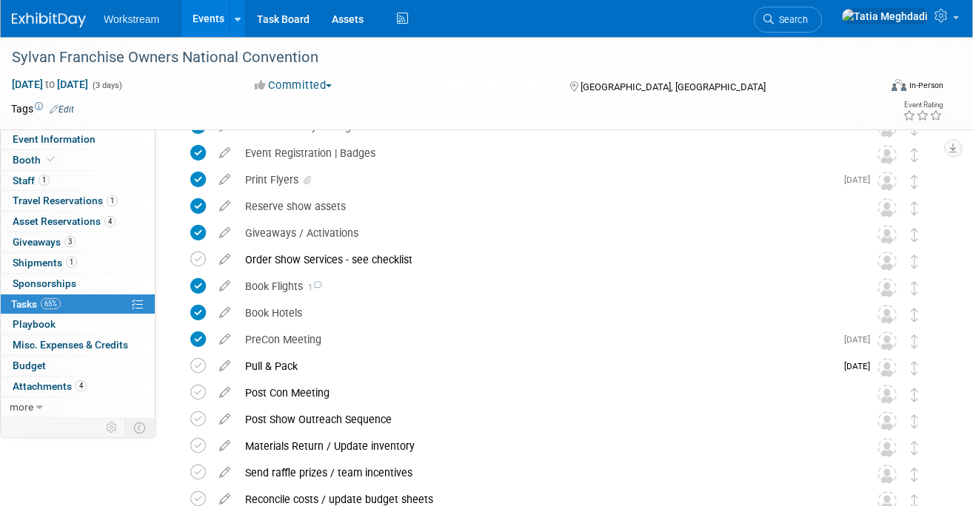
scroll to position [254, 0]
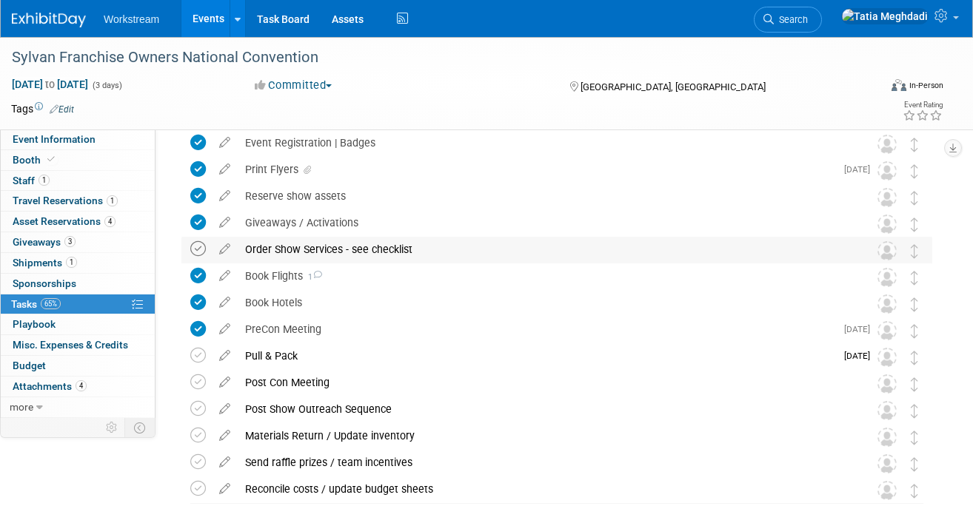
click at [205, 249] on icon at bounding box center [198, 249] width 16 height 16
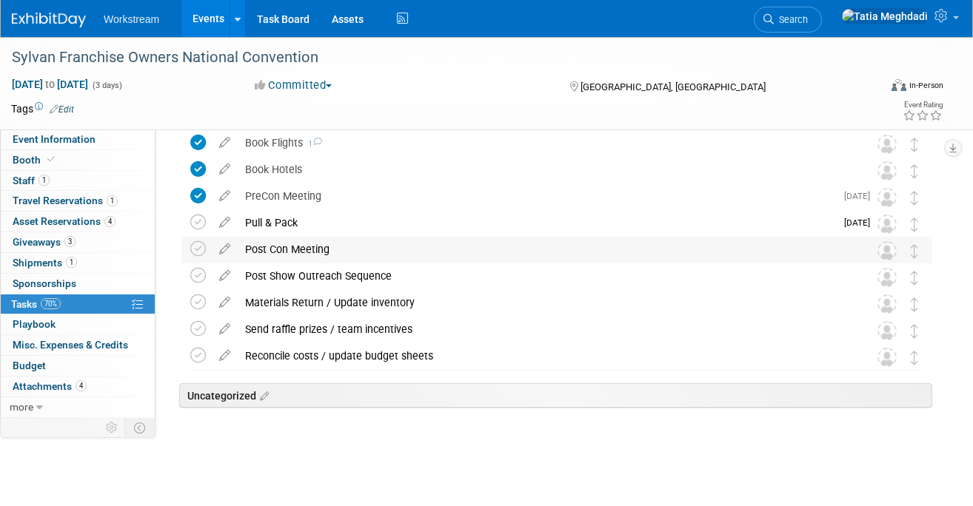
scroll to position [0, 0]
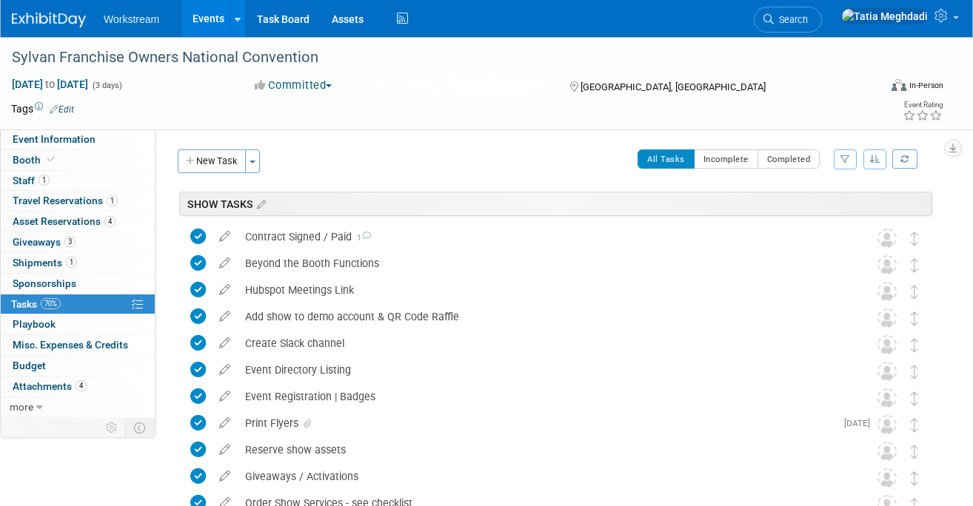
click at [215, 7] on link "Events" at bounding box center [208, 18] width 54 height 37
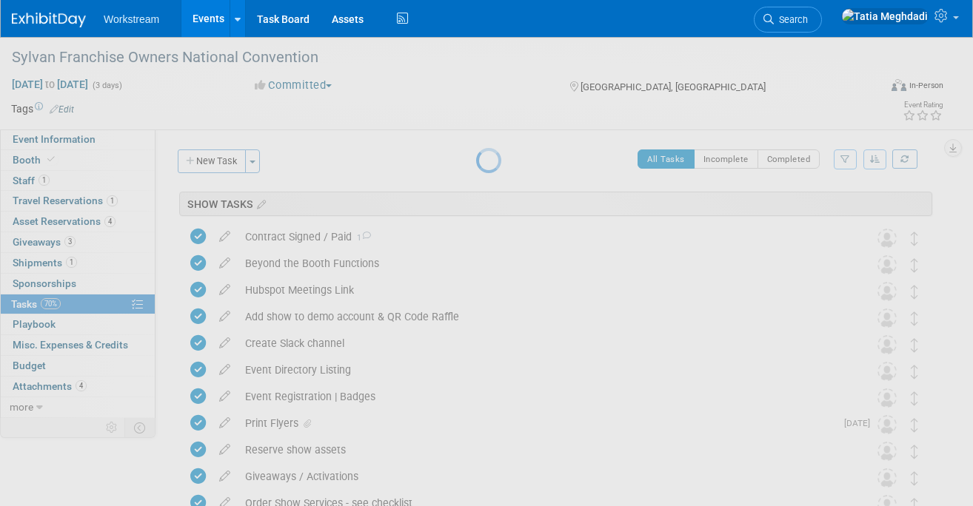
click at [216, 17] on link "Events" at bounding box center [208, 18] width 54 height 37
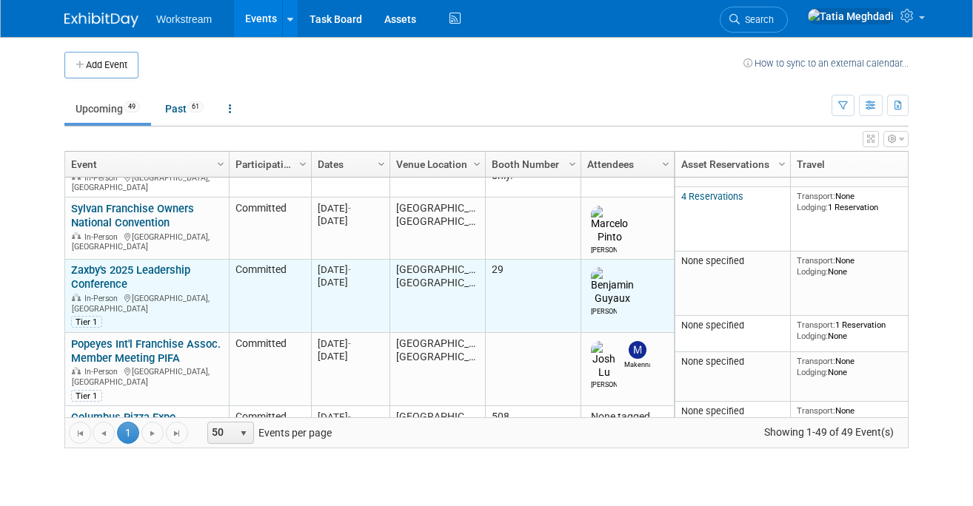
click at [142, 263] on link "Zaxby's 2025 Leadership Conference" at bounding box center [130, 276] width 119 height 27
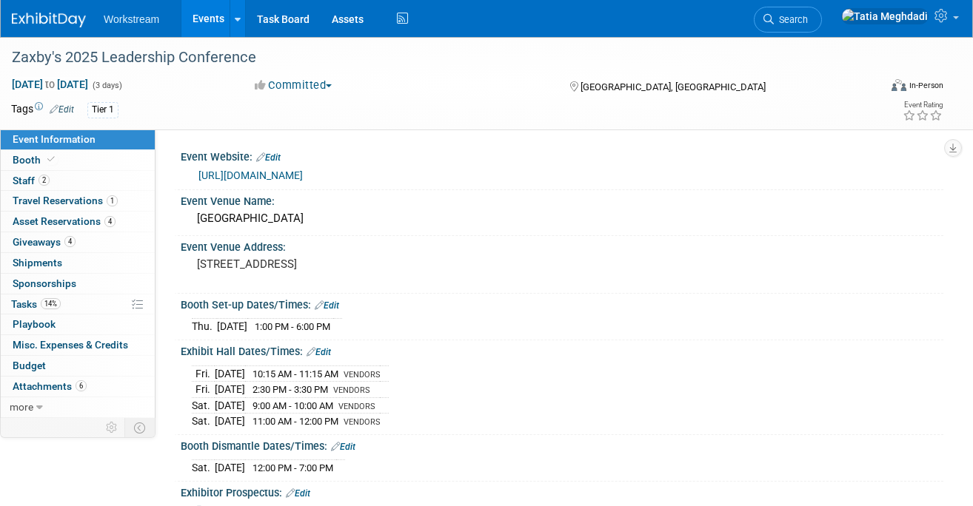
select select "Franchise"
select select "Restaurant"
select select "No"
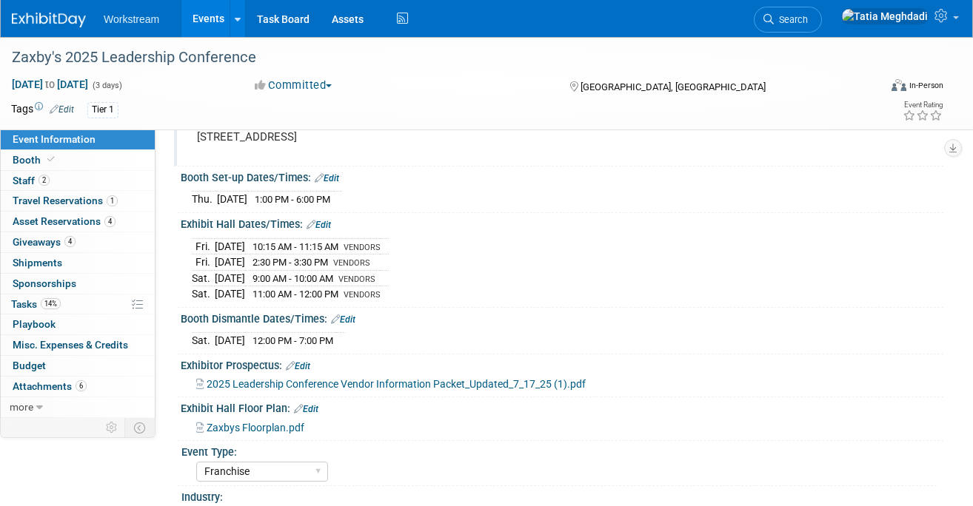
scroll to position [127, 0]
click at [30, 155] on span "Booth" at bounding box center [35, 160] width 45 height 12
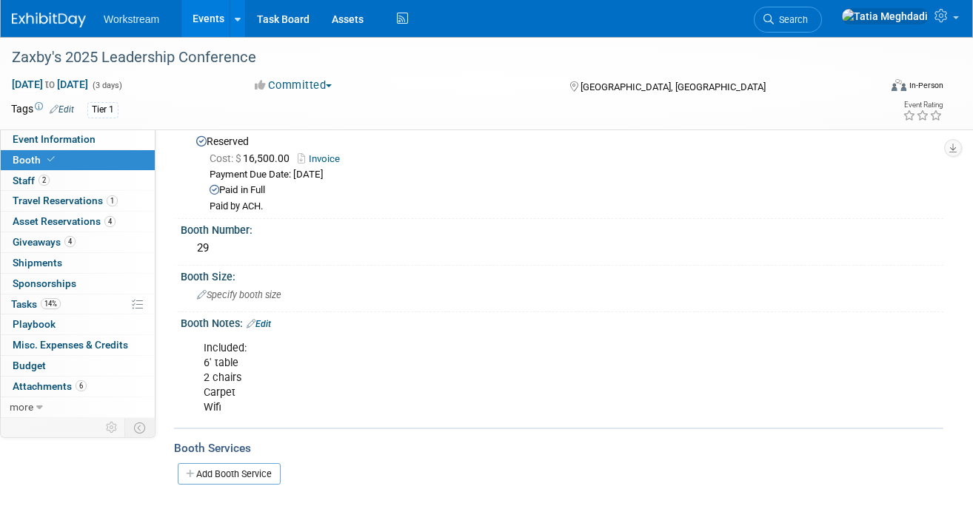
scroll to position [36, 0]
click at [36, 178] on span "Staff 2" at bounding box center [31, 181] width 37 height 12
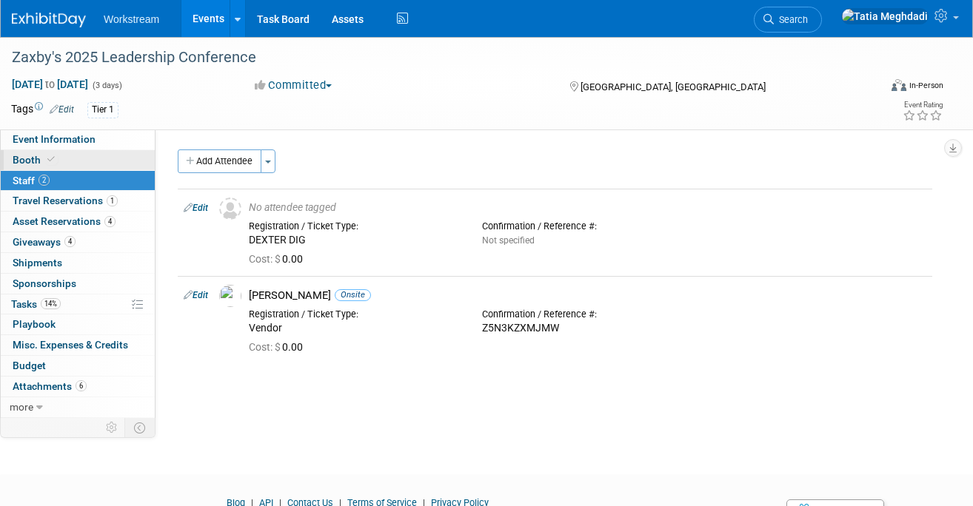
click at [23, 157] on span "Booth" at bounding box center [35, 160] width 45 height 12
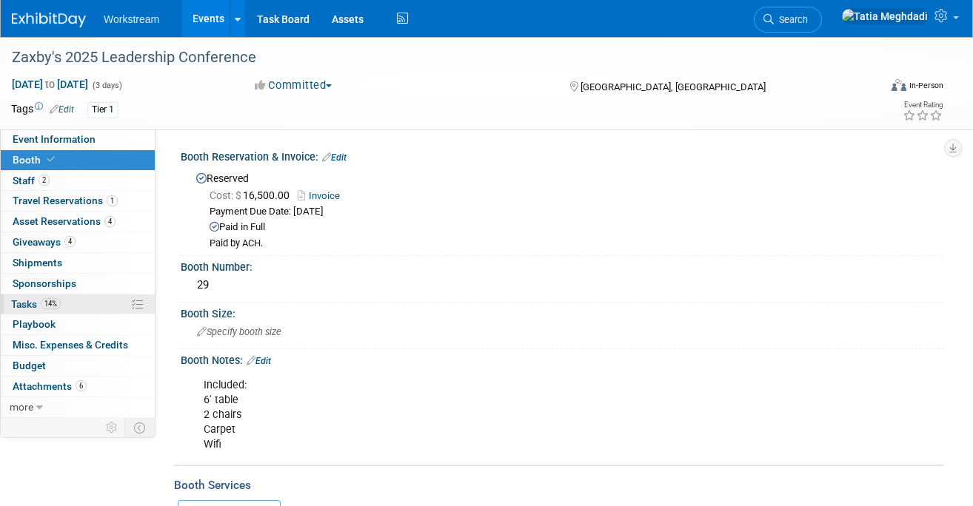
click at [38, 297] on link "14% Tasks 14%" at bounding box center [78, 305] width 154 height 20
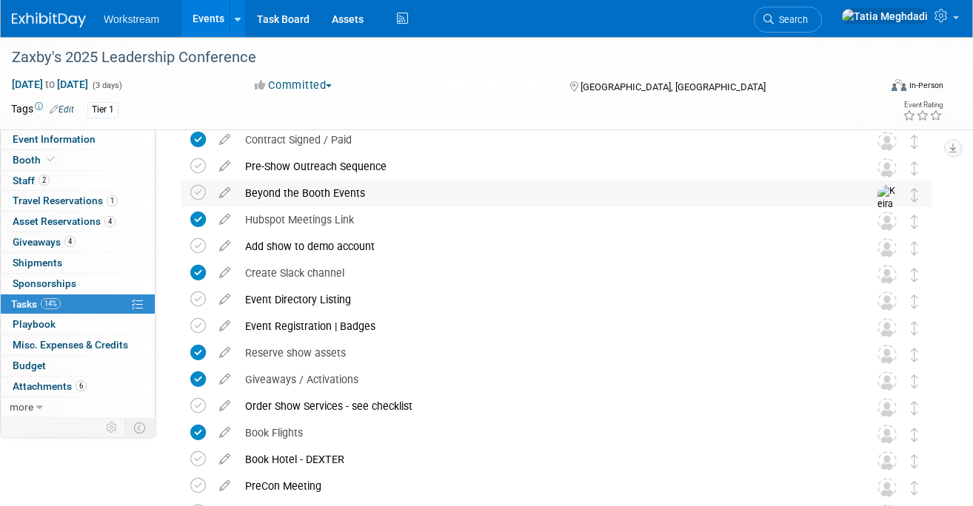
scroll to position [93, 0]
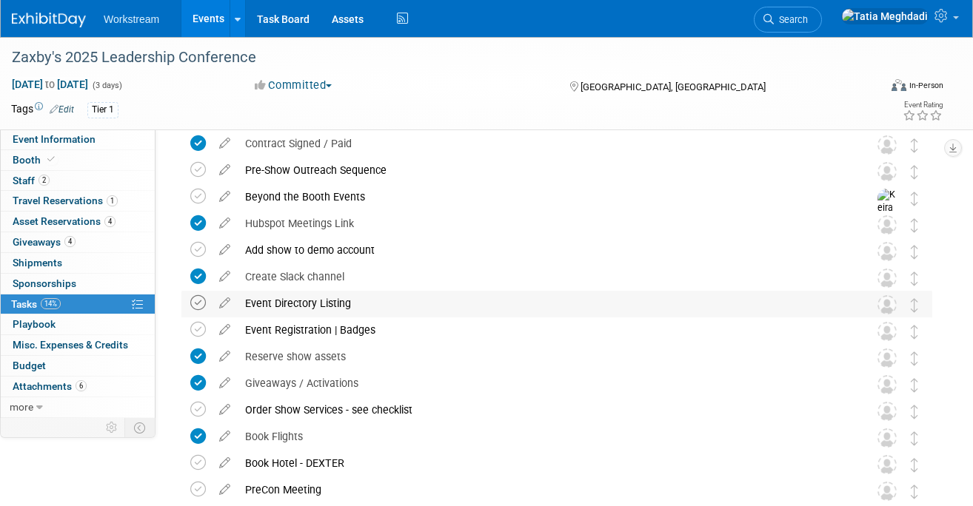
click at [199, 303] on icon at bounding box center [198, 303] width 16 height 16
click at [203, 325] on icon at bounding box center [198, 330] width 16 height 16
click at [198, 409] on icon at bounding box center [198, 410] width 16 height 16
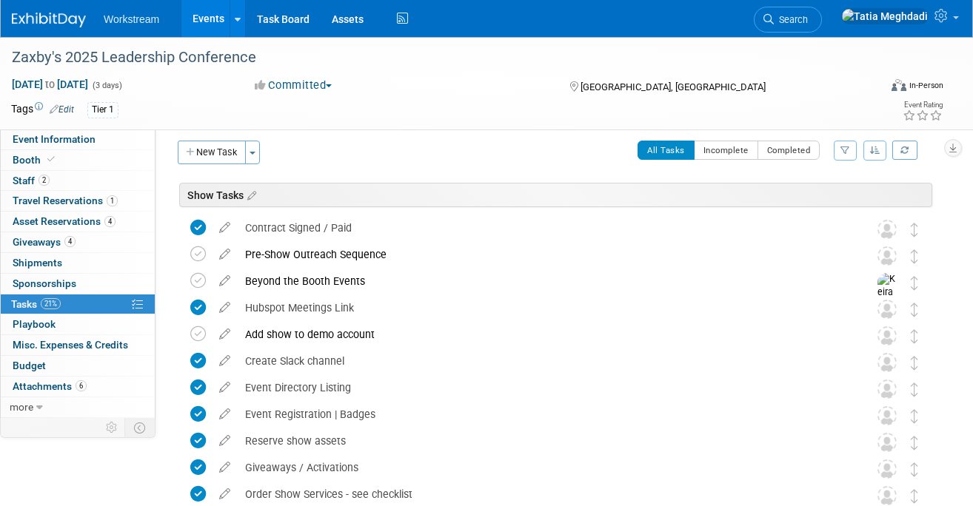
scroll to position [0, 0]
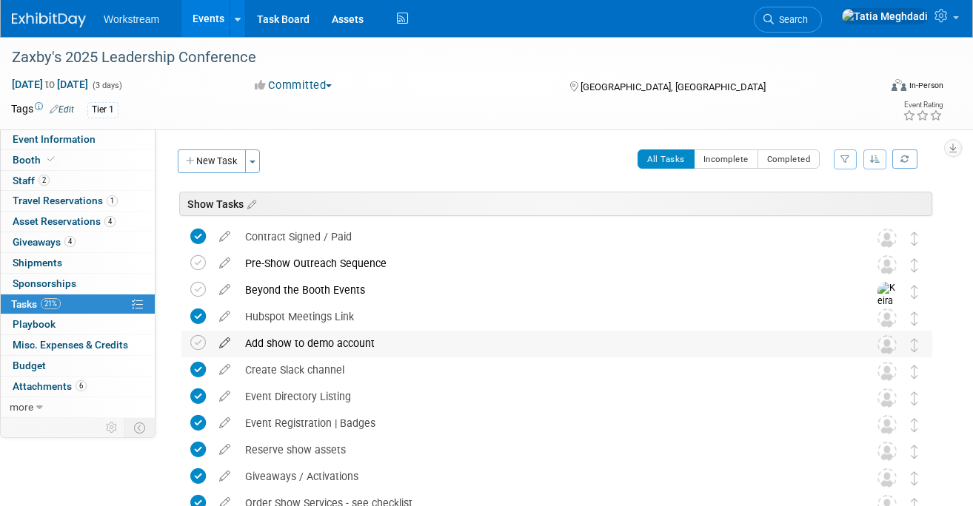
click at [223, 342] on icon at bounding box center [225, 340] width 26 height 19
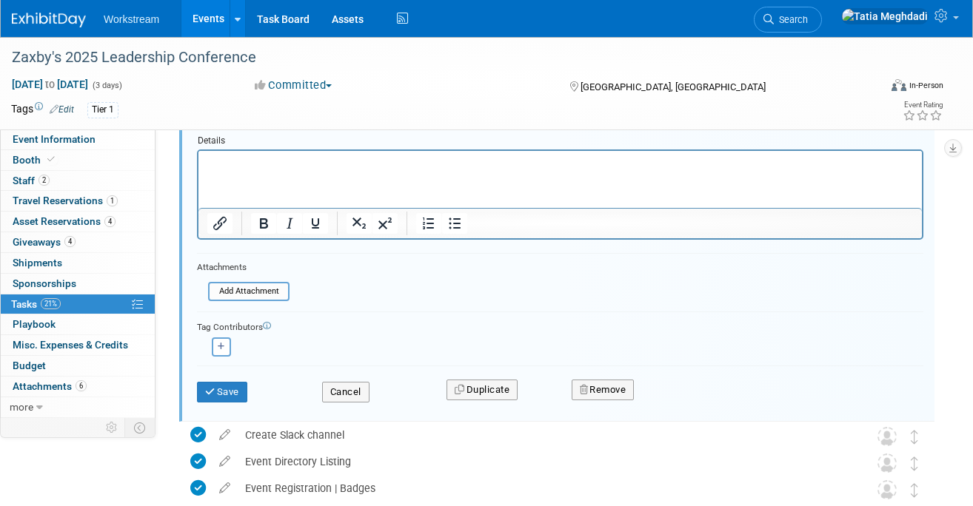
scroll to position [366, 0]
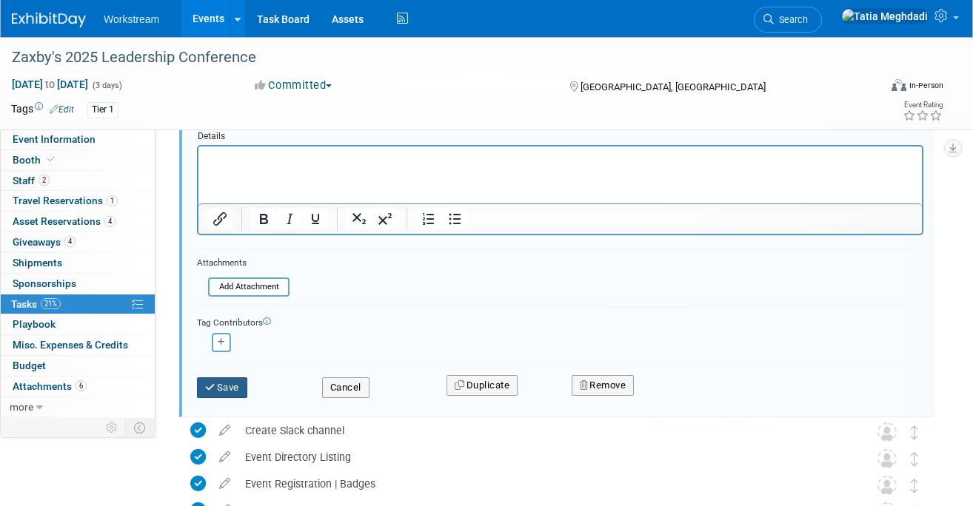
type input "Add show to demo account & QR Code Rafle"
click at [226, 383] on button "Save" at bounding box center [222, 387] width 50 height 21
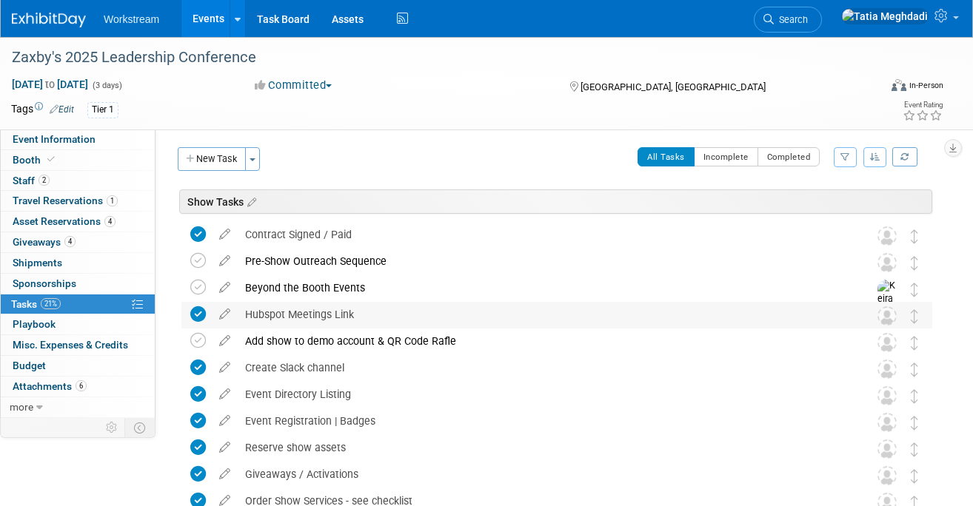
scroll to position [1, 0]
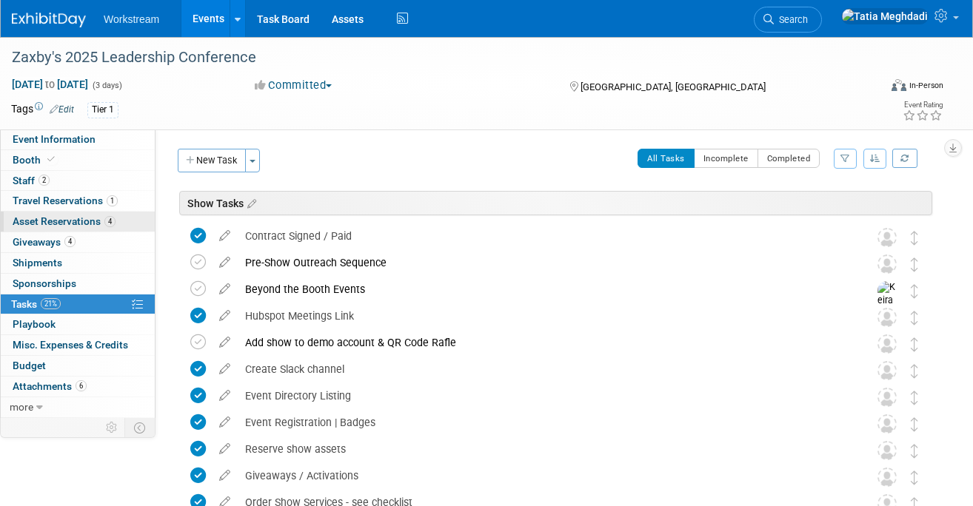
click at [63, 221] on span "Asset Reservations 4" at bounding box center [64, 221] width 103 height 12
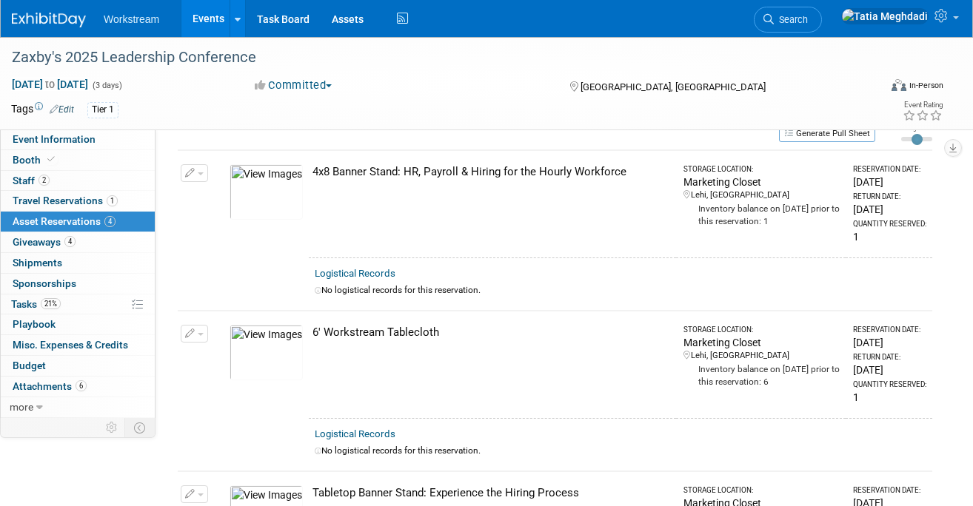
scroll to position [0, 0]
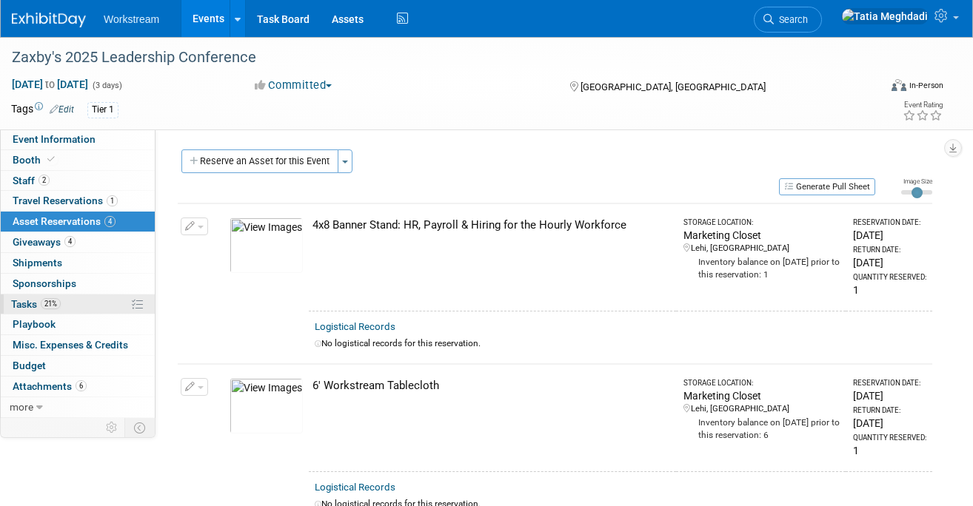
click at [30, 299] on span "Tasks 21%" at bounding box center [36, 304] width 50 height 12
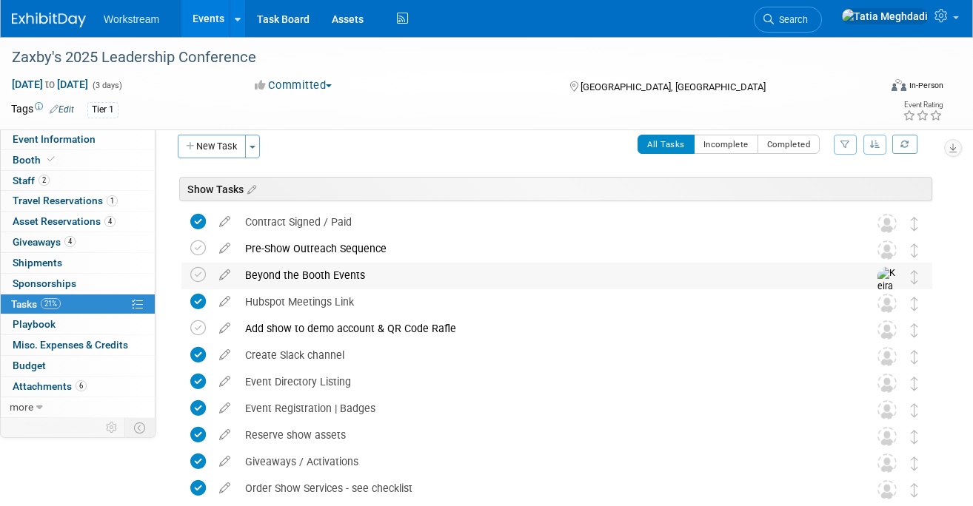
scroll to position [16, 0]
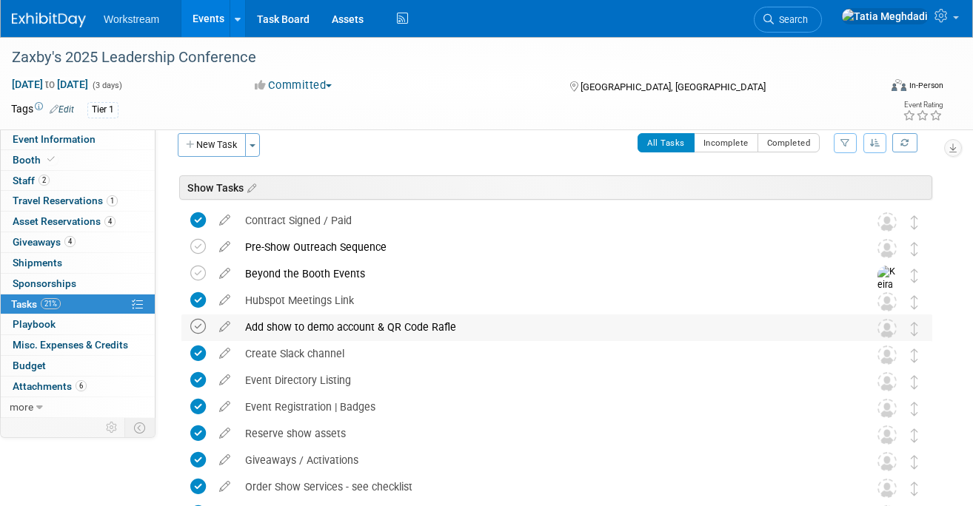
click at [192, 330] on icon at bounding box center [198, 327] width 16 height 16
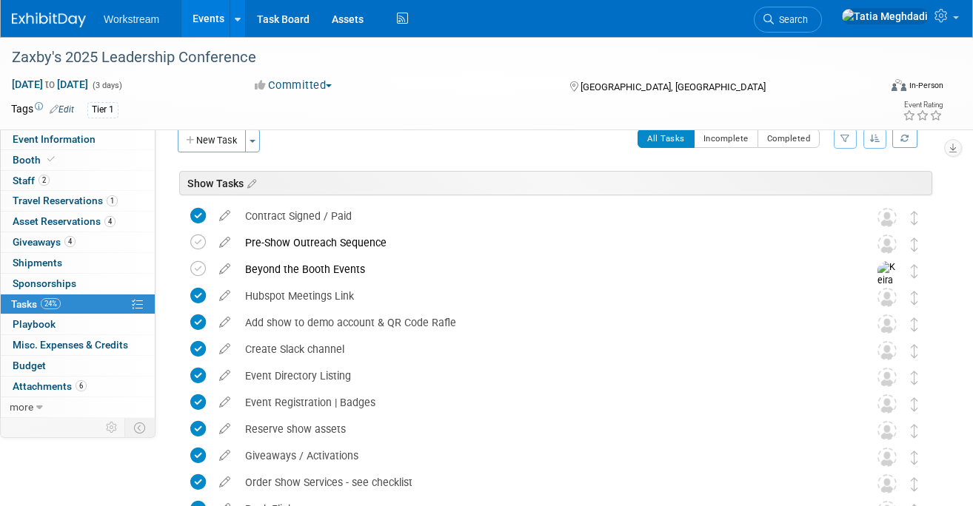
scroll to position [0, 0]
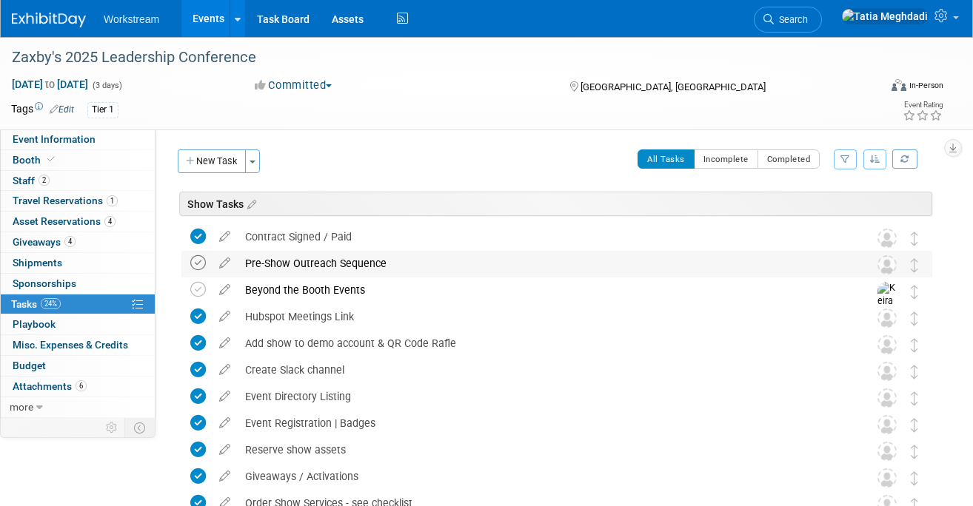
click at [204, 262] on icon at bounding box center [198, 263] width 16 height 16
click at [256, 164] on button "Toggle Dropdown" at bounding box center [252, 162] width 15 height 24
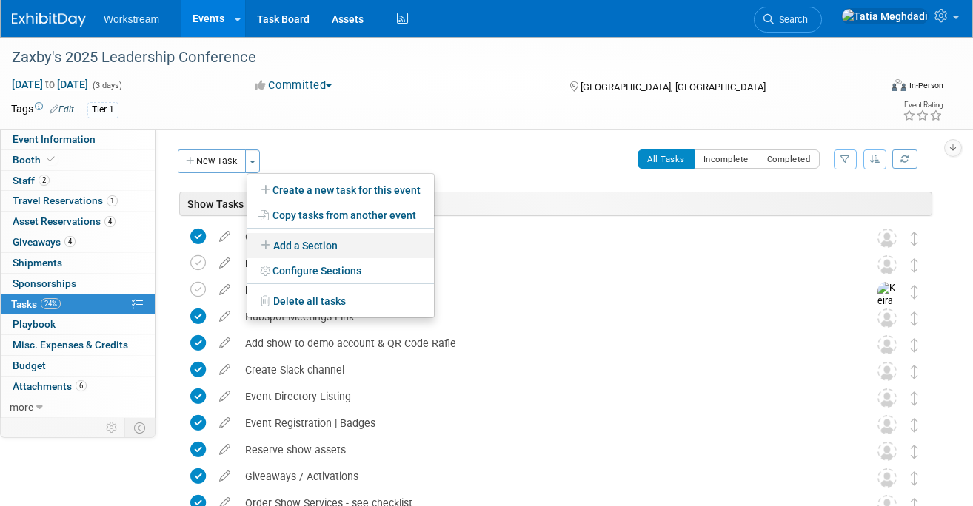
click at [292, 243] on link "Add a Section" at bounding box center [340, 245] width 187 height 25
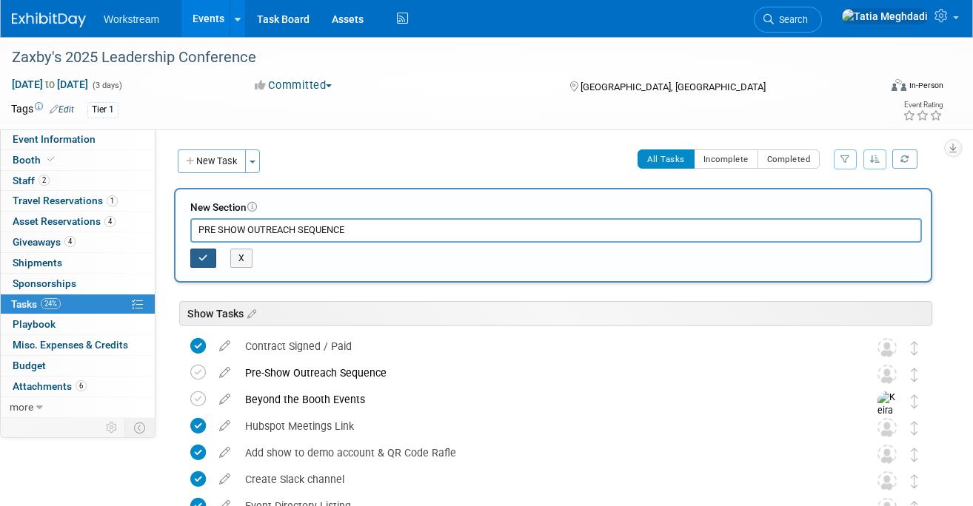
type input "PRE SHOW OUTREACH SEQUENCE"
click at [208, 261] on button "button" at bounding box center [203, 258] width 26 height 19
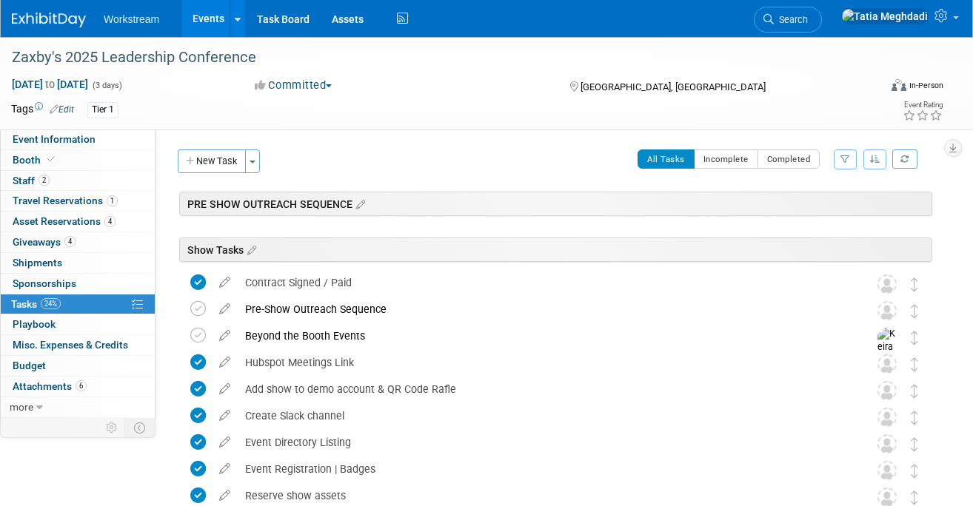
click at [392, 204] on div "PRE SHOW OUTREACH SEQUENCE" at bounding box center [555, 204] width 753 height 24
click at [355, 201] on icon at bounding box center [358, 204] width 13 height 13
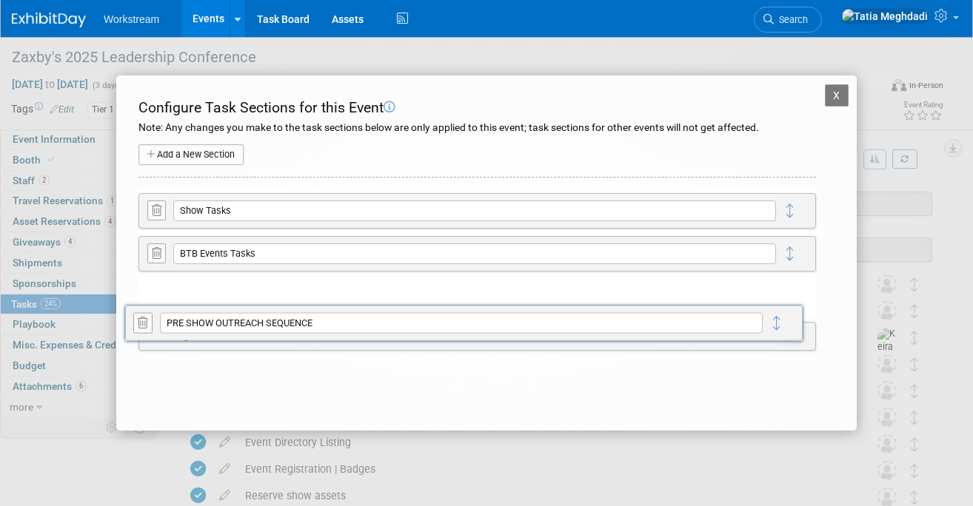
drag, startPoint x: 790, startPoint y: 215, endPoint x: 775, endPoint y: 323, distance: 109.8
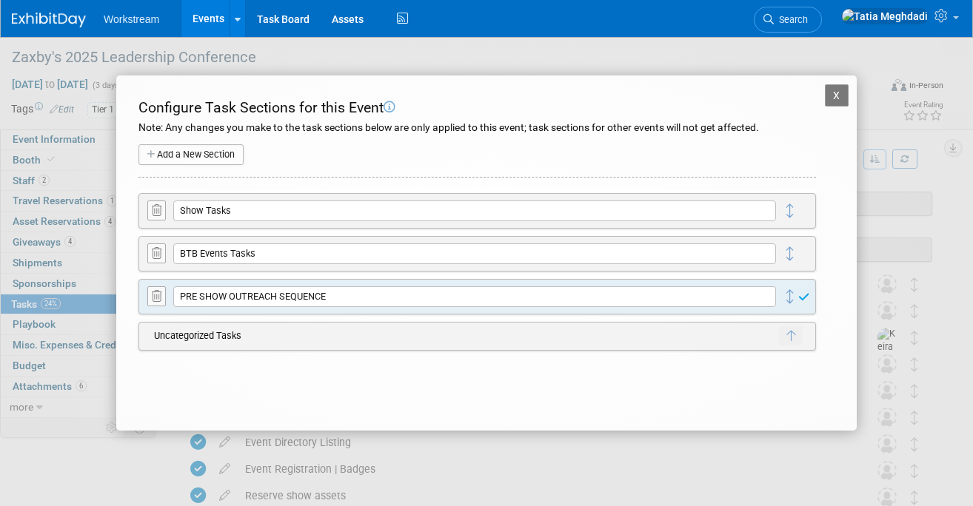
click at [836, 93] on button "X" at bounding box center [837, 95] width 24 height 22
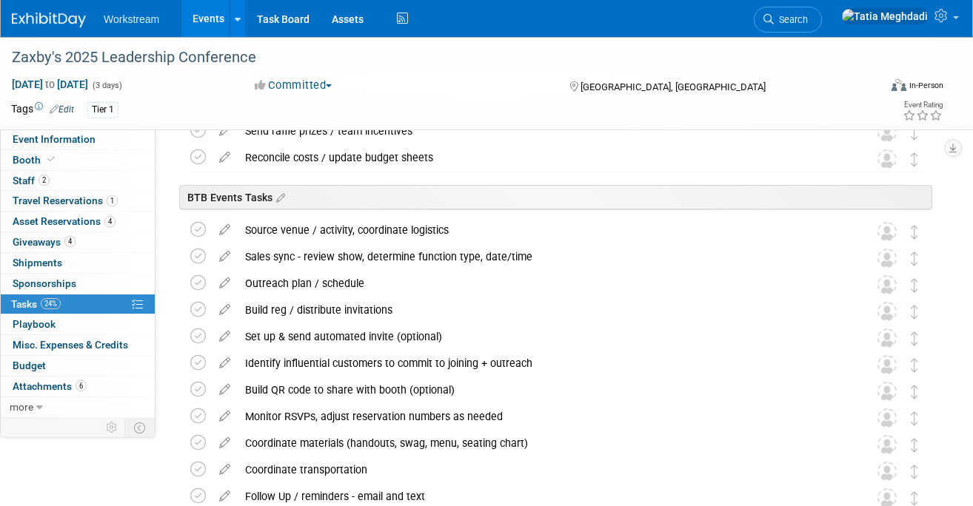
scroll to position [13, 0]
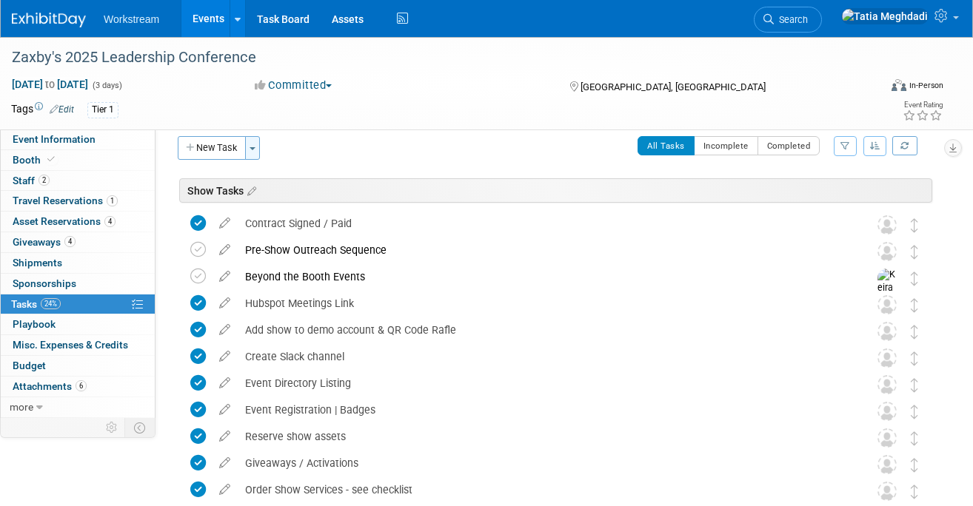
click at [256, 144] on button "Toggle Dropdown" at bounding box center [252, 148] width 15 height 24
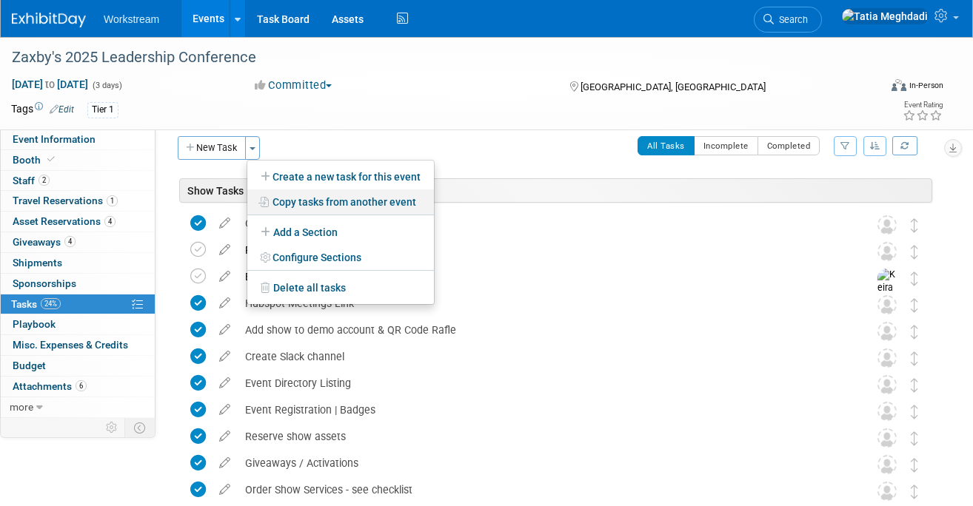
click at [326, 198] on link "Copy tasks from another event" at bounding box center [340, 201] width 187 height 25
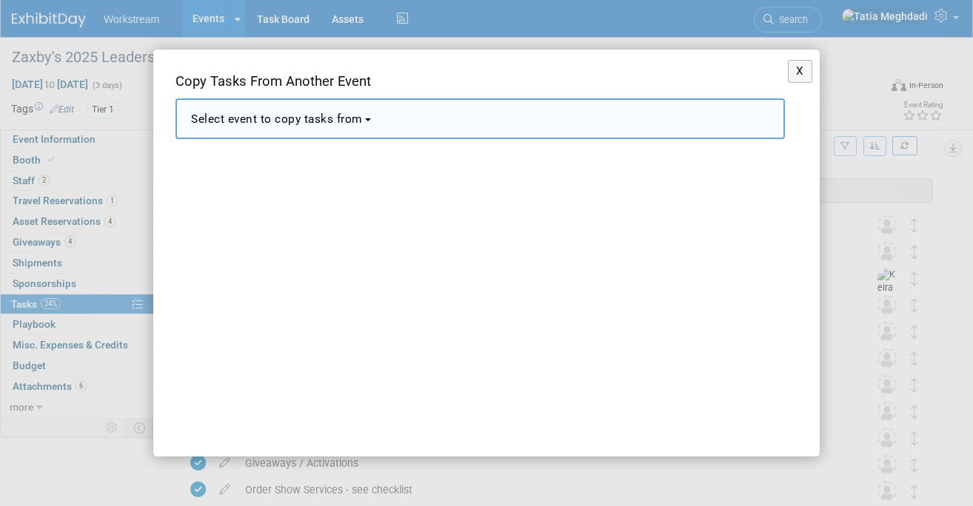
click at [261, 127] on button "Select event to copy tasks from" at bounding box center [479, 118] width 609 height 41
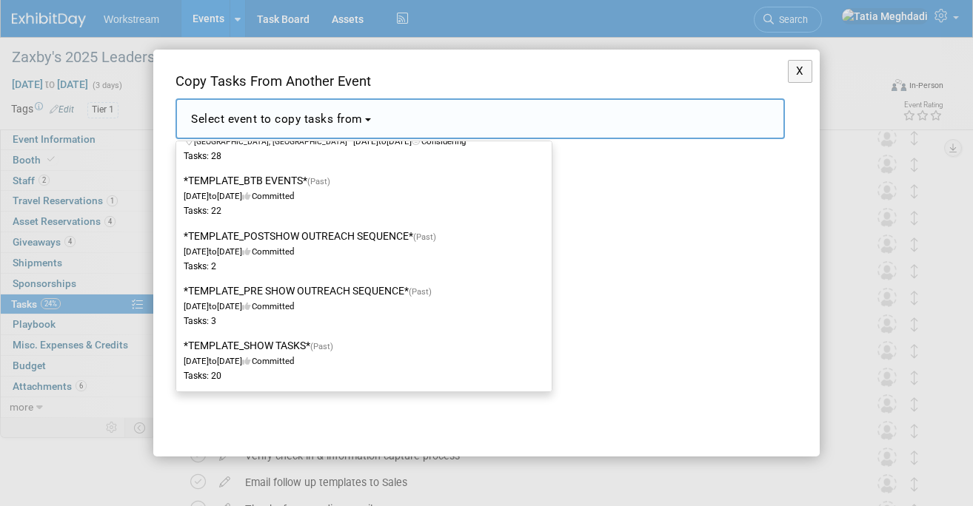
scroll to position [1065, 0]
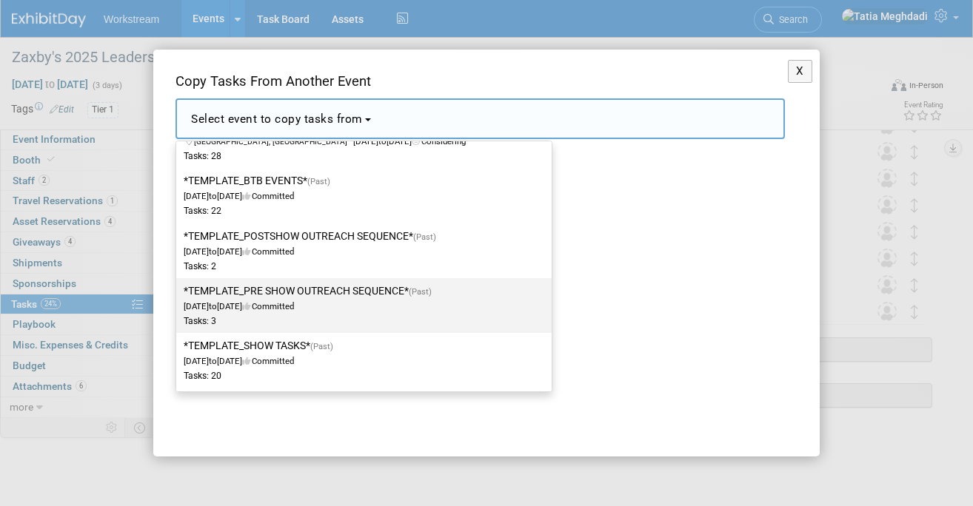
click at [319, 300] on span "Dec 2, 2024 to Dec 23, 2024 Committed" at bounding box center [312, 298] width 257 height 25
click at [178, 296] on input "*TEMPLATE_PRE SHOW OUTREACH SEQUENCE* (Past) Dec 2, 2024 to Dec 23, 2024 Commit…" at bounding box center [174, 291] width 10 height 10
select select "11163559"
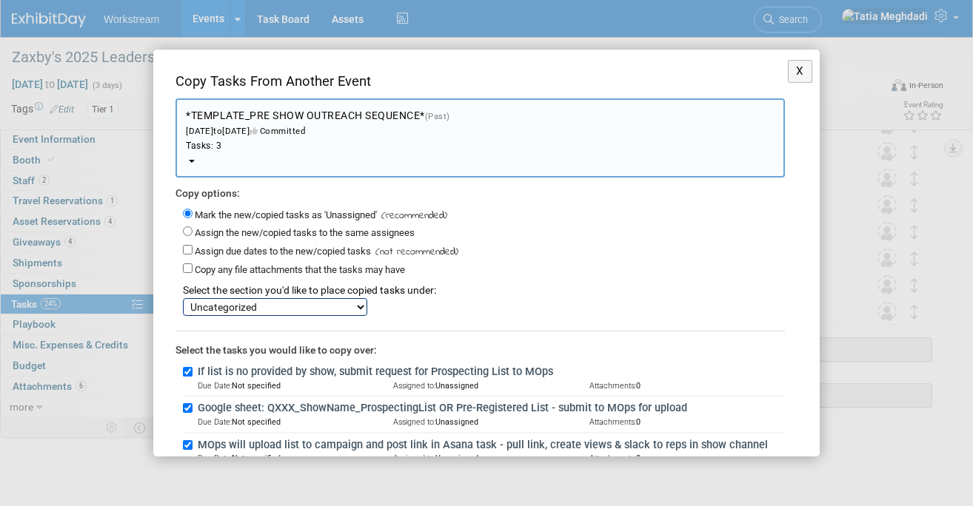
click at [243, 305] on select "Show Tasks BTB Events Tasks PRE SHOW OUTREACH SEQUENCE Uncategorized" at bounding box center [275, 307] width 184 height 18
select select "11275887"
click at [183, 298] on select "Show Tasks BTB Events Tasks PRE SHOW OUTREACH SEQUENCE Uncategorized" at bounding box center [275, 307] width 184 height 18
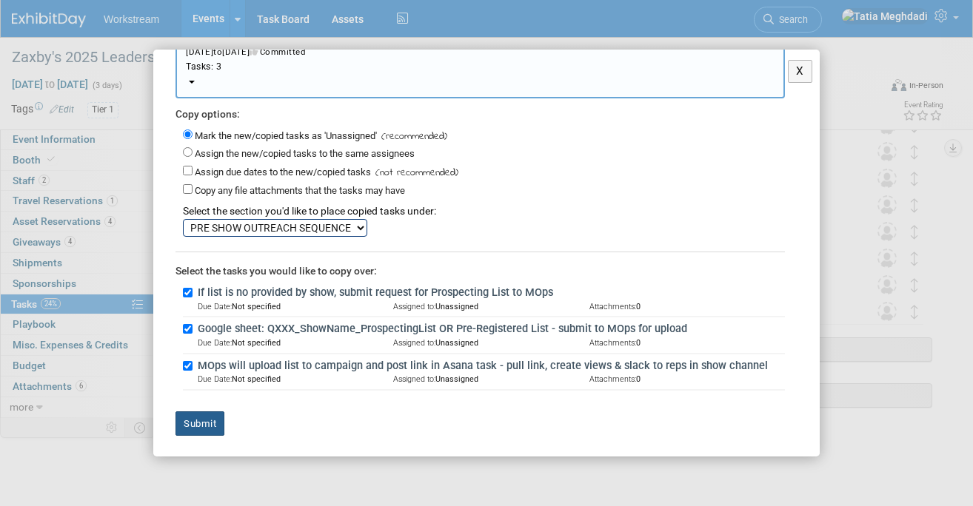
click at [210, 421] on button "Submit" at bounding box center [199, 424] width 49 height 25
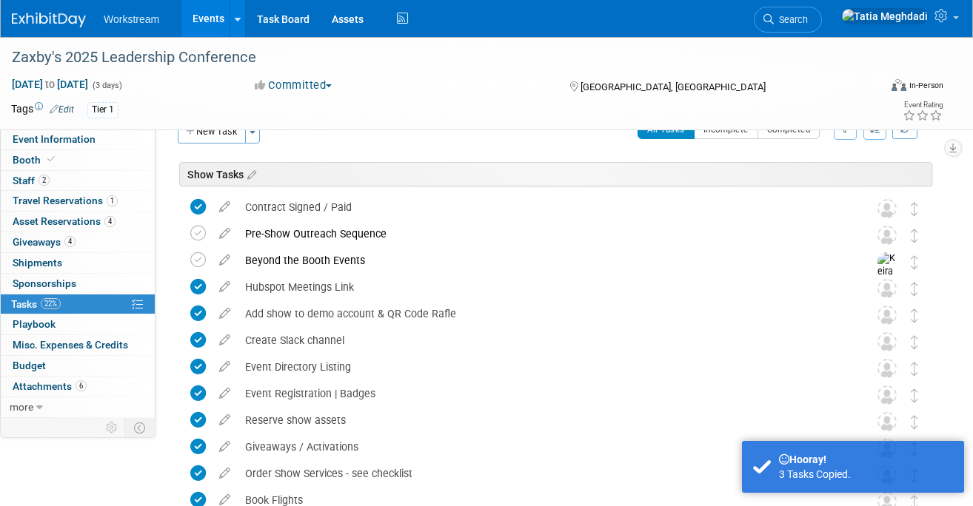
scroll to position [0, 0]
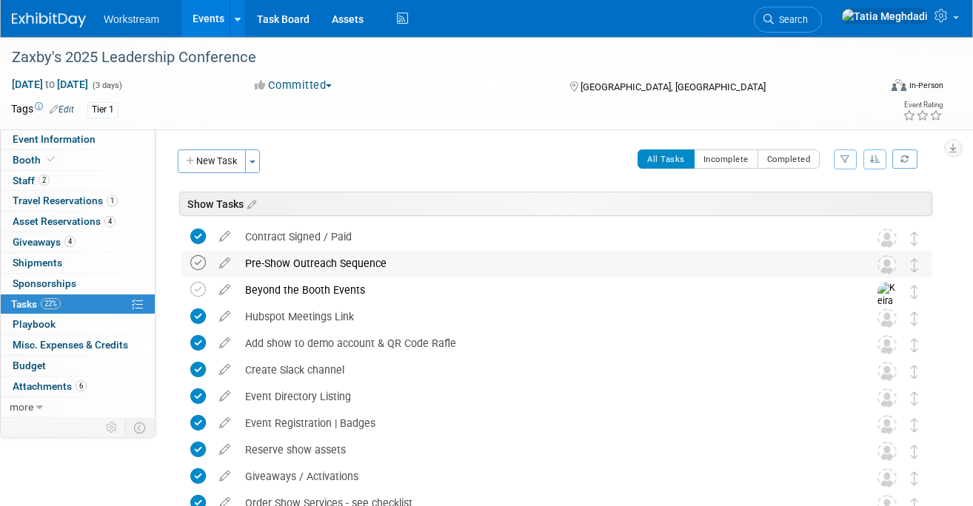
click at [203, 262] on icon at bounding box center [198, 263] width 16 height 16
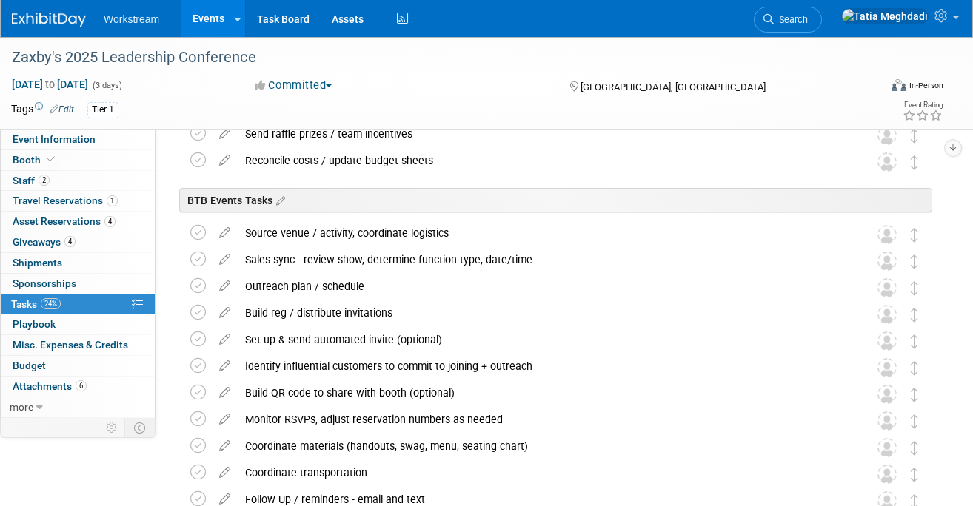
scroll to position [1145, 0]
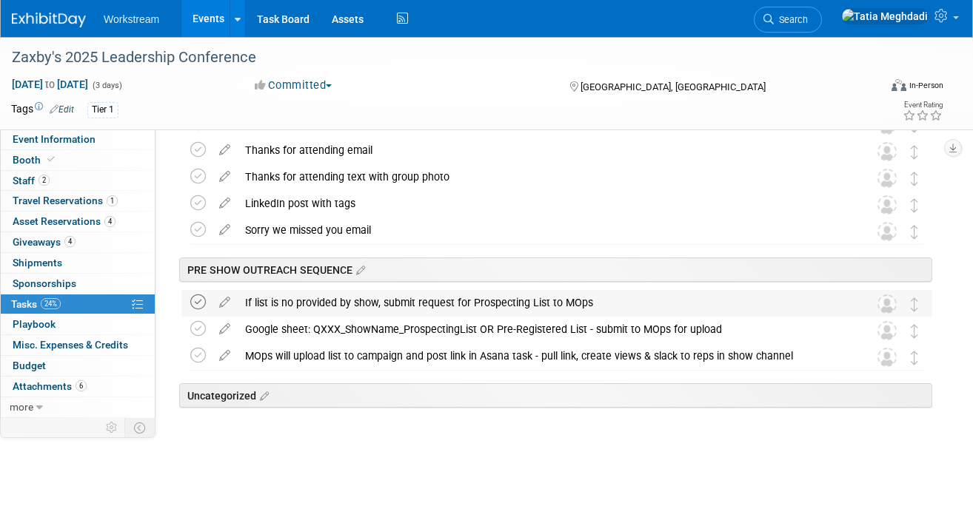
click at [195, 303] on icon at bounding box center [198, 303] width 16 height 16
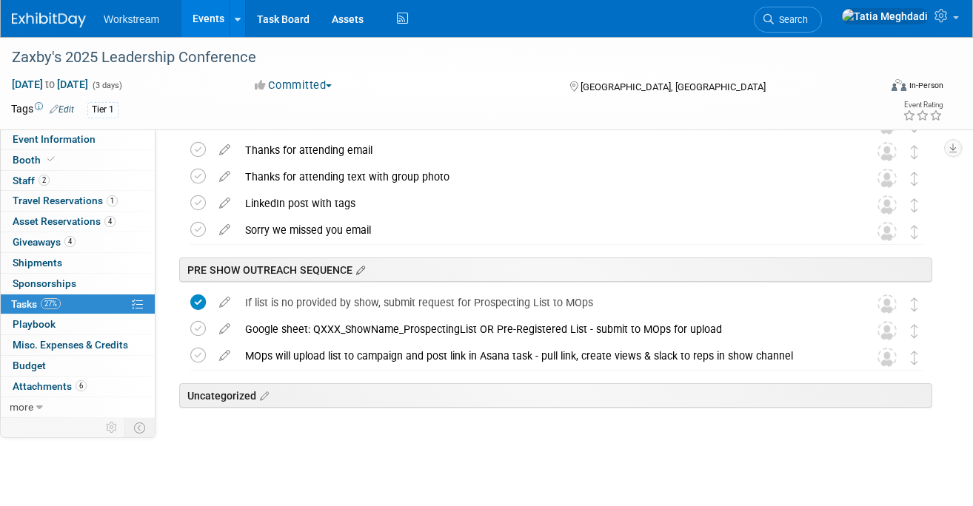
click at [363, 262] on link at bounding box center [358, 269] width 13 height 15
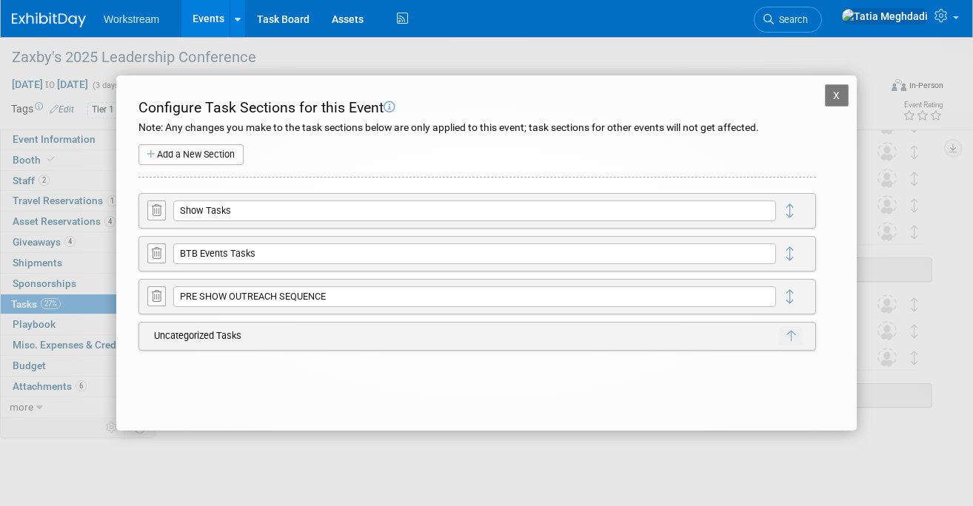
click at [155, 297] on icon at bounding box center [157, 296] width 10 height 11
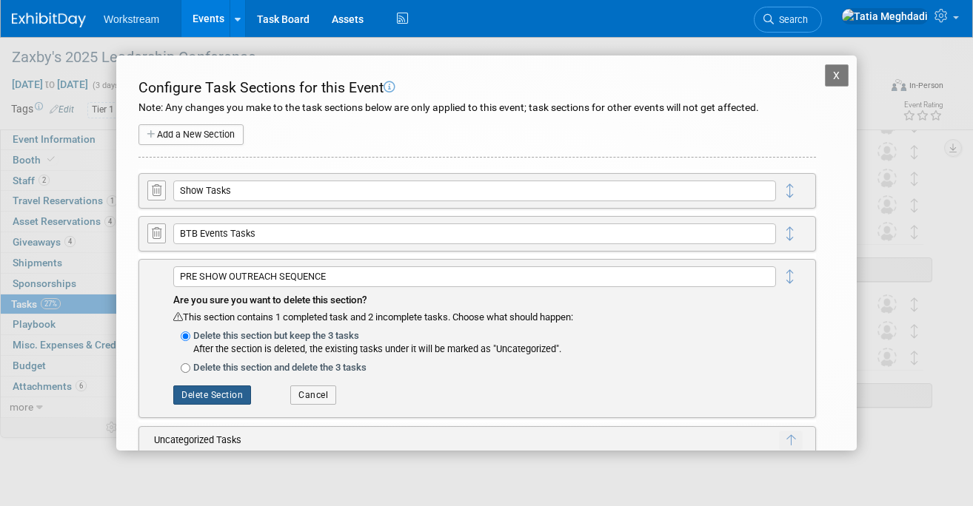
click at [215, 386] on button "Delete Section" at bounding box center [212, 395] width 78 height 19
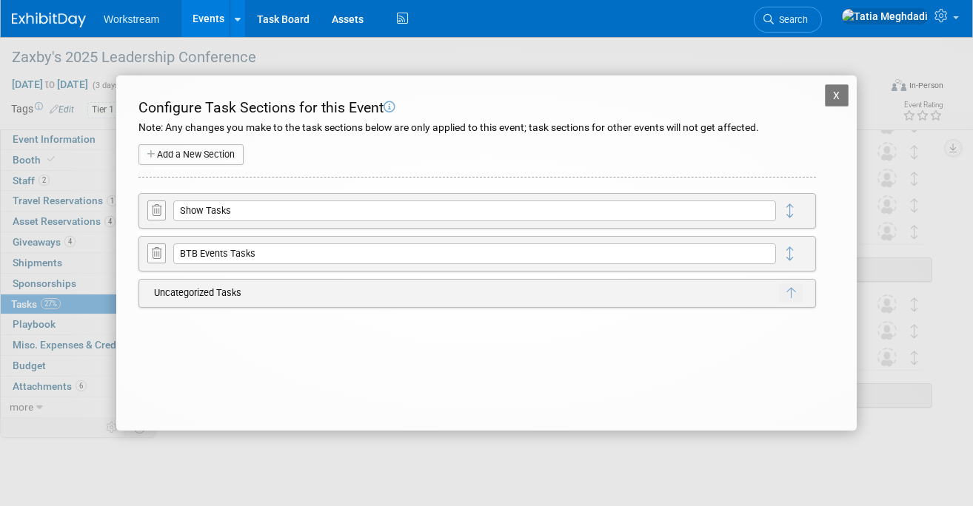
click at [813, 95] on div "X Zaxby's 2025 Leadership Conference Configure Task Sections for this Event Not…" at bounding box center [486, 252] width 740 height 355
click at [835, 93] on button "X" at bounding box center [837, 95] width 24 height 22
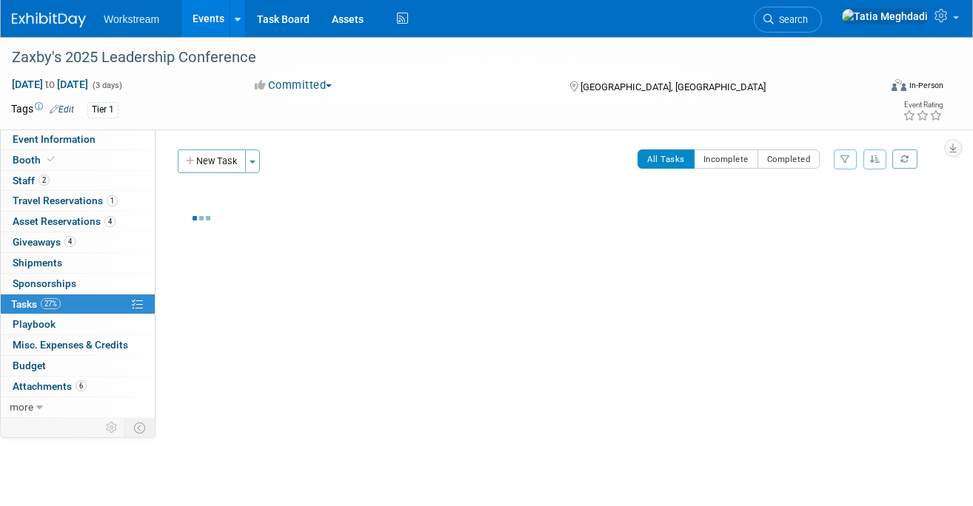
scroll to position [0, 0]
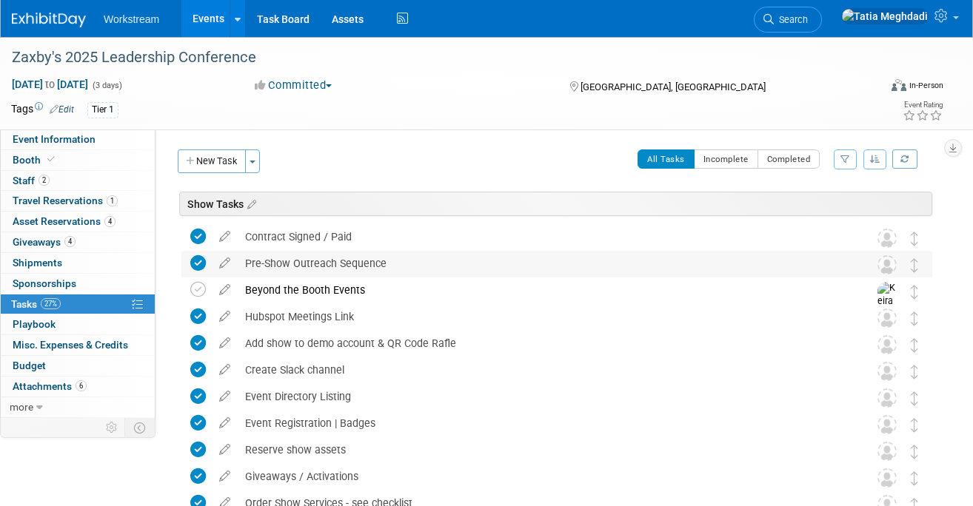
click at [298, 259] on div "Pre-Show Outreach Sequence" at bounding box center [543, 263] width 610 height 25
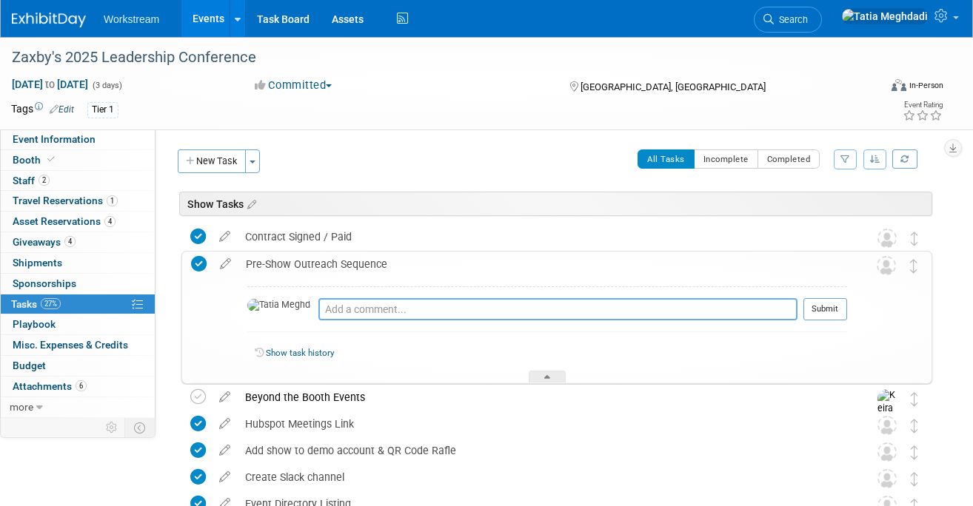
click at [318, 312] on textarea at bounding box center [557, 309] width 479 height 22
type textarea "L"
type textarea "No list provided. Form to MOps."
click at [830, 306] on button "Submit" at bounding box center [825, 309] width 44 height 22
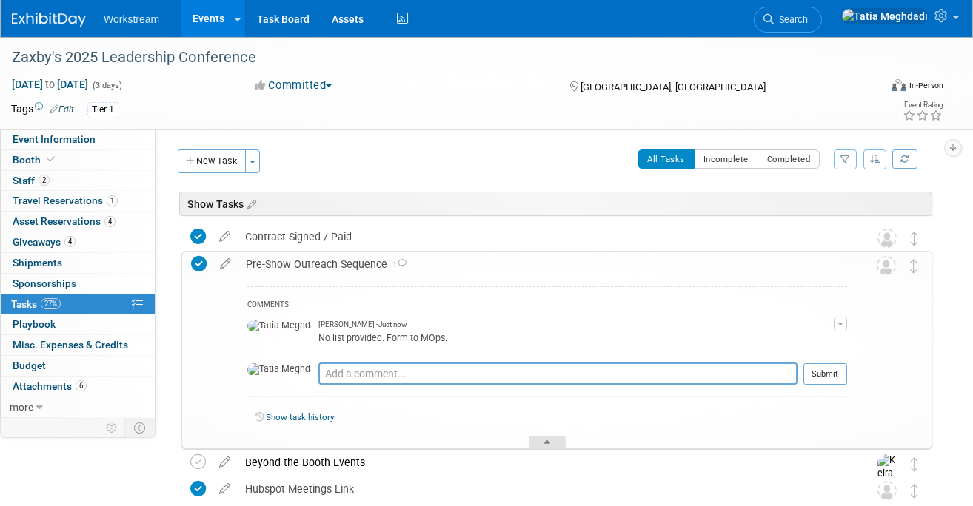
click at [545, 440] on icon at bounding box center [547, 444] width 6 height 9
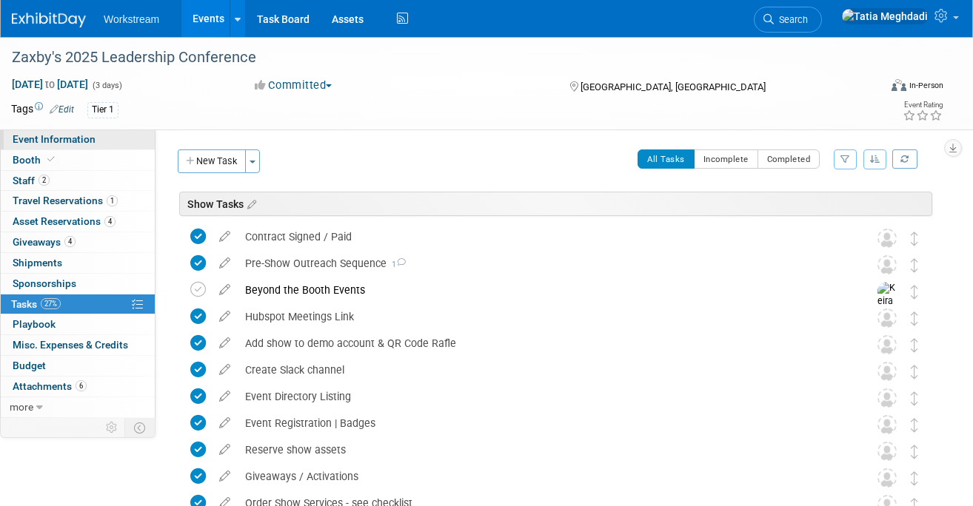
click at [54, 138] on span "Event Information" at bounding box center [54, 139] width 83 height 12
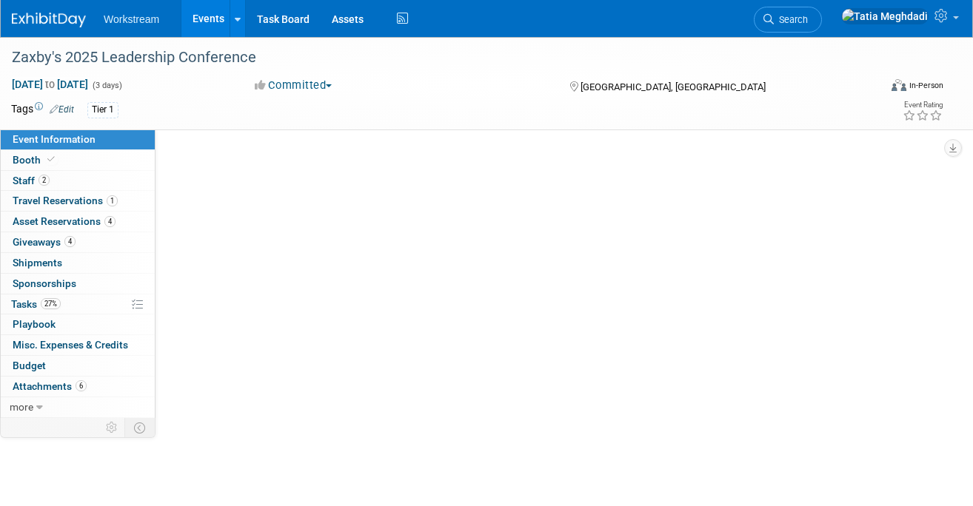
select select "Franchise"
select select "Restaurant"
select select "No"
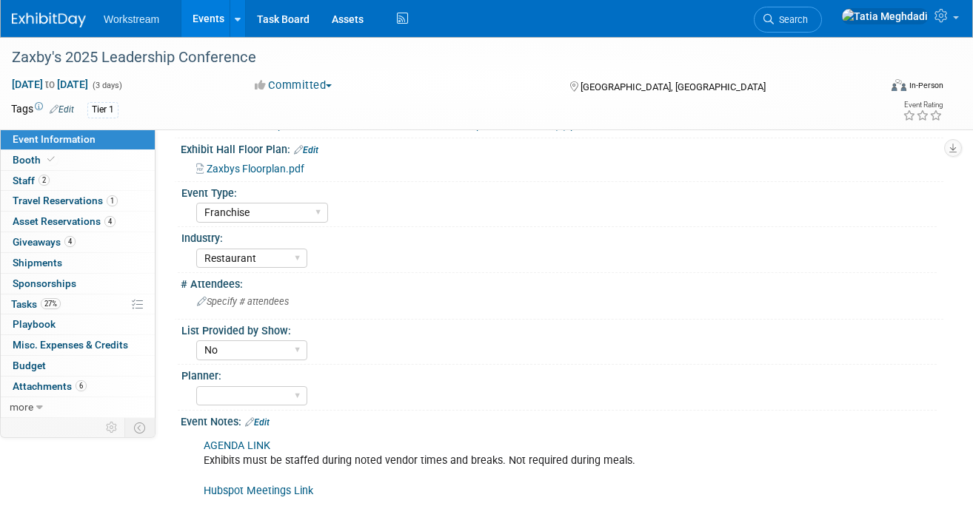
scroll to position [419, 0]
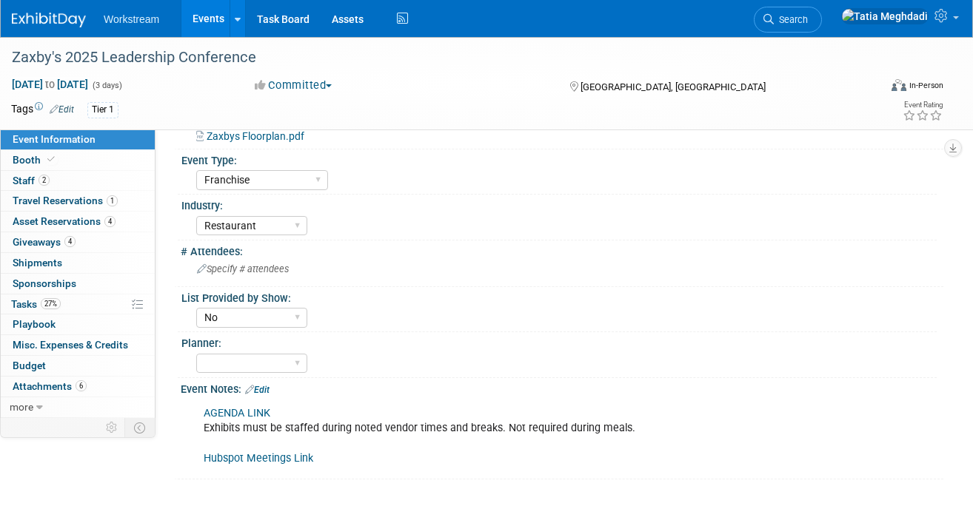
click at [257, 457] on link "Hubspot Meetings Link" at bounding box center [259, 458] width 110 height 13
click at [26, 303] on span "Tasks 27%" at bounding box center [36, 304] width 50 height 12
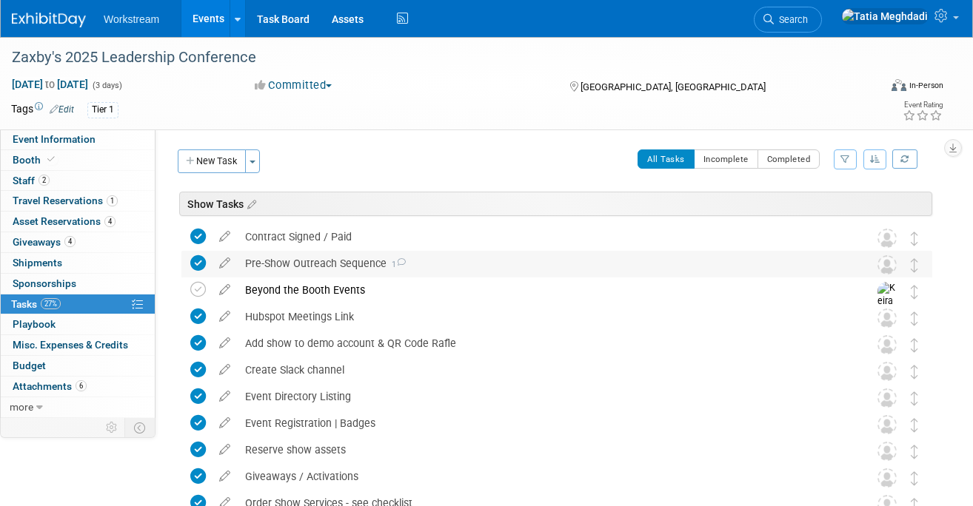
click at [327, 259] on div "Pre-Show Outreach Sequence 1" at bounding box center [543, 263] width 610 height 25
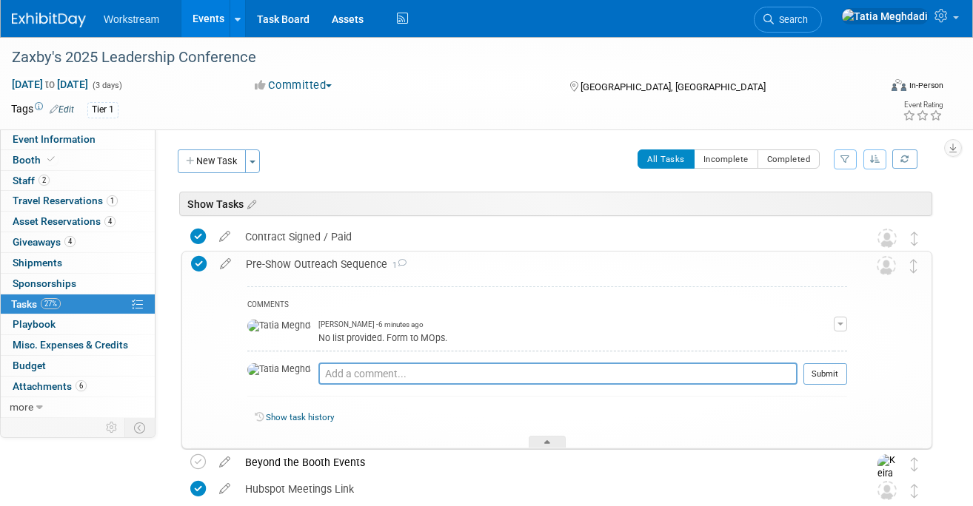
click at [843, 321] on button "button" at bounding box center [839, 324] width 13 height 15
click at [784, 362] on button "Remove" at bounding box center [768, 366] width 64 height 20
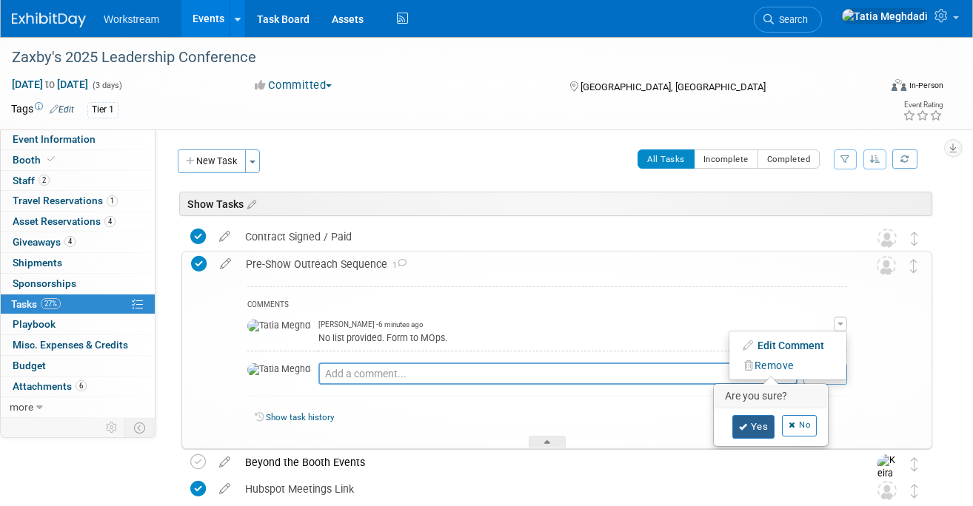
click at [767, 418] on link "Yes" at bounding box center [753, 427] width 43 height 24
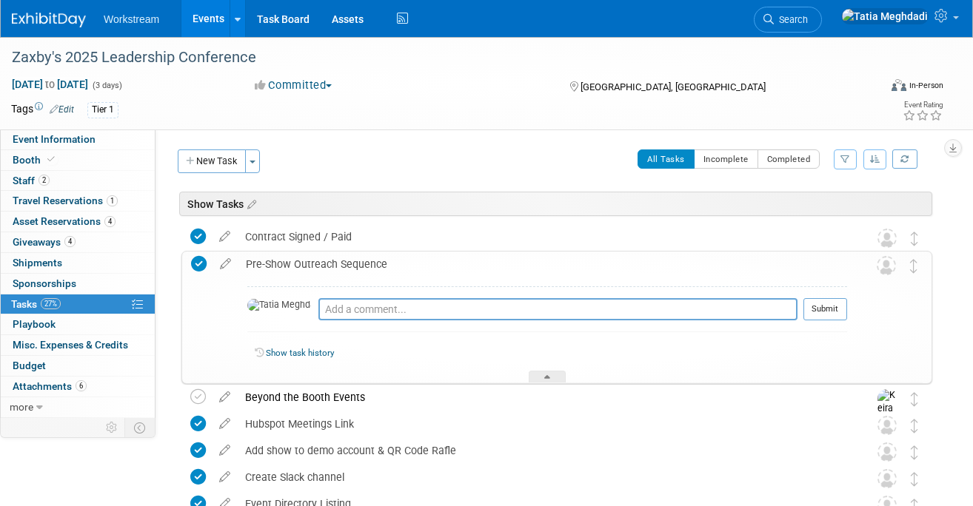
click at [249, 266] on div "Pre-Show Outreach Sequence" at bounding box center [542, 264] width 608 height 25
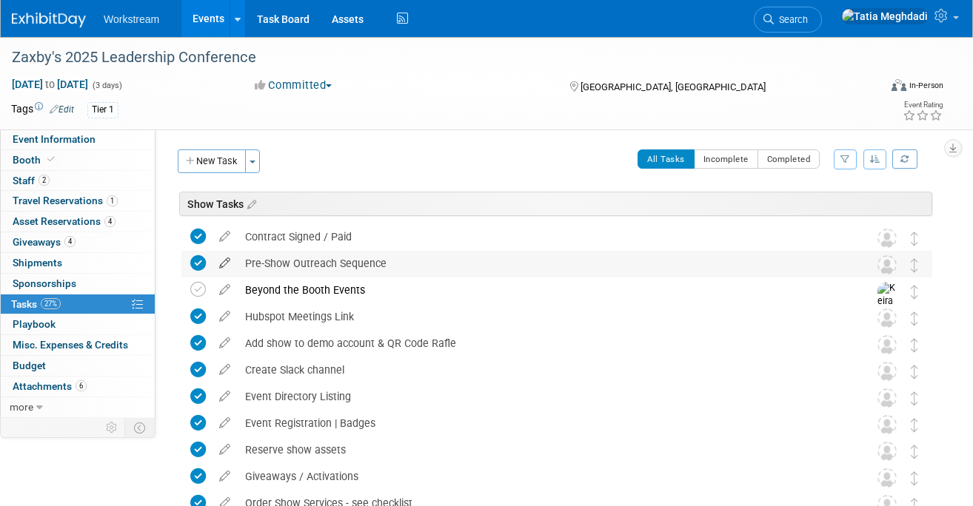
click at [226, 263] on icon at bounding box center [225, 260] width 26 height 19
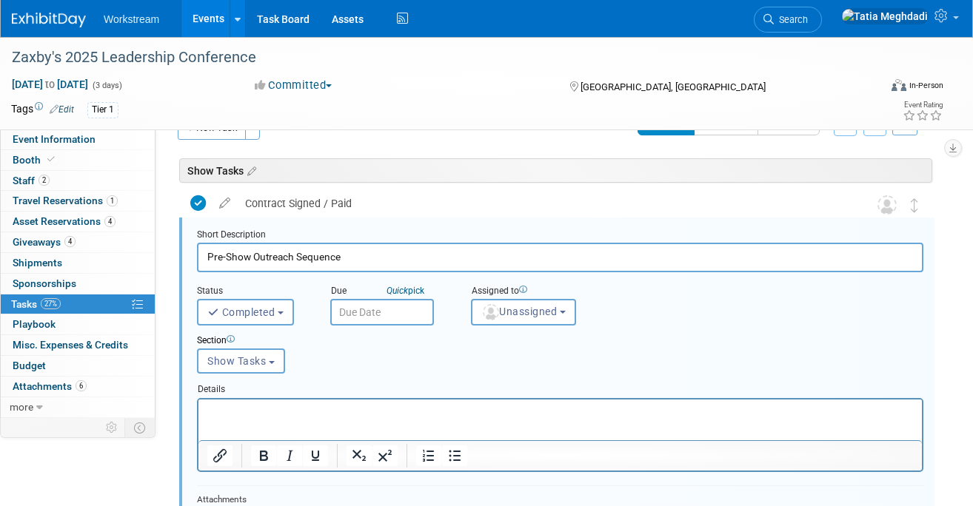
scroll to position [34, 0]
drag, startPoint x: 344, startPoint y: 261, endPoint x: 203, endPoint y: 260, distance: 141.4
click at [203, 260] on input "Pre-Show Outreach Sequence" at bounding box center [560, 256] width 726 height 29
click at [296, 258] on input "Pre-Show Marketing Email Request" at bounding box center [560, 256] width 726 height 29
click at [446, 251] on input "Pre-Show Marketing Email Request" at bounding box center [560, 256] width 726 height 29
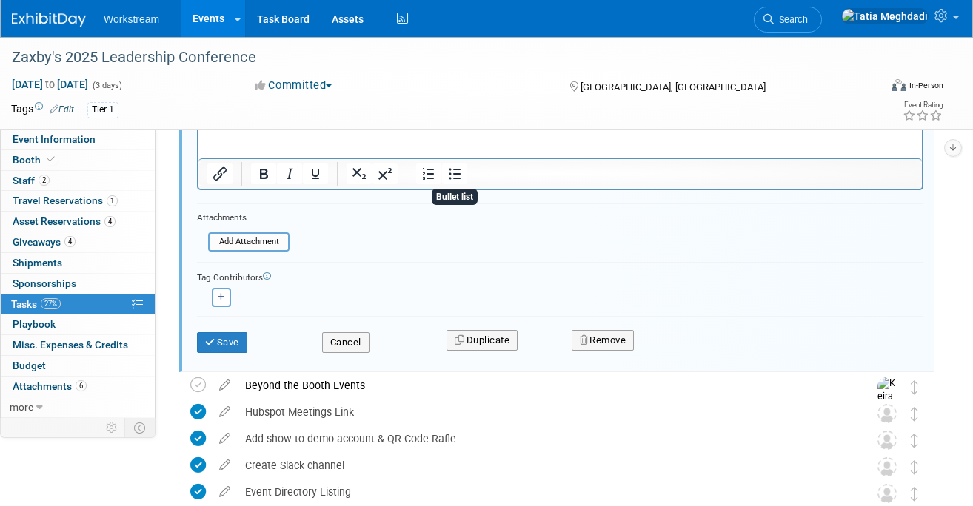
scroll to position [318, 0]
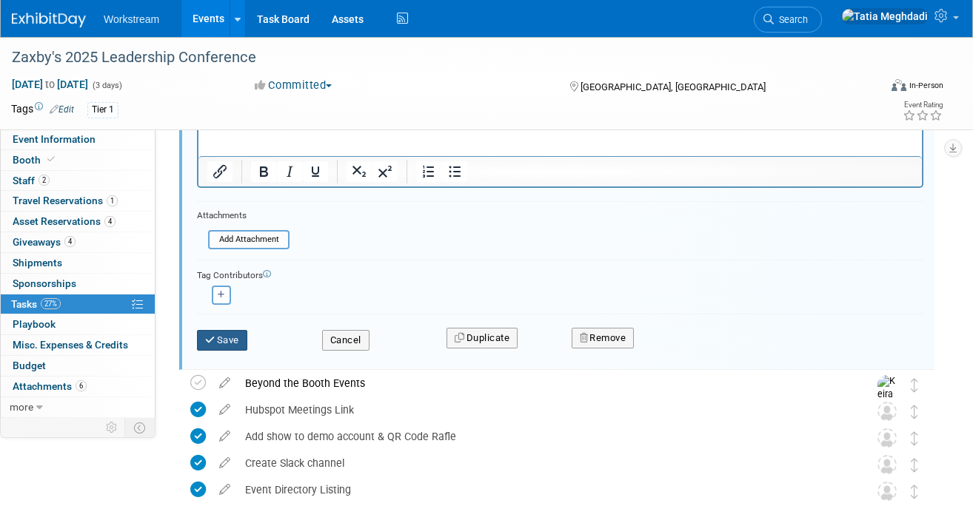
type input "Pre-Show Marketing Email Request"
click at [220, 337] on button "Save" at bounding box center [222, 340] width 50 height 21
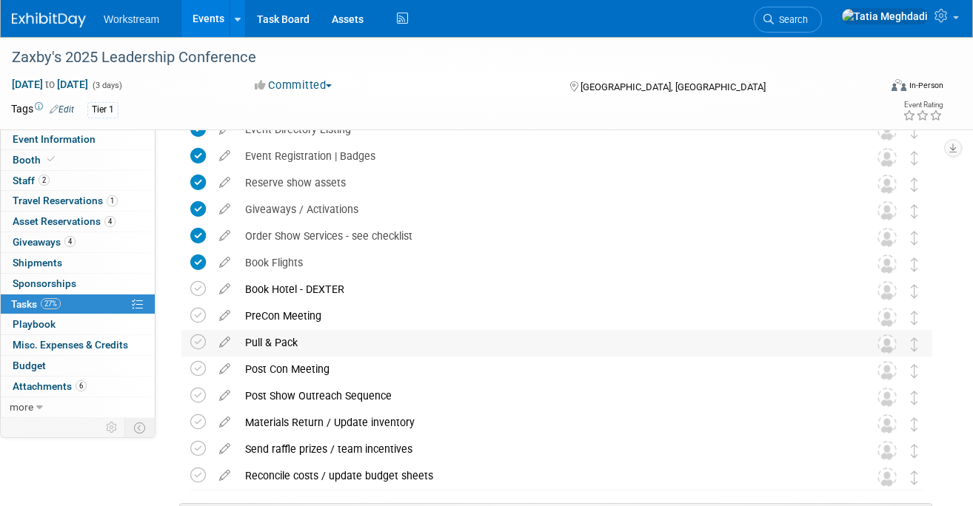
scroll to position [275, 0]
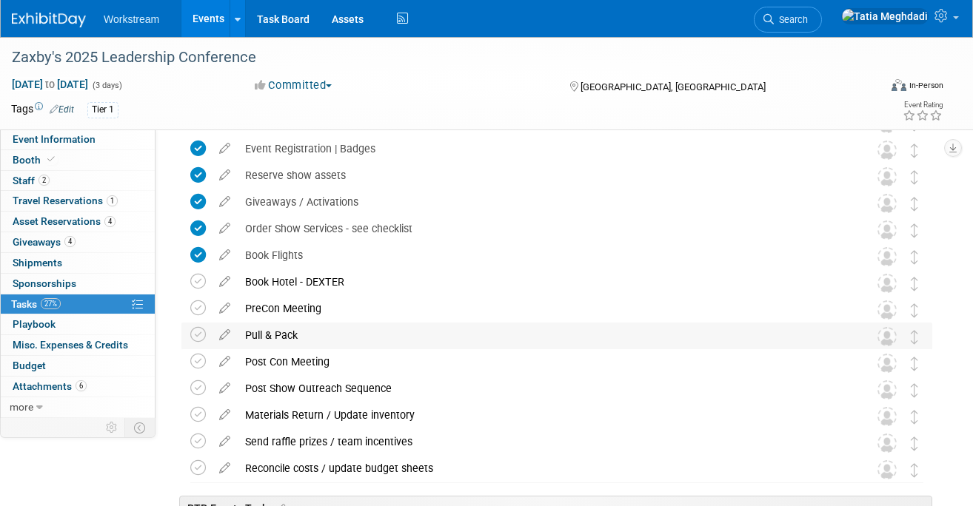
click at [346, 332] on div "Pull & Pack" at bounding box center [543, 335] width 610 height 25
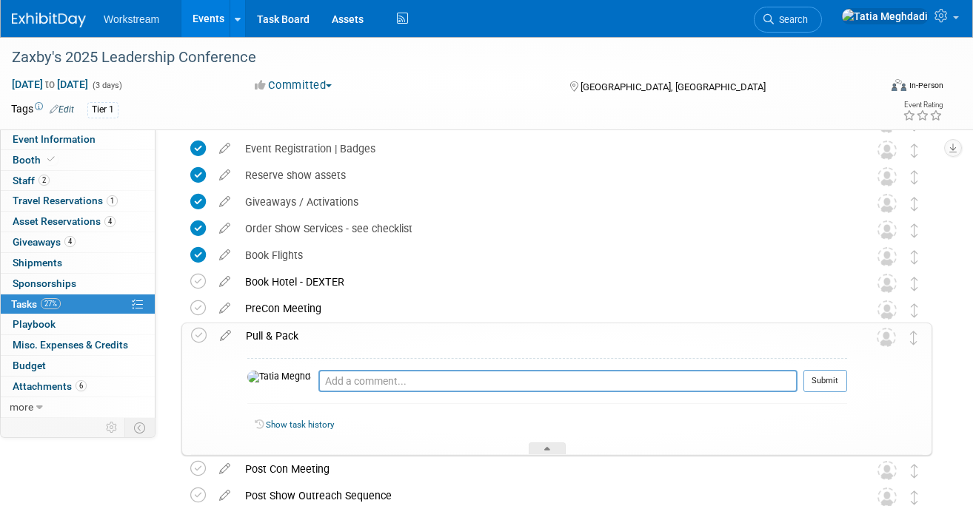
click at [346, 332] on div "Pull & Pack" at bounding box center [542, 335] width 608 height 25
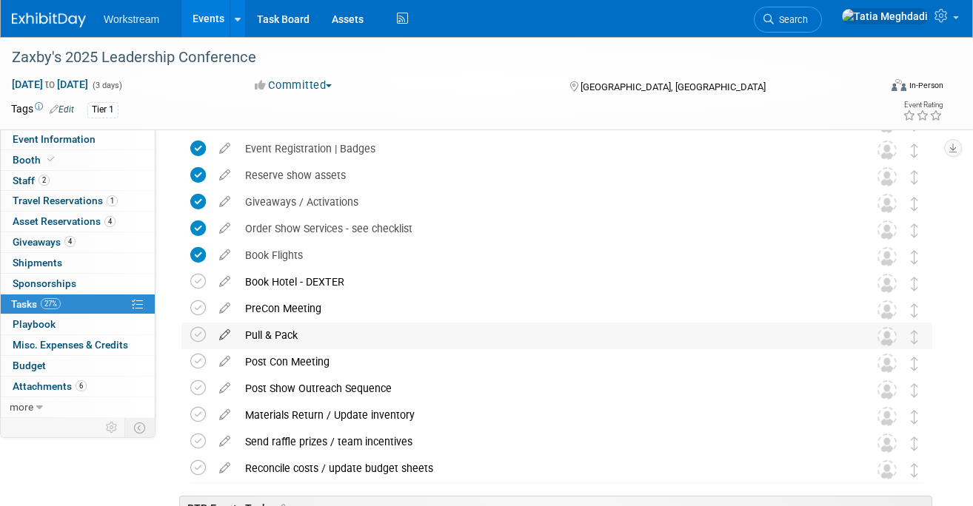
click at [228, 335] on icon at bounding box center [225, 332] width 26 height 19
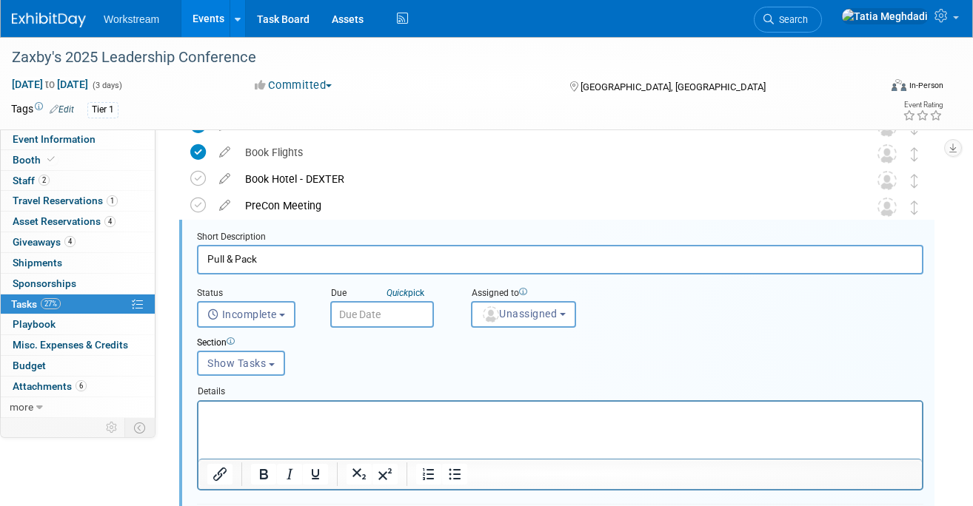
scroll to position [380, 0]
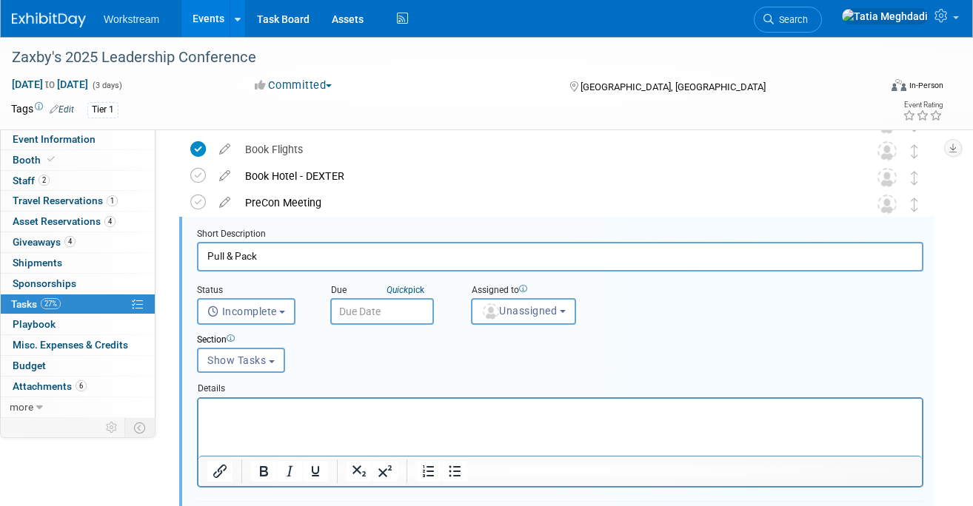
click at [381, 307] on input "text" at bounding box center [382, 311] width 104 height 27
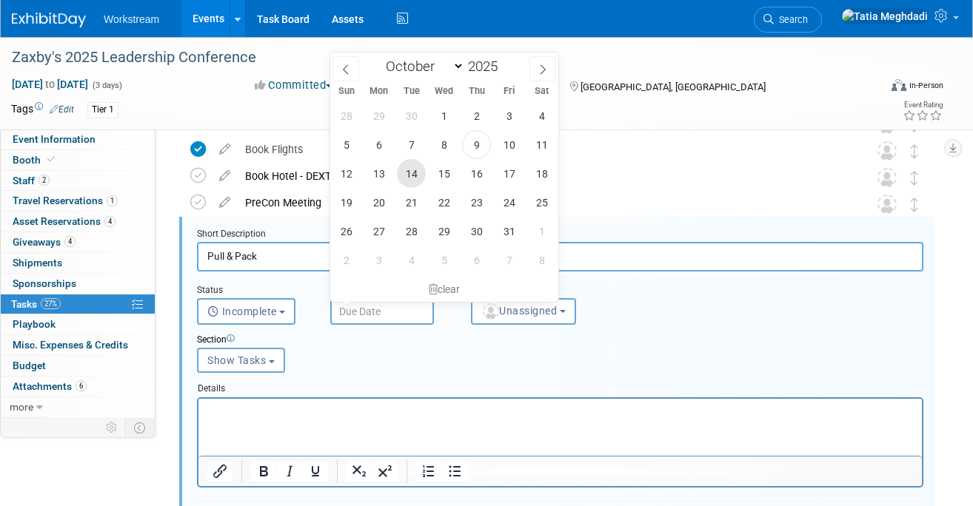
click at [414, 172] on span "14" at bounding box center [411, 173] width 29 height 29
type input "Oct 14, 2025"
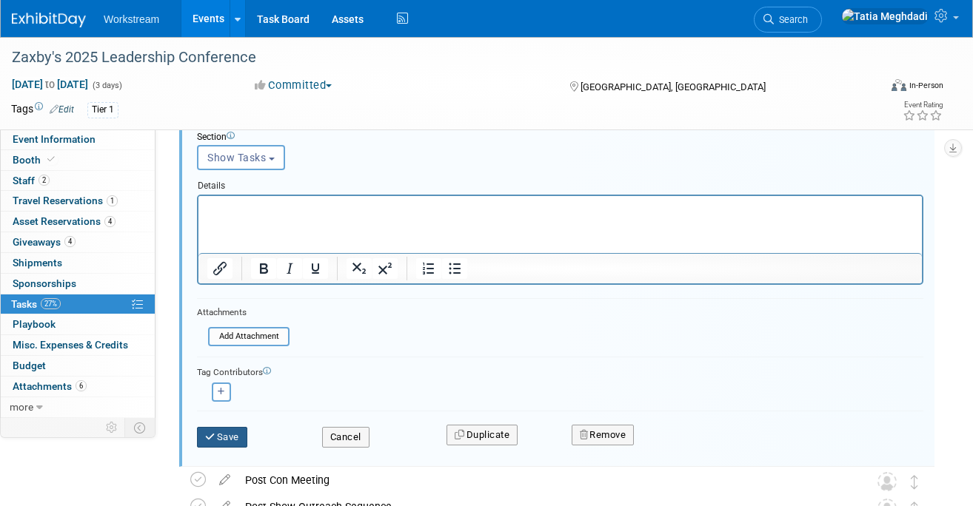
scroll to position [554, 0]
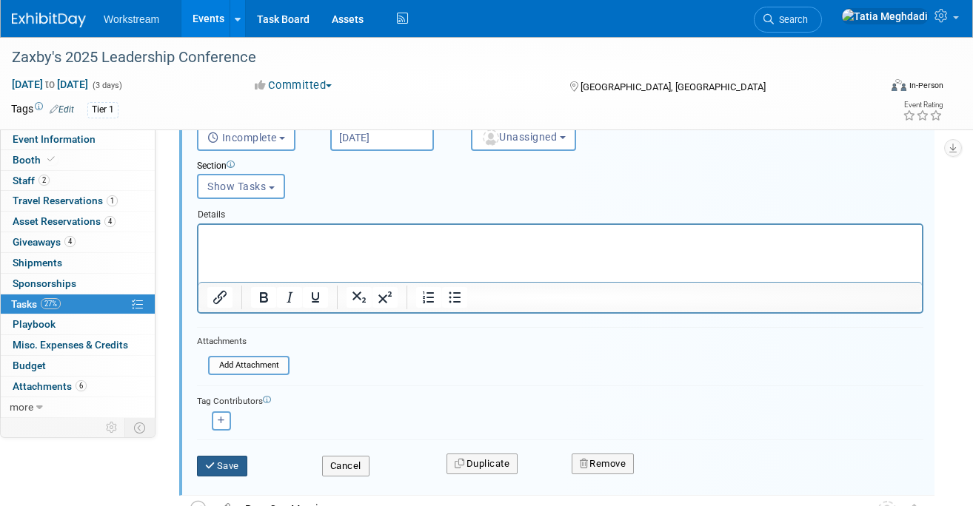
click at [230, 461] on button "Save" at bounding box center [222, 466] width 50 height 21
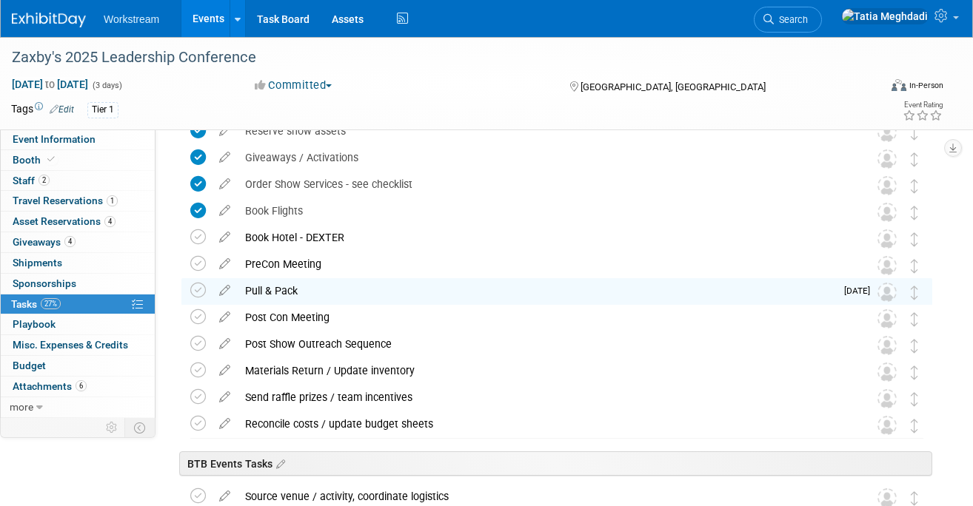
scroll to position [307, 0]
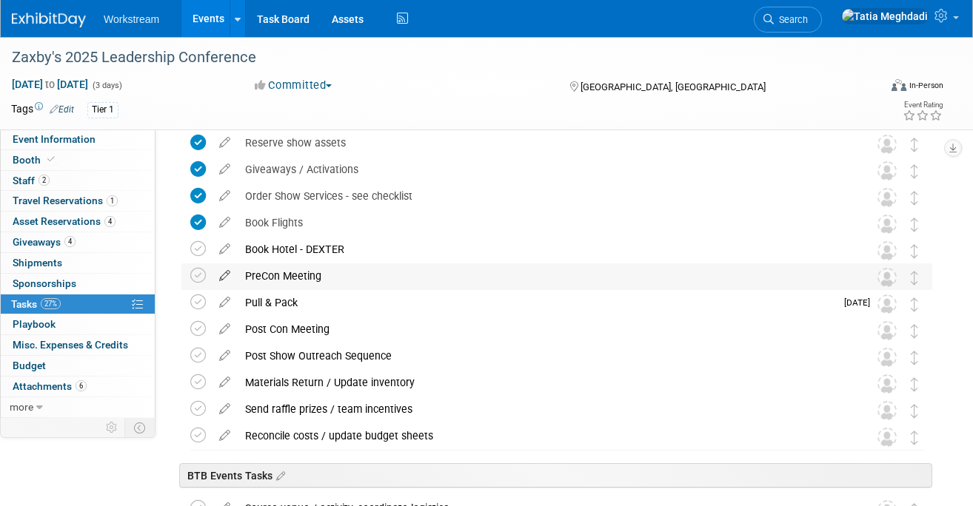
click at [228, 273] on icon at bounding box center [225, 272] width 26 height 19
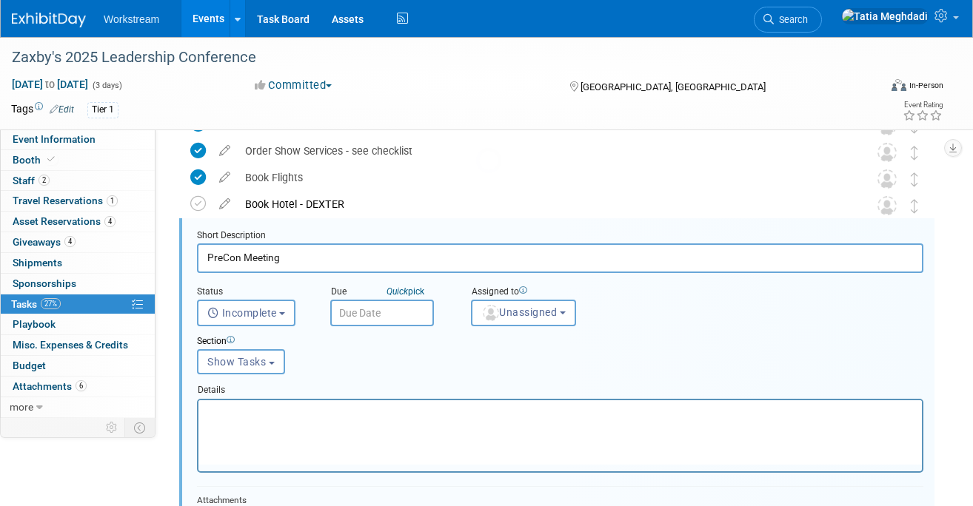
scroll to position [354, 0]
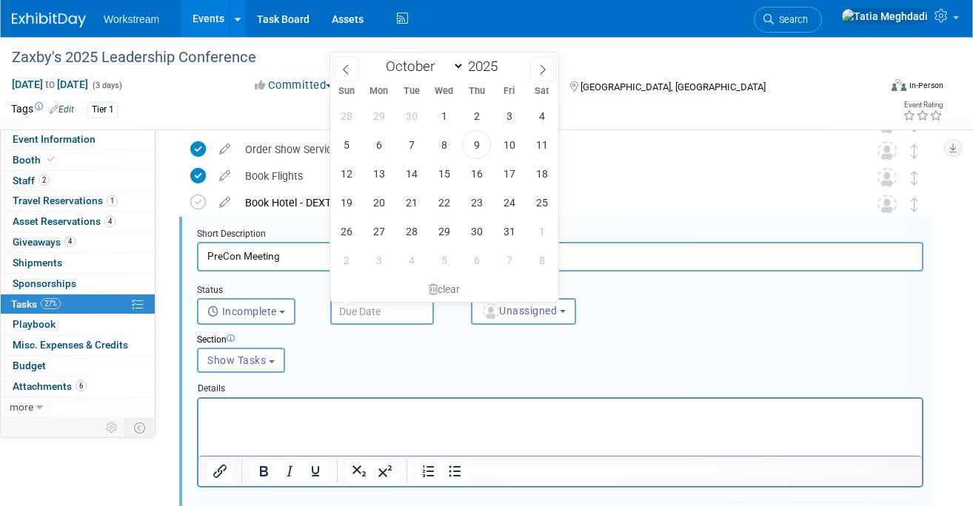
click at [355, 306] on input "text" at bounding box center [382, 311] width 104 height 27
click at [406, 167] on span "14" at bounding box center [411, 173] width 29 height 29
type input "Oct 14, 2025"
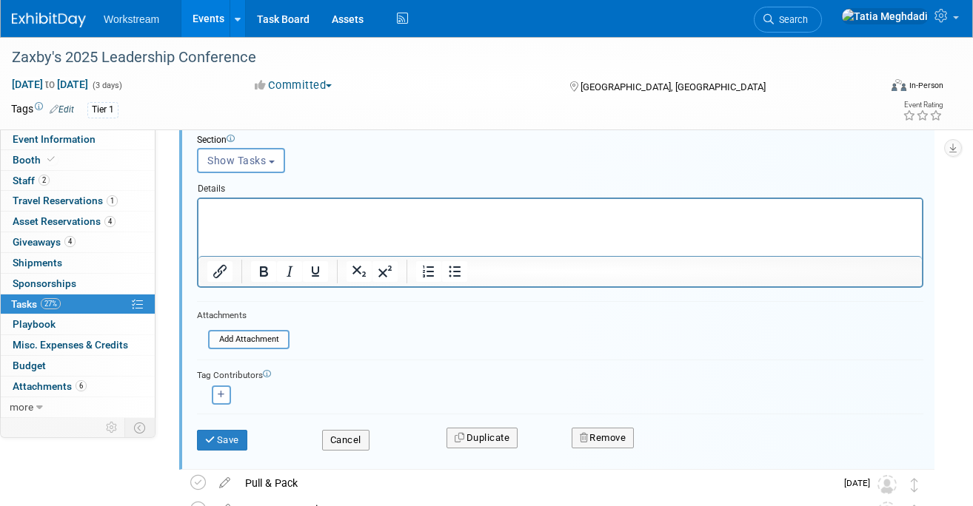
scroll to position [563, 0]
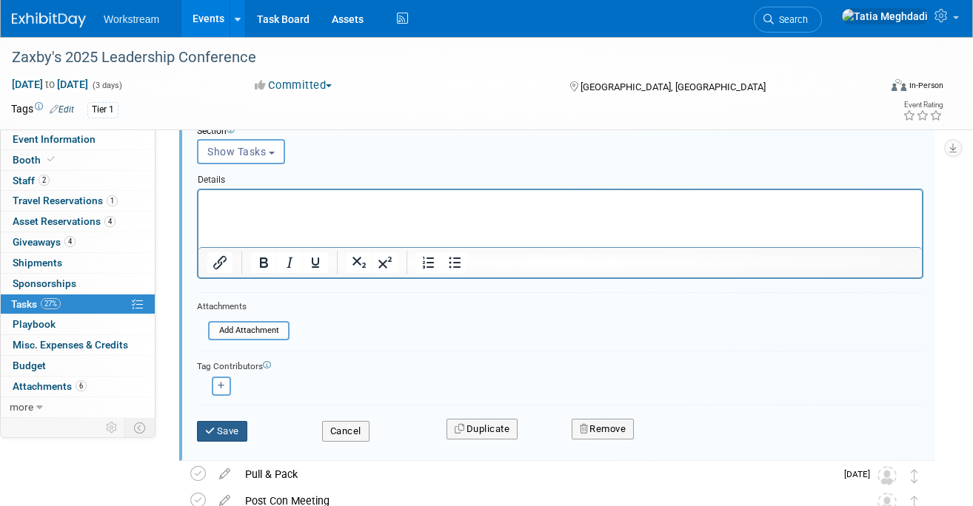
click at [232, 430] on button "Save" at bounding box center [222, 431] width 50 height 21
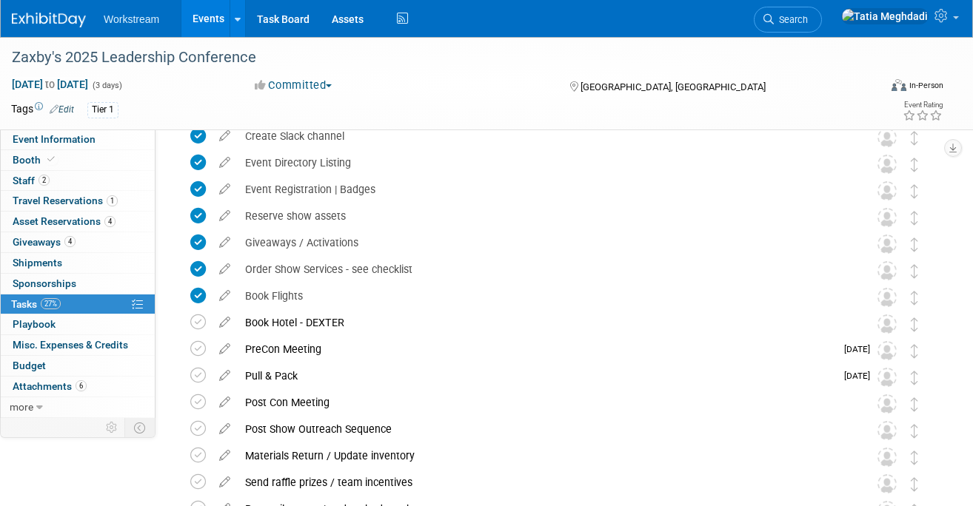
scroll to position [0, 0]
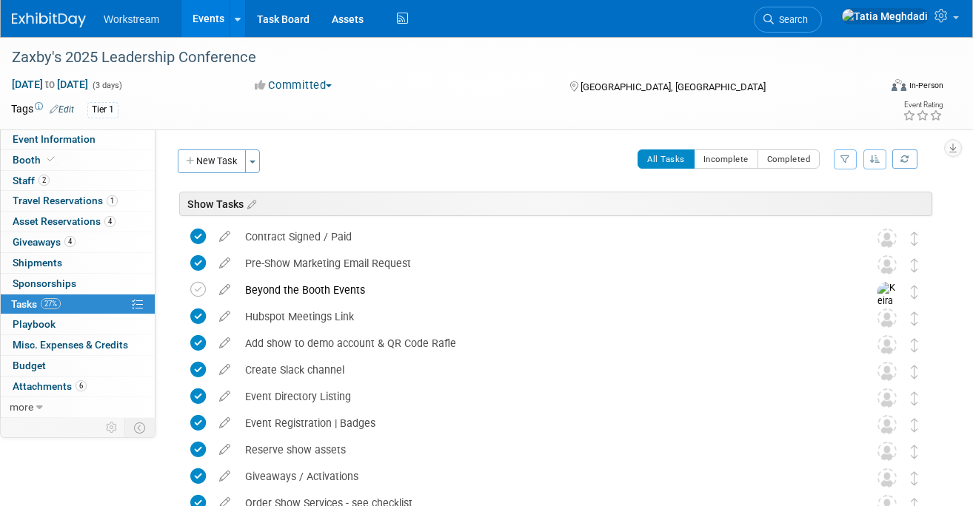
click at [209, 15] on link "Events" at bounding box center [208, 18] width 54 height 37
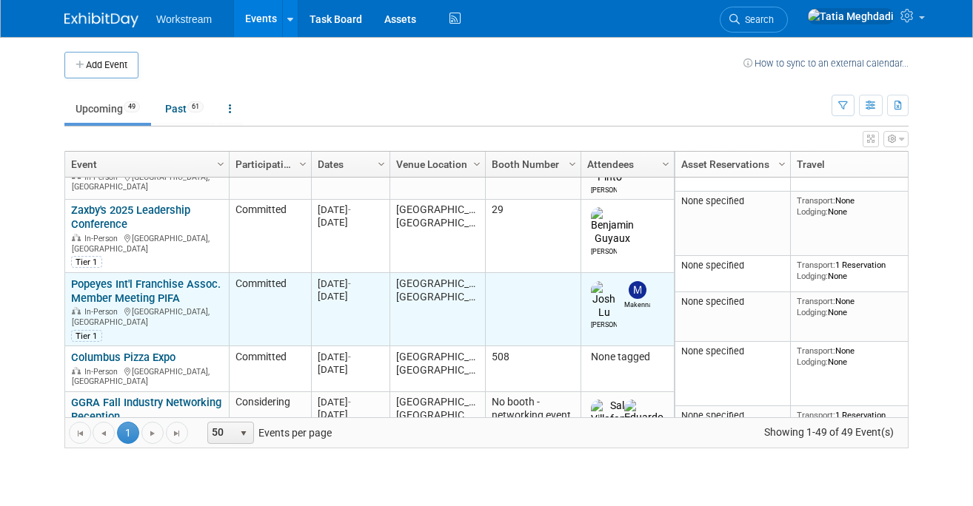
scroll to position [264, 0]
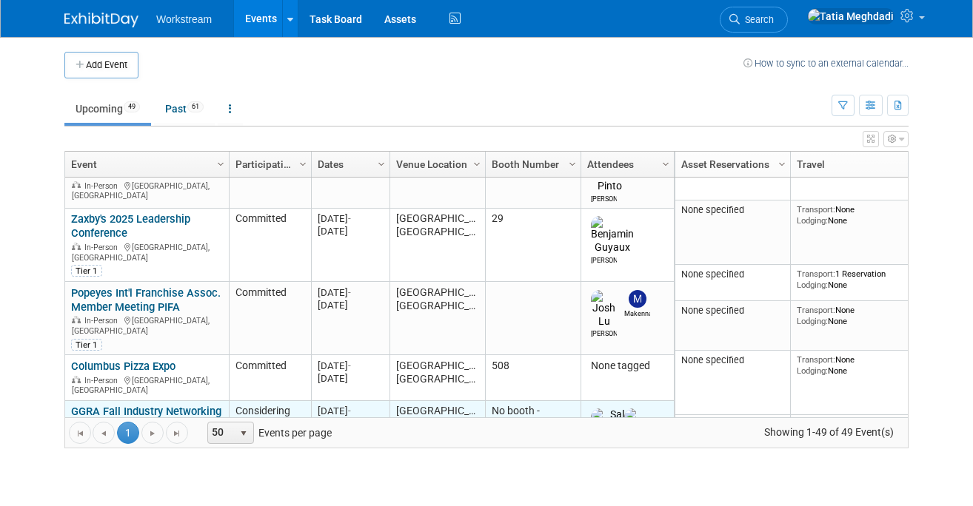
click at [115, 405] on link "GGRA Fall Industry Networking Reception" at bounding box center [146, 418] width 150 height 27
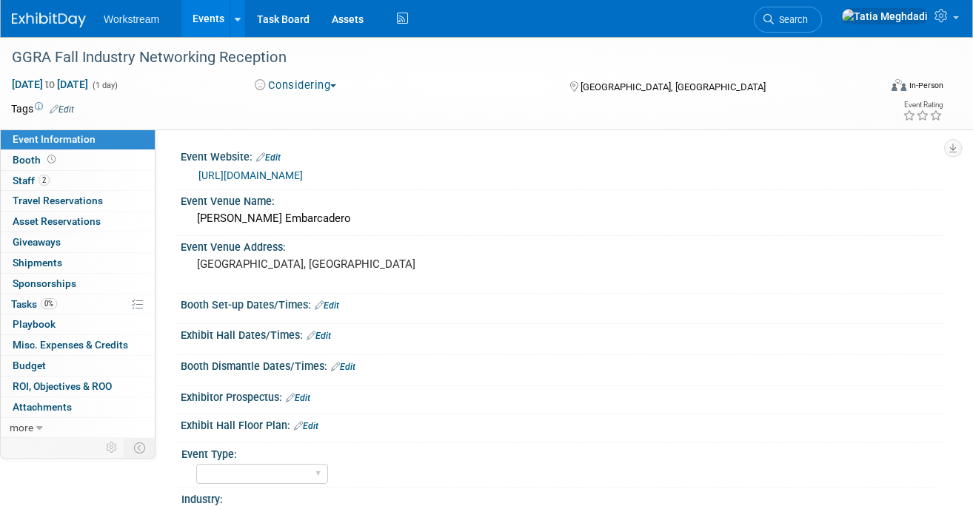
select select "[PERSON_NAME]"
click at [30, 158] on span "Booth" at bounding box center [36, 160] width 46 height 12
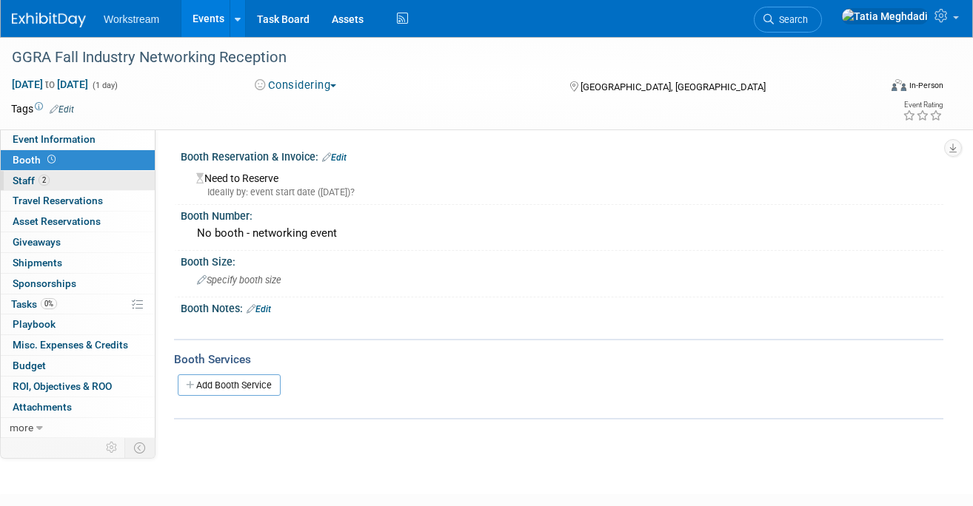
click at [30, 178] on span "Staff 2" at bounding box center [31, 181] width 37 height 12
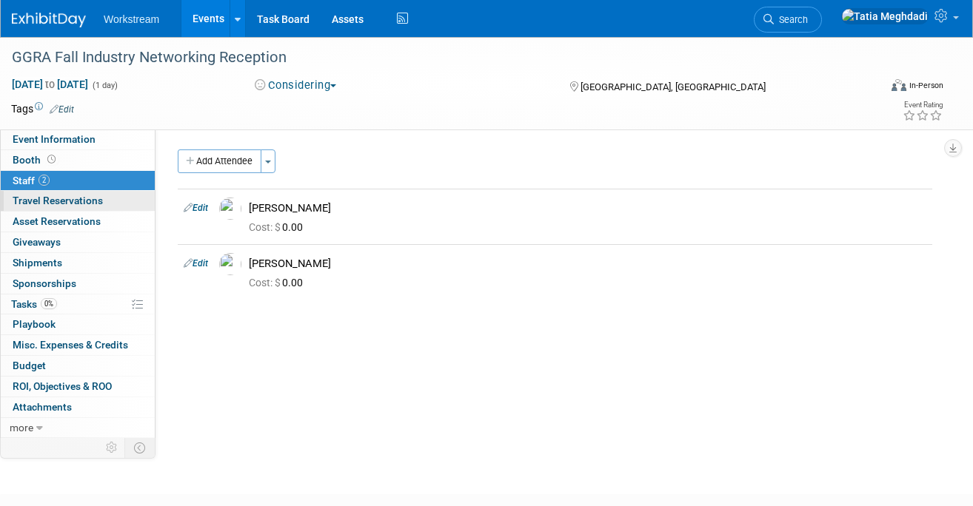
click at [31, 201] on span "Travel Reservations 0" at bounding box center [58, 201] width 90 height 12
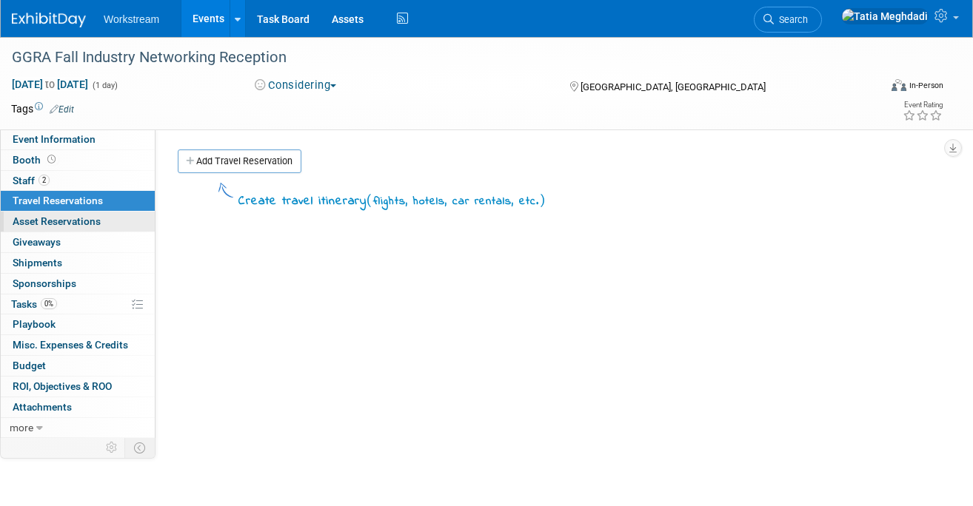
click at [33, 226] on span "Asset Reservations 0" at bounding box center [57, 221] width 88 height 12
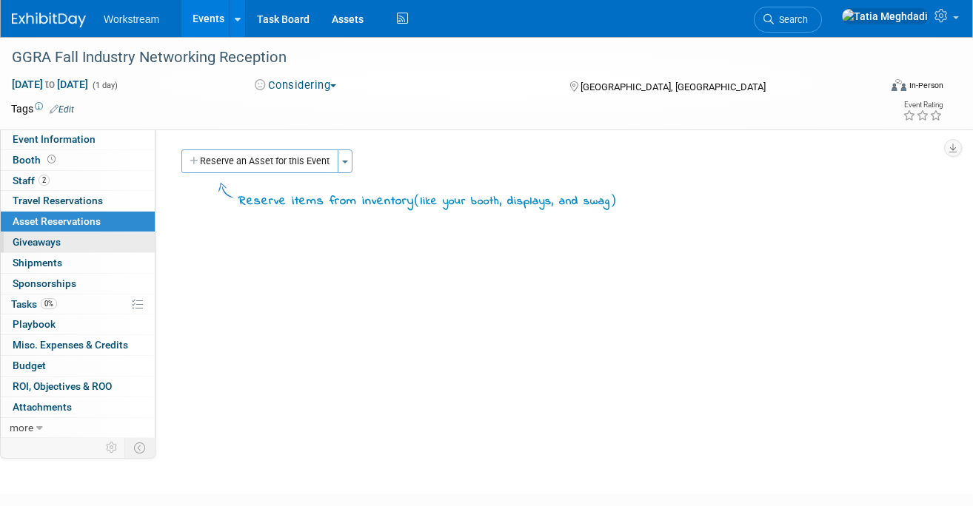
click at [36, 241] on span "Giveaways 0" at bounding box center [37, 242] width 48 height 12
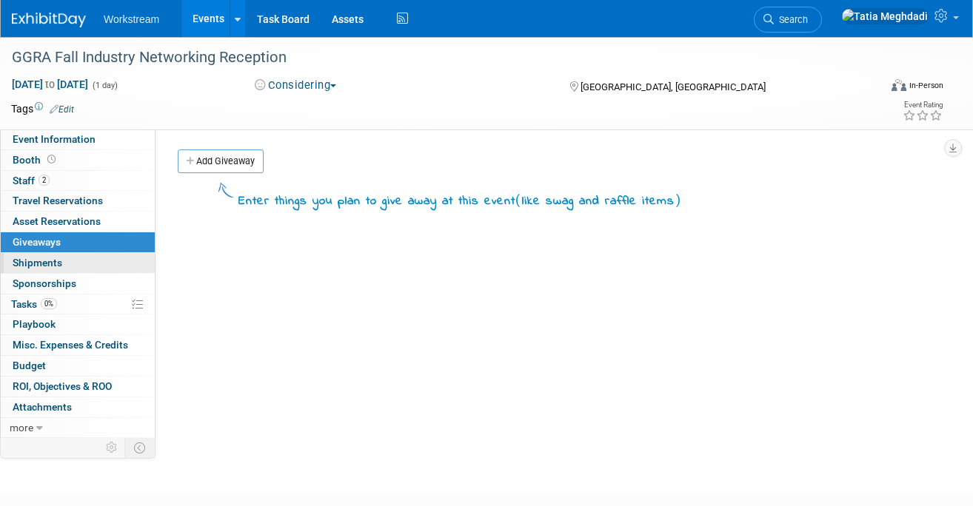
click at [41, 258] on span "Shipments 0" at bounding box center [38, 263] width 50 height 12
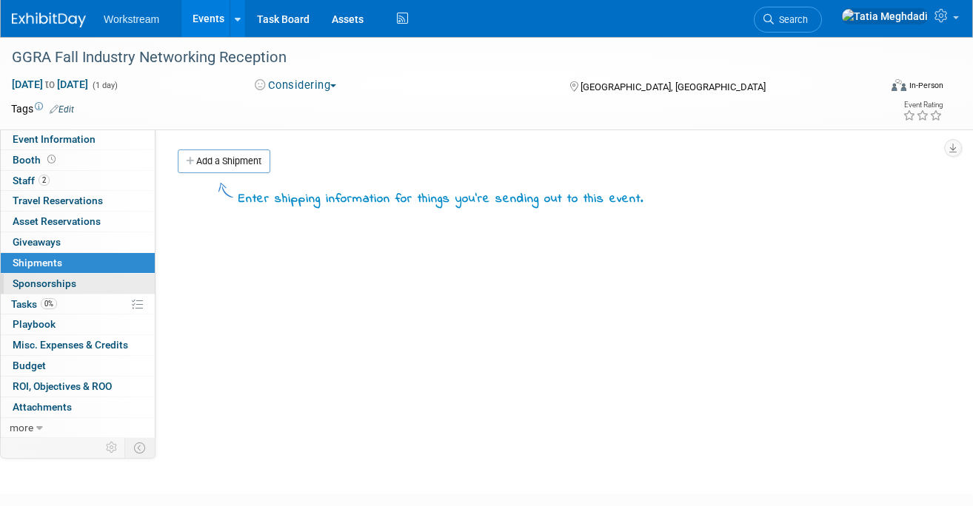
click at [47, 283] on span "Sponsorships 0" at bounding box center [45, 284] width 64 height 12
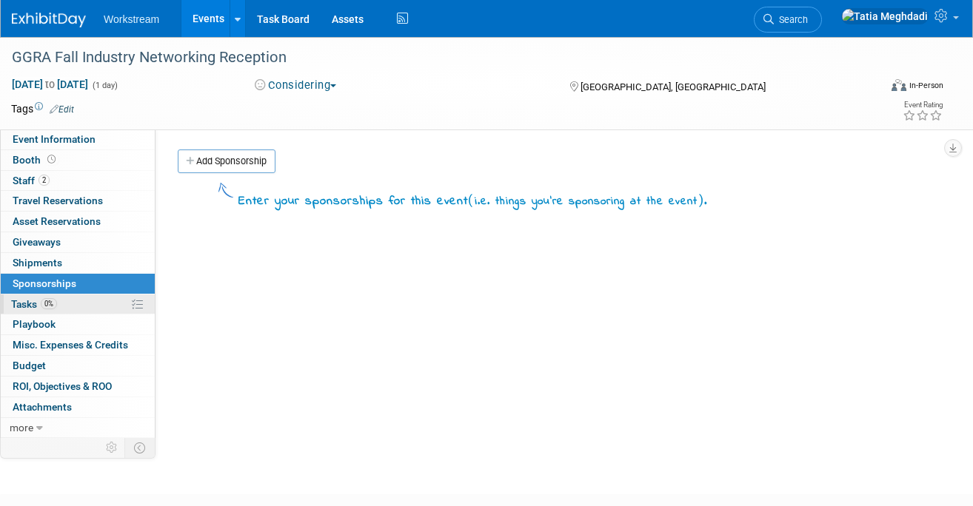
click at [43, 299] on span "0%" at bounding box center [49, 303] width 16 height 11
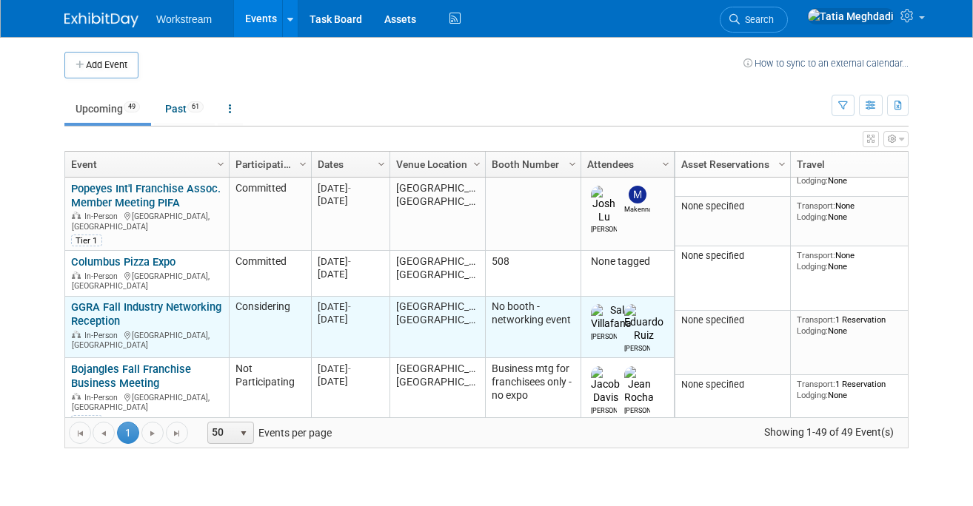
click at [96, 300] on link "GGRA Fall Industry Networking Reception" at bounding box center [146, 313] width 150 height 27
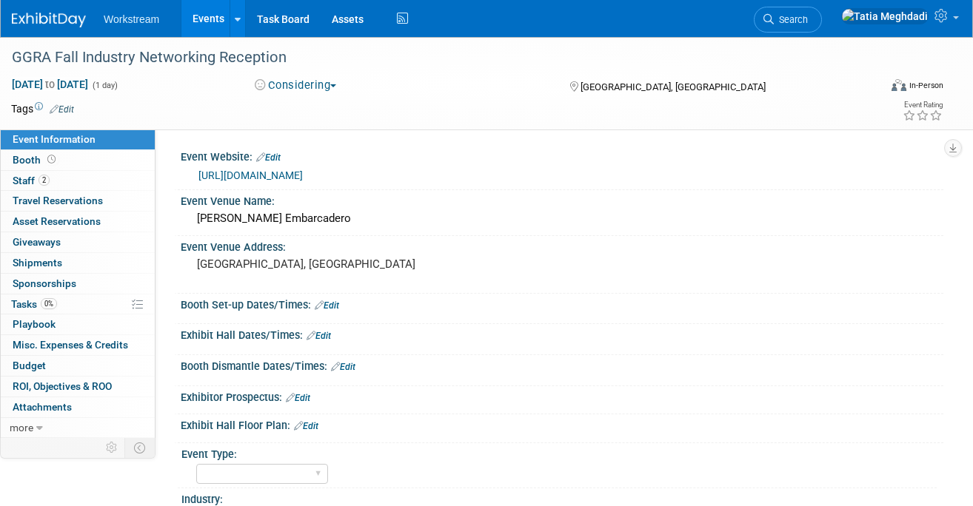
select select "[PERSON_NAME]"
click at [47, 304] on span "0%" at bounding box center [49, 303] width 16 height 11
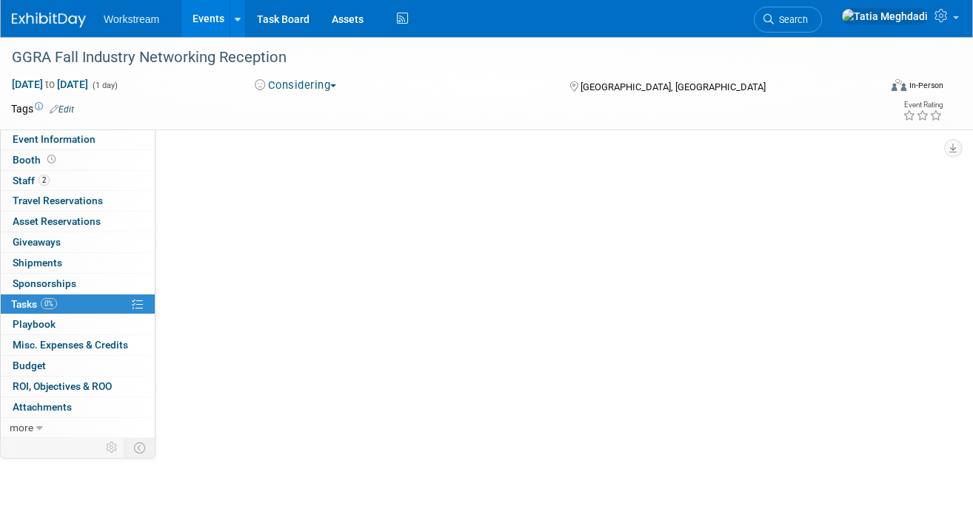
scroll to position [0, 0]
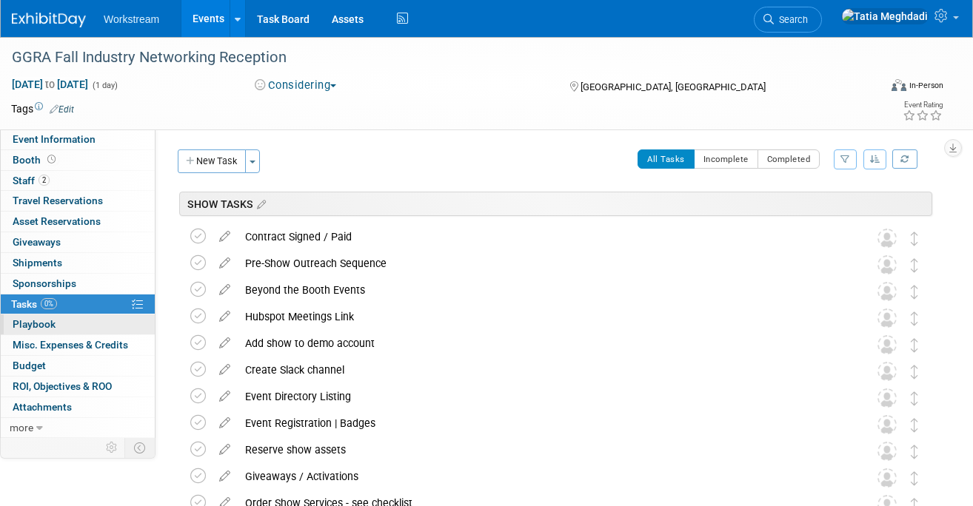
click at [44, 323] on span "Playbook 0" at bounding box center [34, 324] width 43 height 12
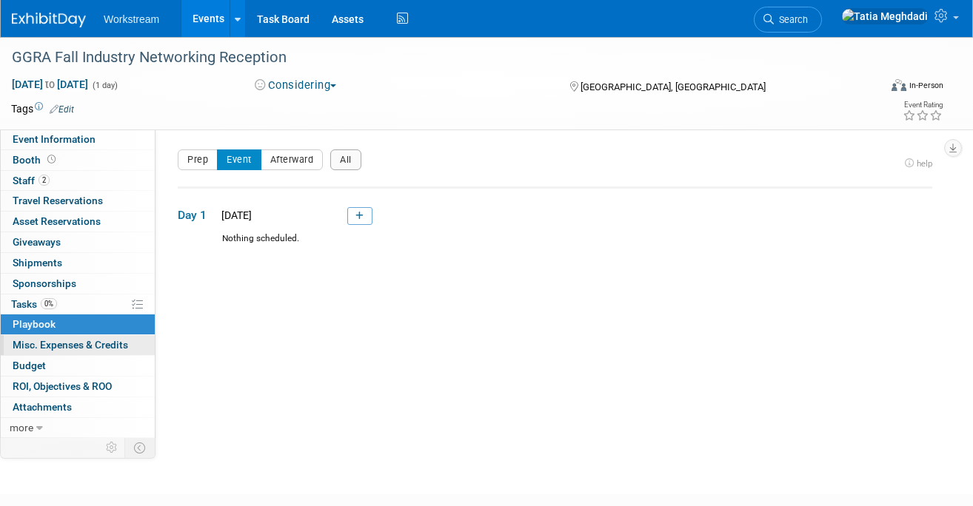
click at [48, 346] on span "Misc. Expenses & Credits 0" at bounding box center [70, 345] width 115 height 12
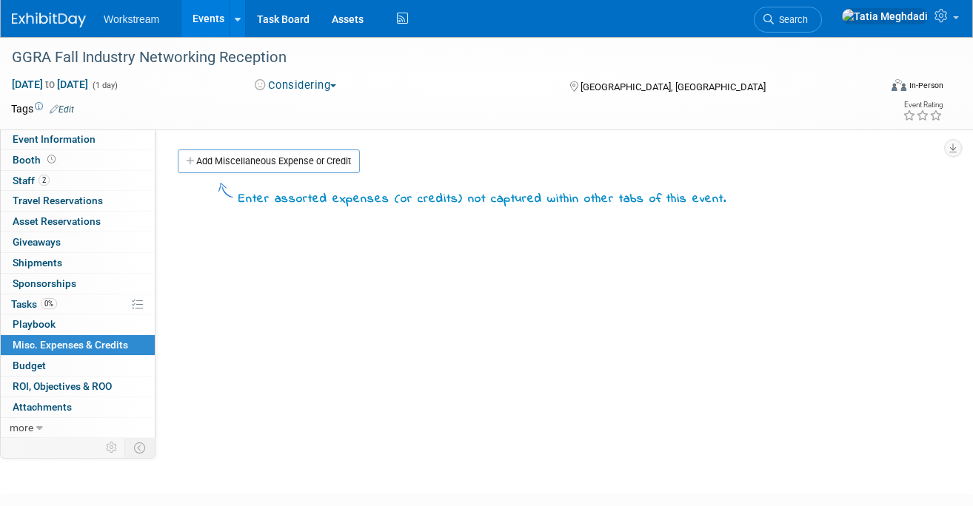
click at [41, 130] on div "GGRA Fall Industry Networking Reception [DATE] to [DATE] (1 day) [DATE] to [DAT…" at bounding box center [486, 83] width 973 height 93
click at [41, 136] on span "Event Information" at bounding box center [54, 139] width 83 height 12
select select "[PERSON_NAME]"
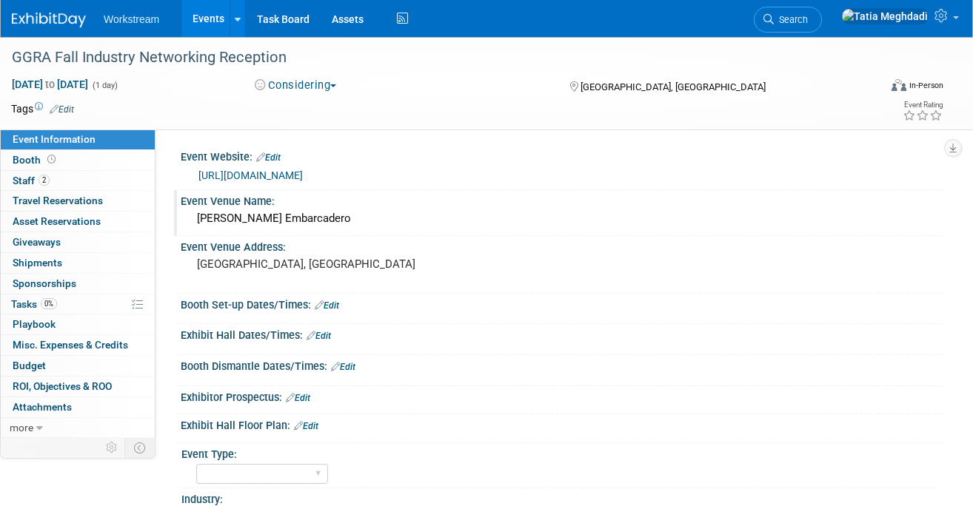
click at [525, 220] on div "Perry's Embarcadero" at bounding box center [562, 218] width 740 height 23
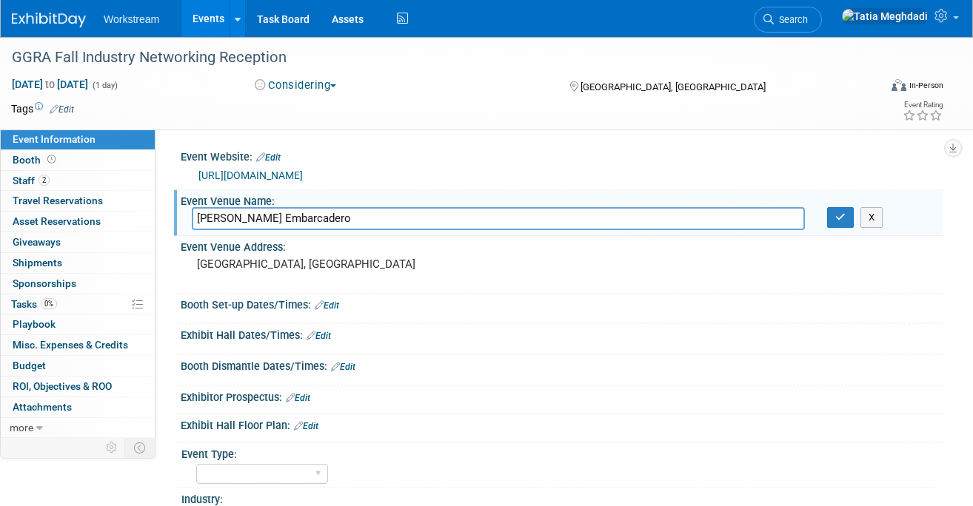
click at [197, 20] on link "Events" at bounding box center [208, 18] width 54 height 37
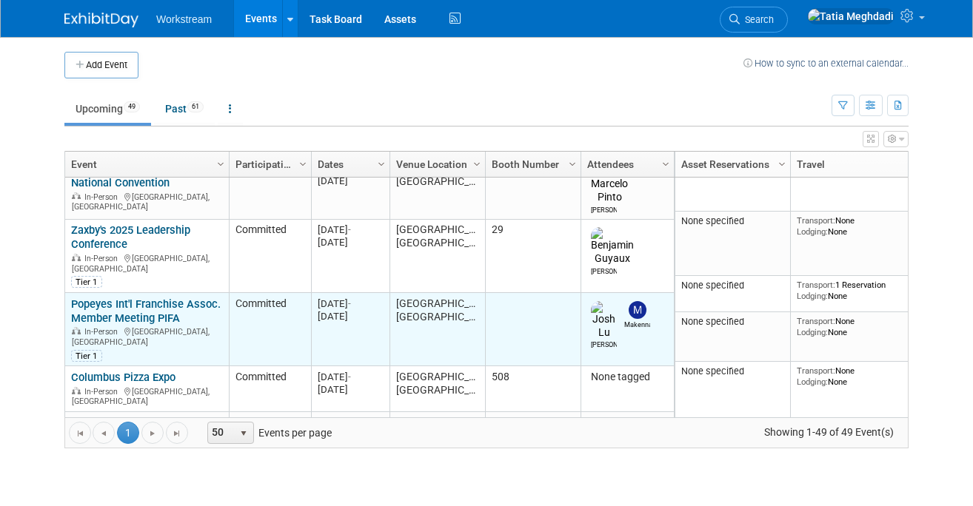
click at [107, 298] on link "Popeyes Int'l Franchise Assoc. Member Meeting PIFA" at bounding box center [146, 311] width 150 height 27
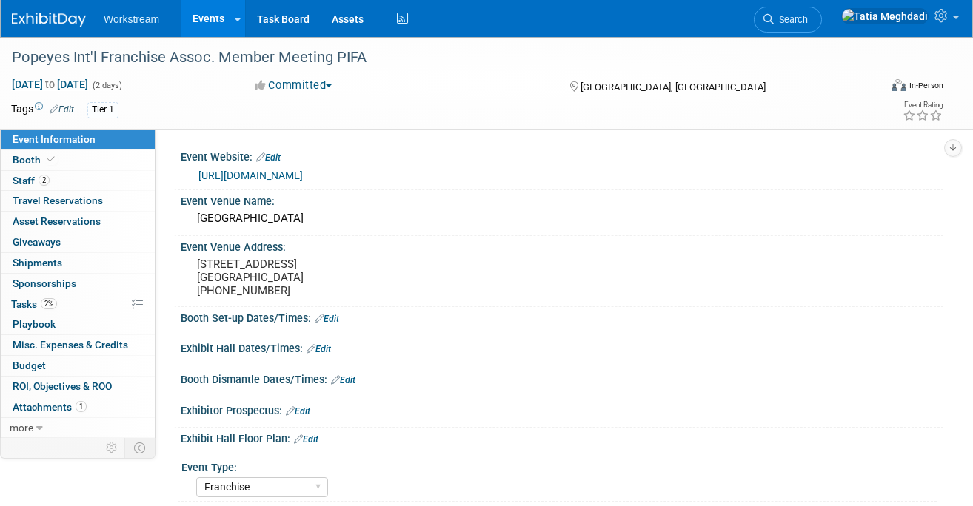
select select "Franchise"
select select "Restaurant"
select select "[PERSON_NAME]"
click at [30, 303] on span "Tasks 2%" at bounding box center [34, 304] width 46 height 12
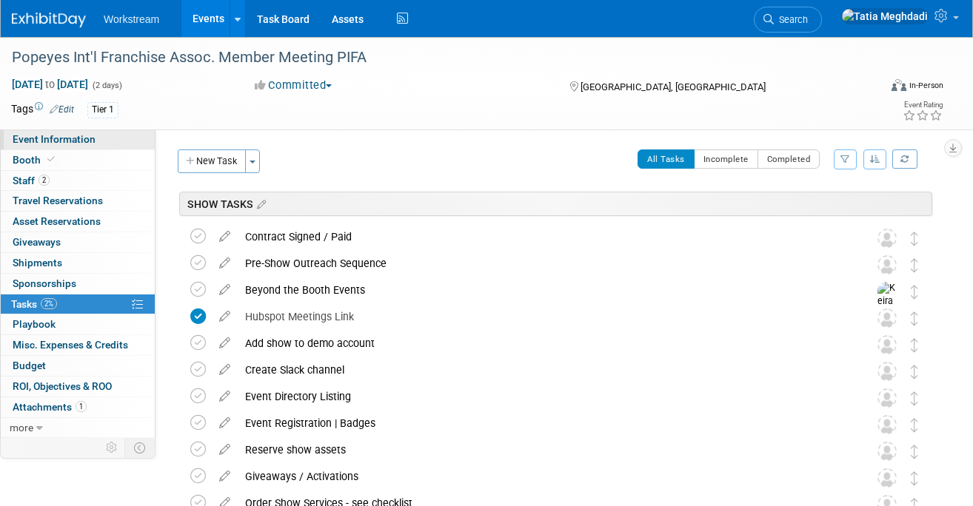
click at [73, 134] on span "Event Information" at bounding box center [54, 139] width 83 height 12
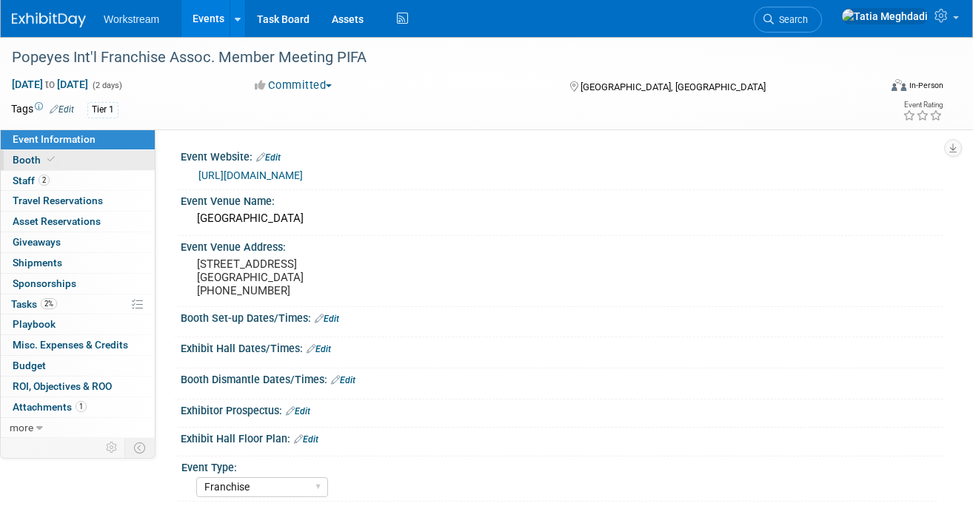
click at [38, 158] on span "Booth" at bounding box center [35, 160] width 45 height 12
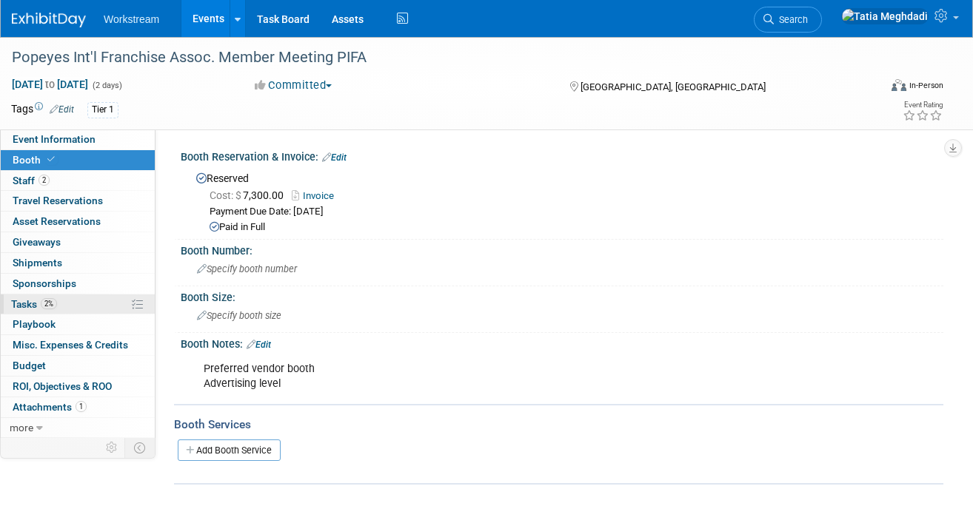
click at [34, 297] on link "2% Tasks 2%" at bounding box center [78, 305] width 154 height 20
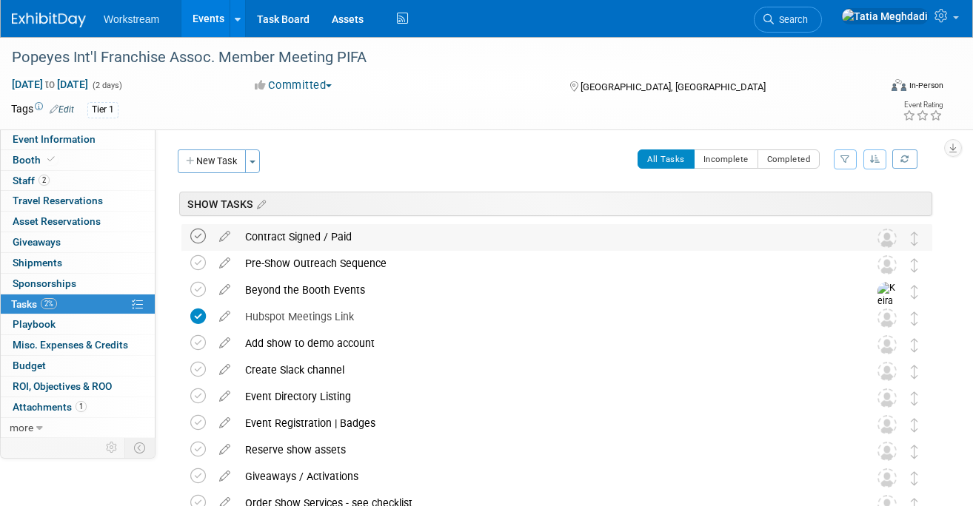
click at [190, 237] on icon at bounding box center [198, 237] width 16 height 16
click at [200, 368] on icon at bounding box center [198, 370] width 16 height 16
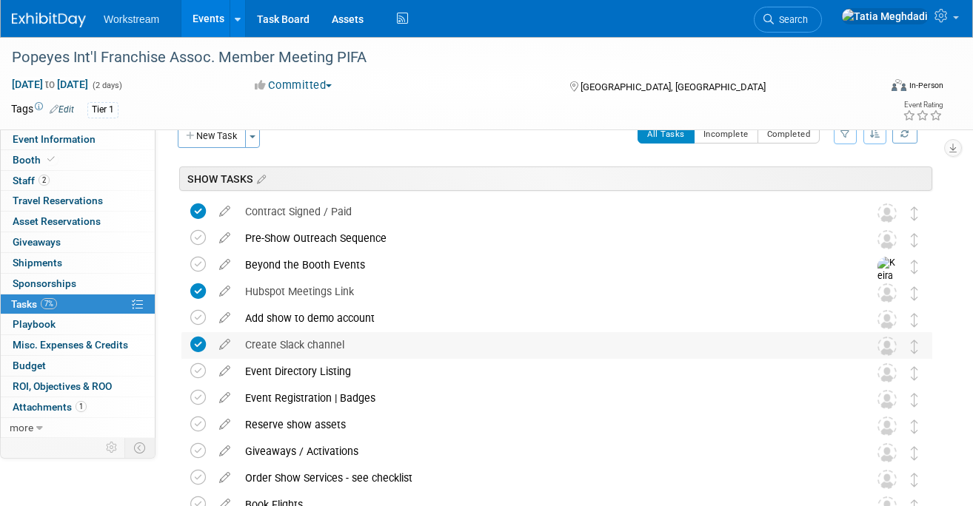
scroll to position [27, 0]
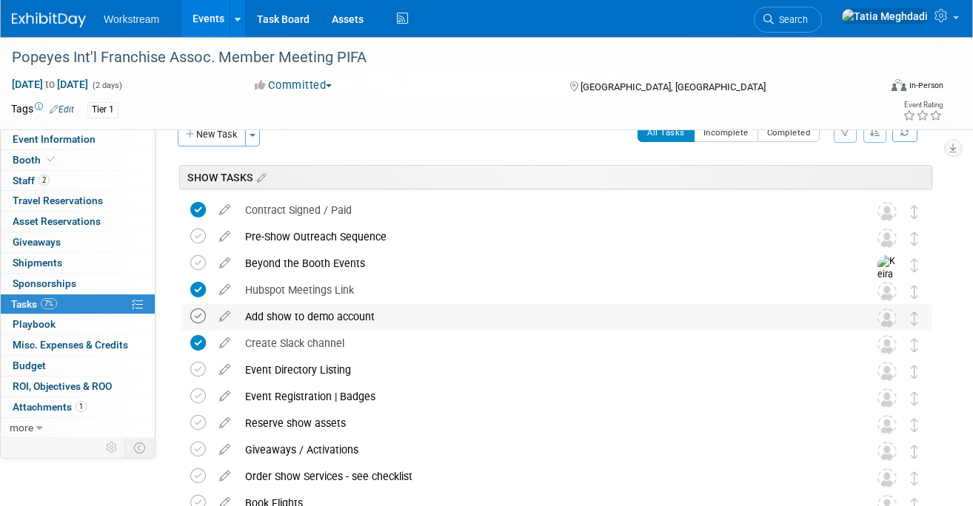
click at [200, 315] on icon at bounding box center [198, 317] width 16 height 16
click at [70, 137] on span "Event Information" at bounding box center [54, 139] width 83 height 12
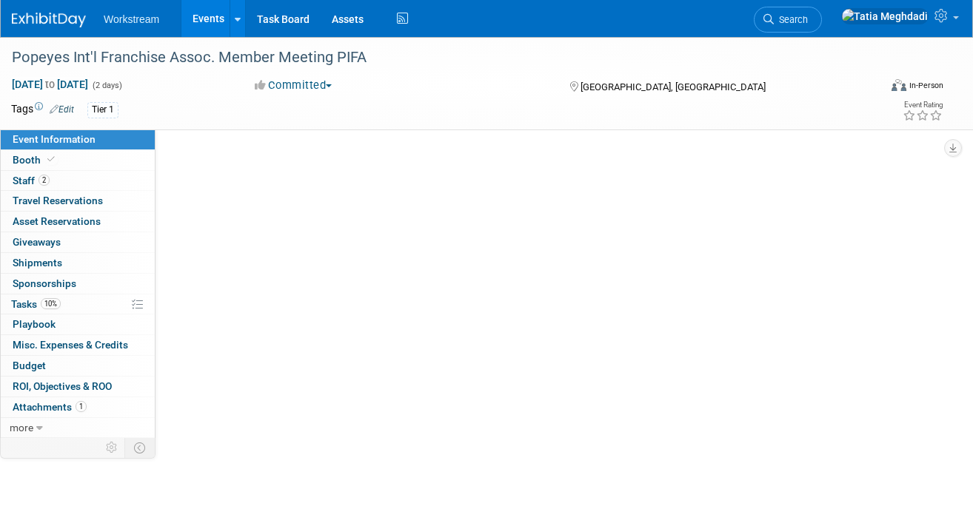
scroll to position [0, 0]
select select "Franchise"
select select "Restaurant"
select select "[PERSON_NAME]"
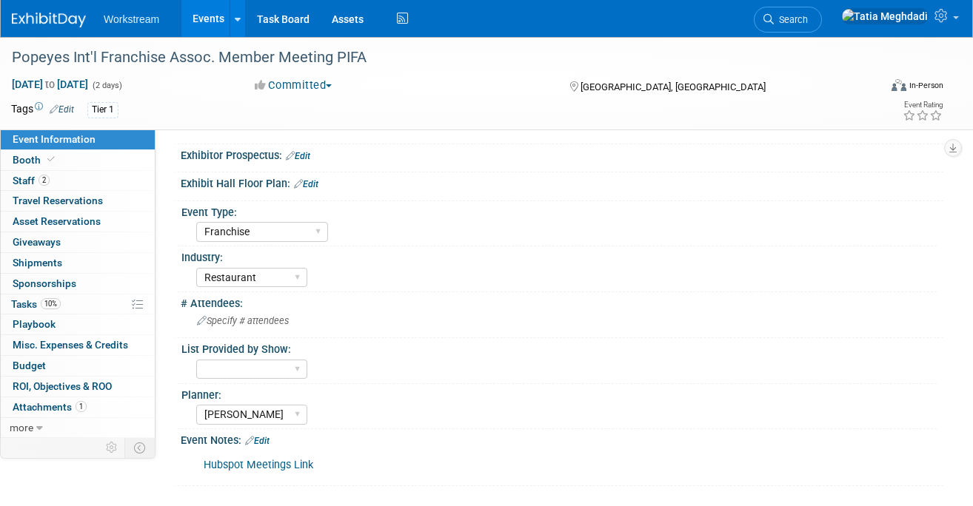
scroll to position [263, 0]
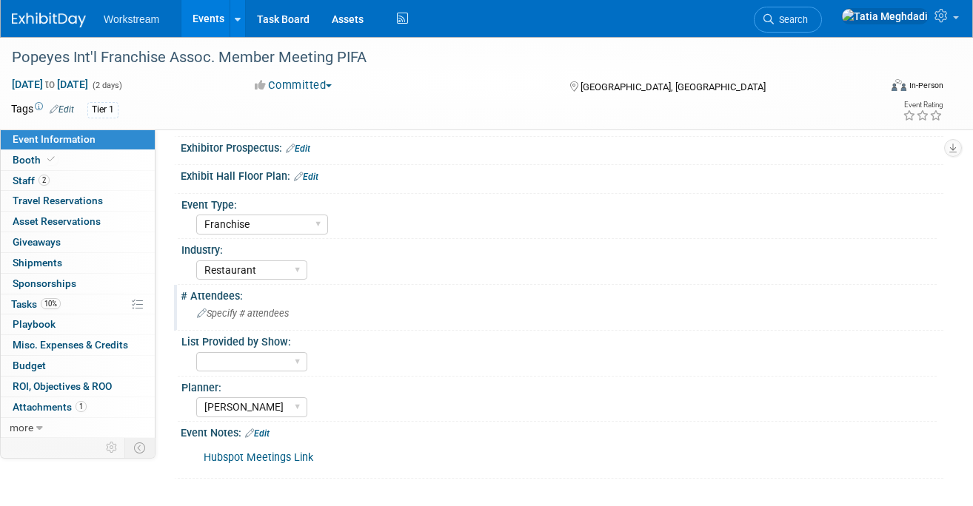
click at [223, 315] on span "Specify # attendees" at bounding box center [243, 313] width 92 height 11
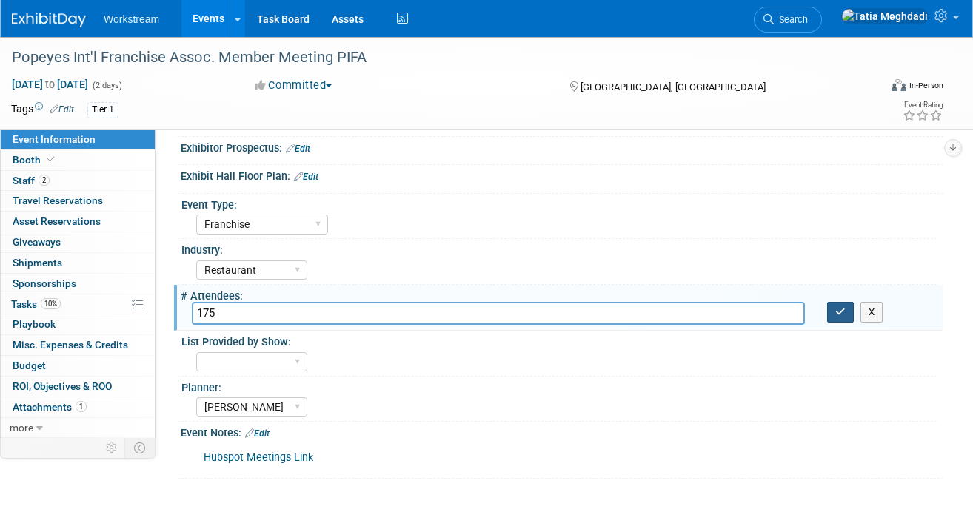
type input "175"
click at [844, 313] on icon "button" at bounding box center [840, 312] width 10 height 10
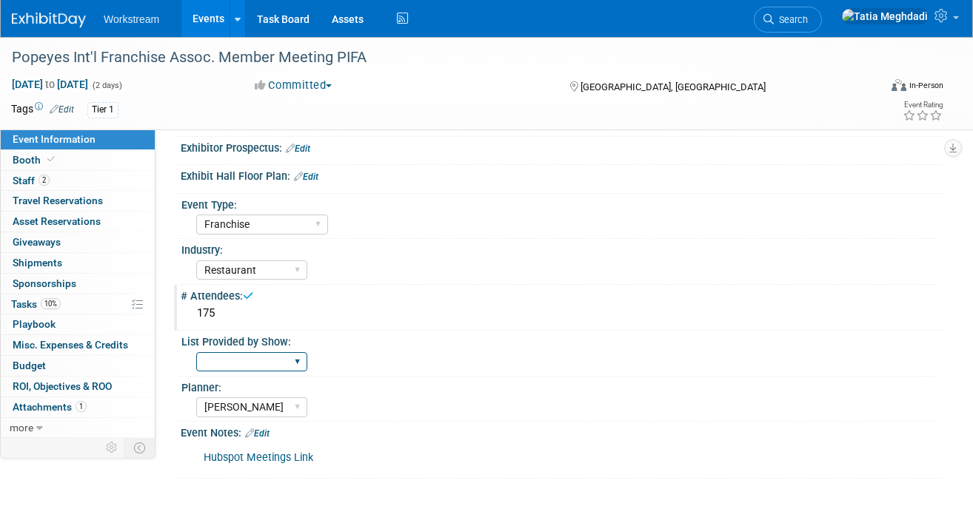
click at [217, 360] on select "Yes No TBD" at bounding box center [251, 362] width 111 height 20
select select "No"
click at [196, 352] on select "Yes No TBD" at bounding box center [251, 362] width 111 height 20
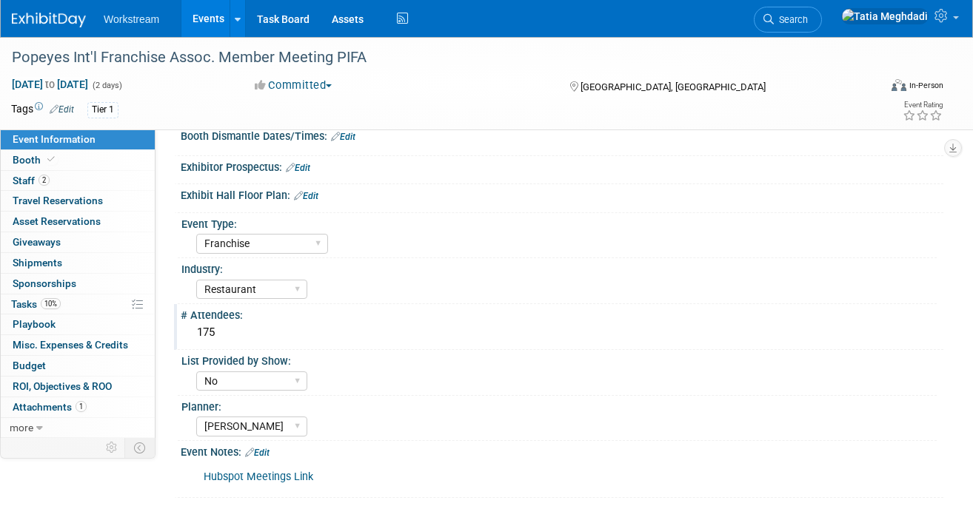
scroll to position [264, 0]
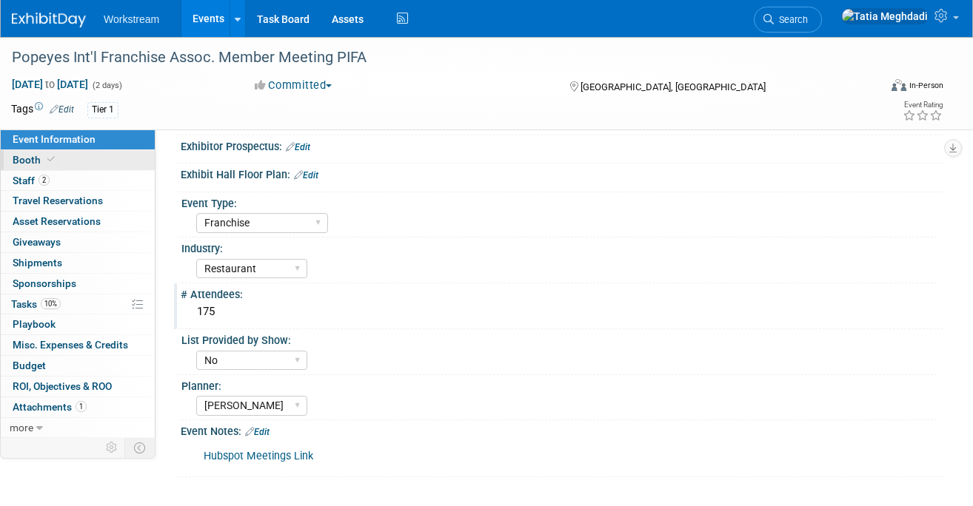
click at [24, 160] on span "Booth" at bounding box center [35, 160] width 45 height 12
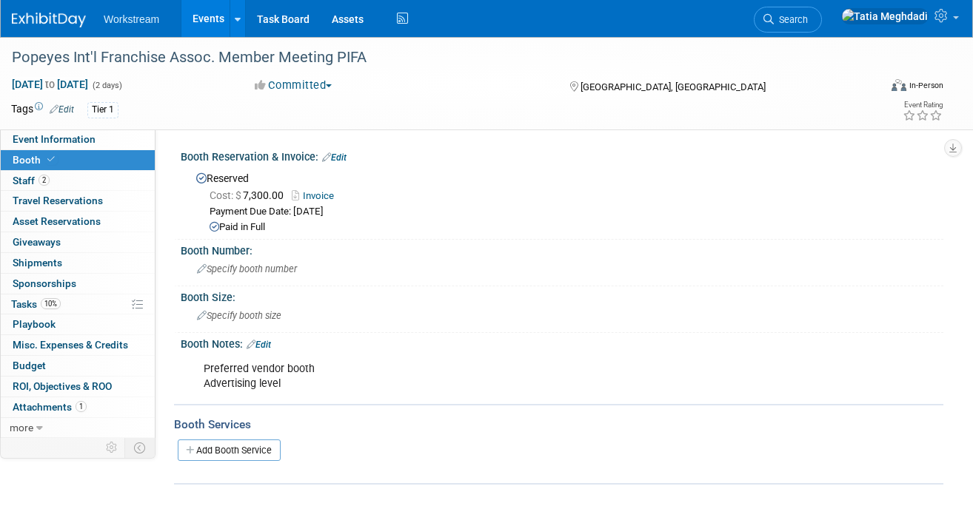
scroll to position [7, 0]
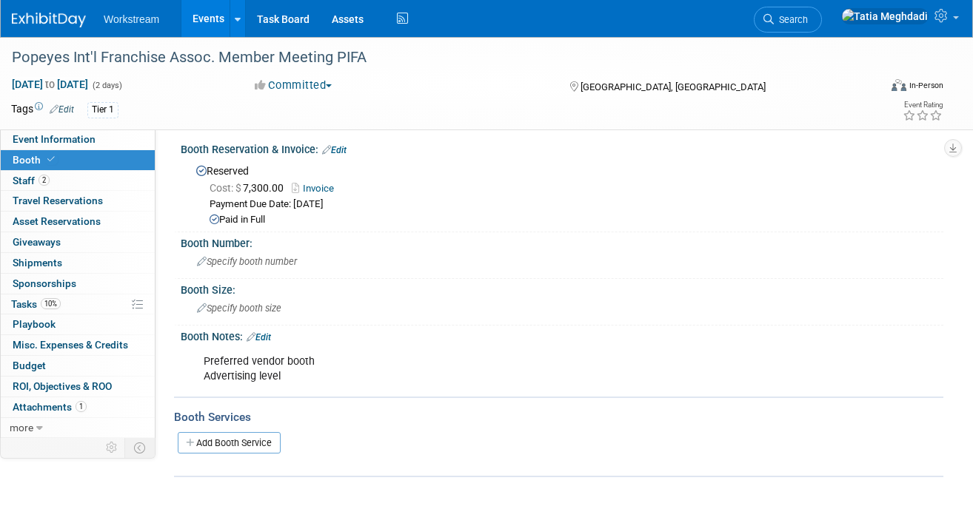
click at [121, 477] on div "Popeyes Int'l Franchise Assoc. Member Meeting PIFA [DATE] to [DATE] (2 days) [D…" at bounding box center [486, 268] width 973 height 477
click at [299, 84] on button "Committed" at bounding box center [293, 86] width 88 height 16
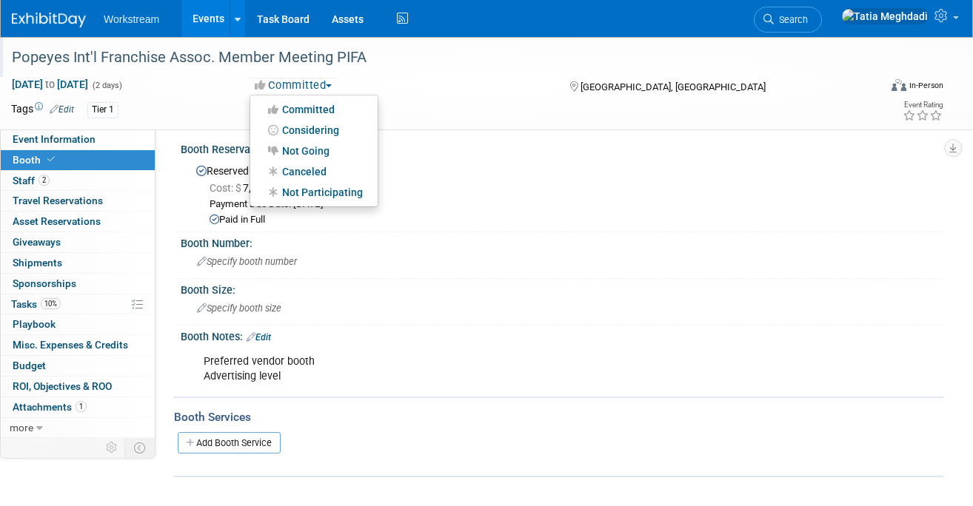
click at [428, 57] on div "Popeyes Int'l Franchise Assoc. Member Meeting PIFA" at bounding box center [435, 57] width 857 height 27
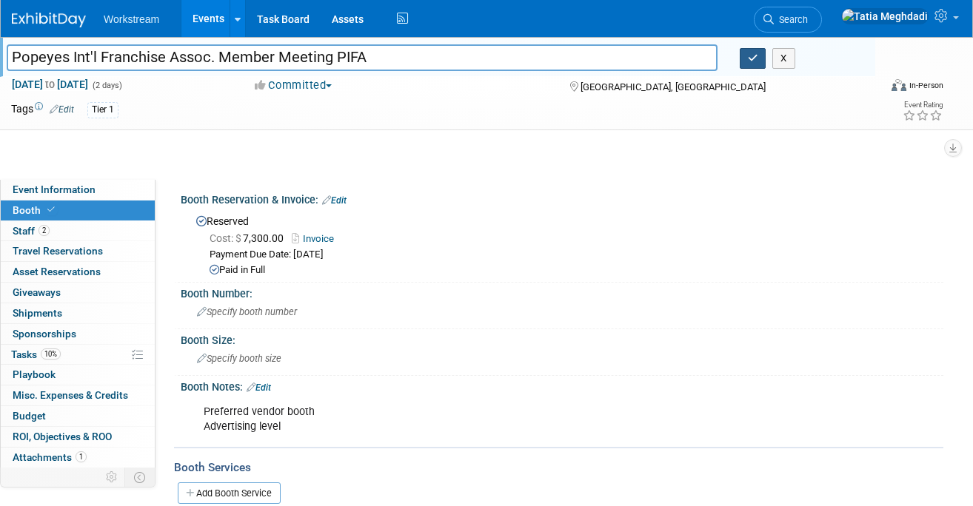
click at [742, 64] on button "button" at bounding box center [752, 58] width 27 height 21
